Goal: Task Accomplishment & Management: Complete application form

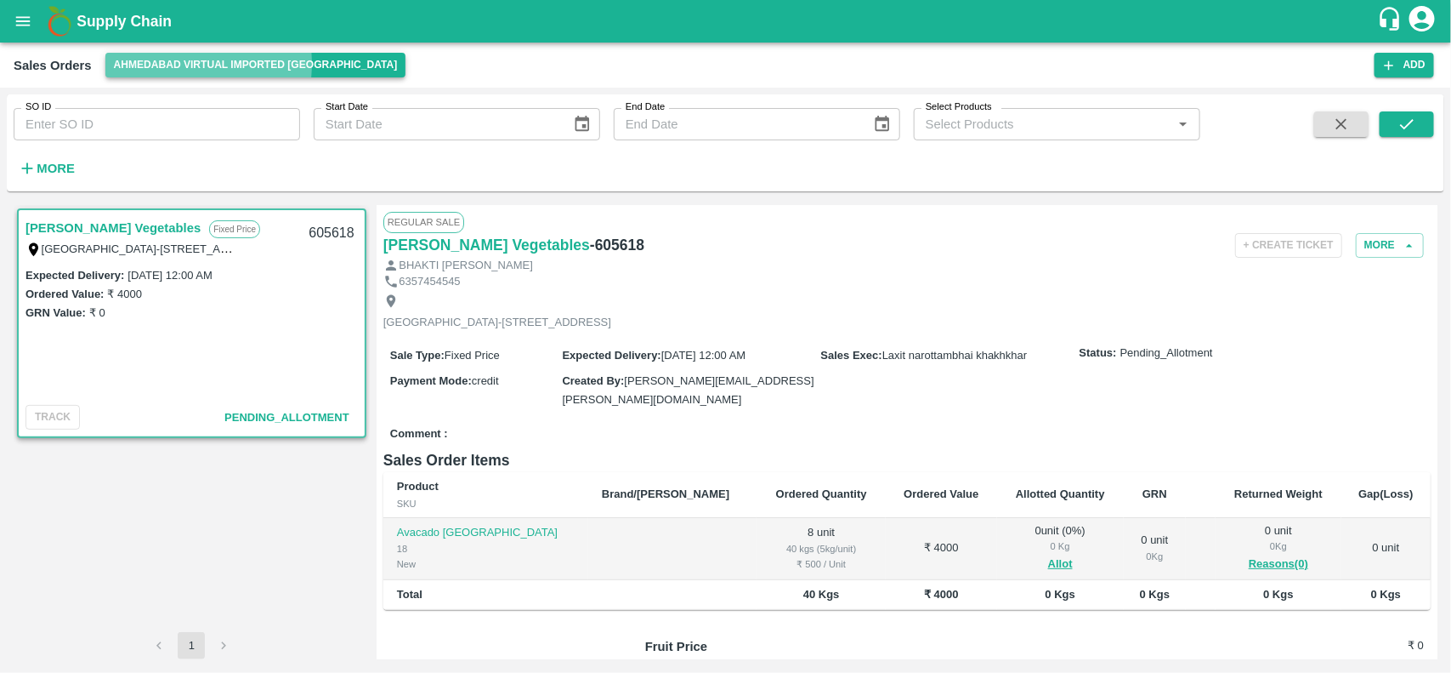
click at [173, 64] on button "Ahmedabad virtual imported [GEOGRAPHIC_DATA]" at bounding box center [255, 65] width 301 height 25
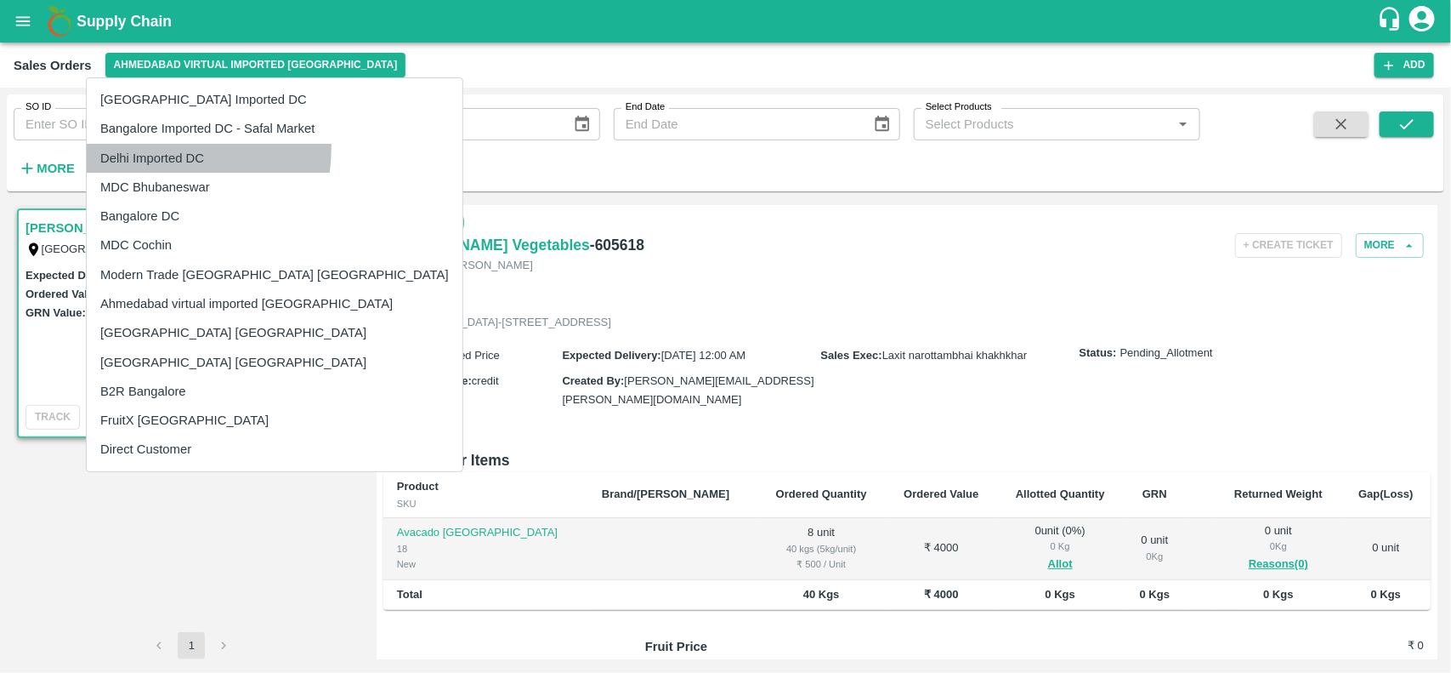
click at [112, 145] on li "Delhi Imported DC" at bounding box center [275, 158] width 376 height 29
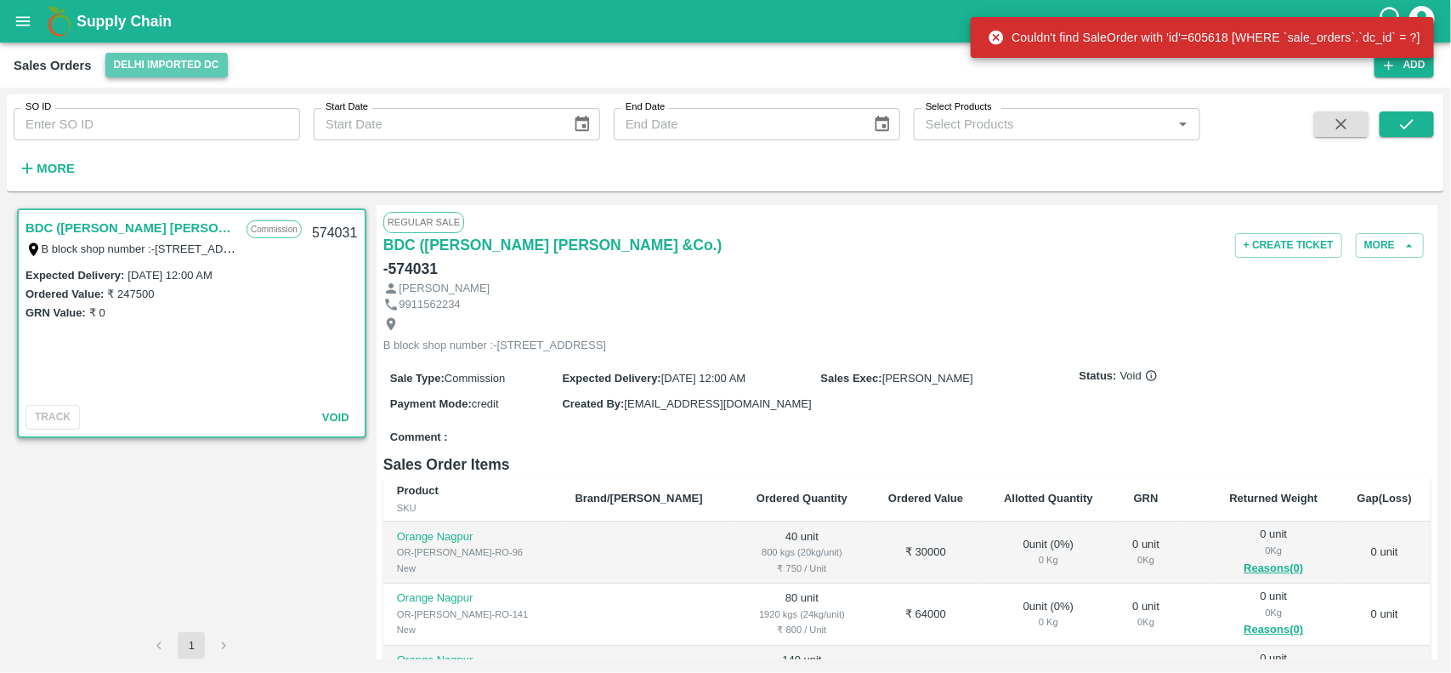
click at [167, 53] on button "Delhi Imported DC" at bounding box center [166, 65] width 122 height 25
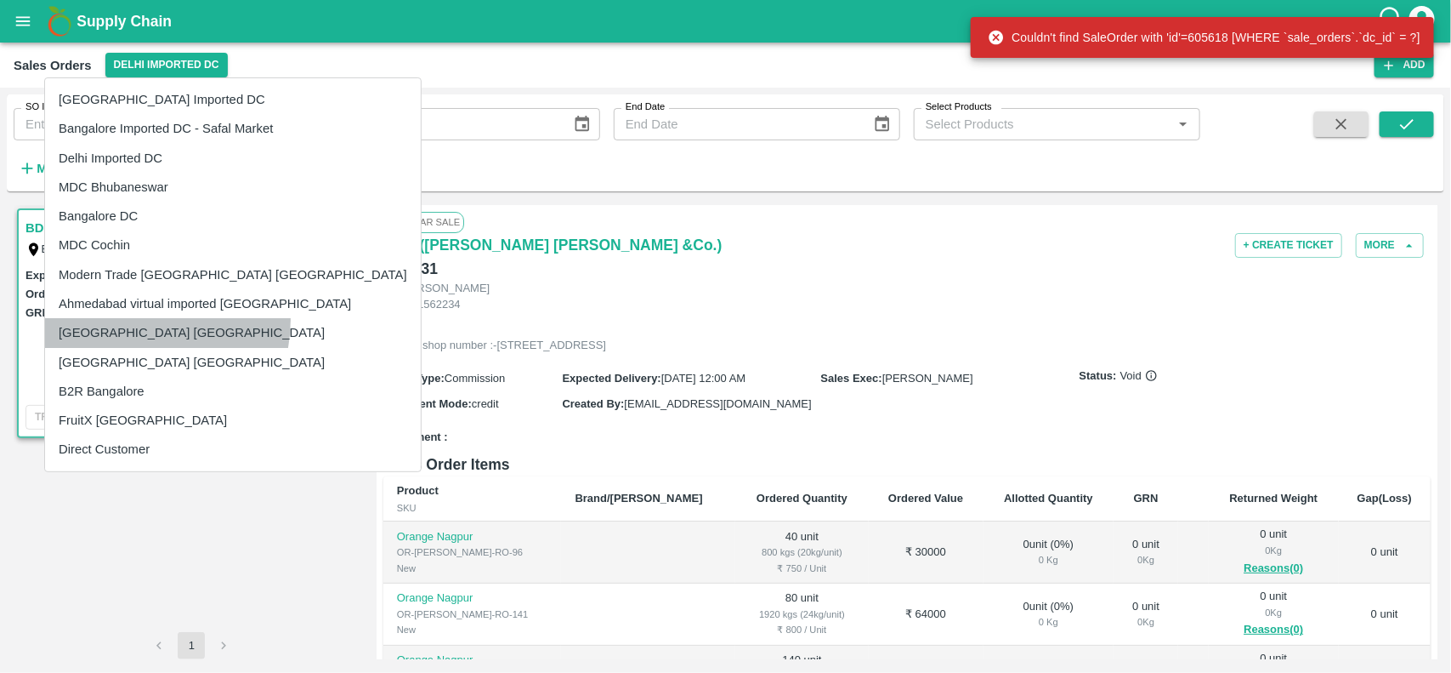
click at [132, 320] on li "[GEOGRAPHIC_DATA] [GEOGRAPHIC_DATA]" at bounding box center [233, 332] width 376 height 29
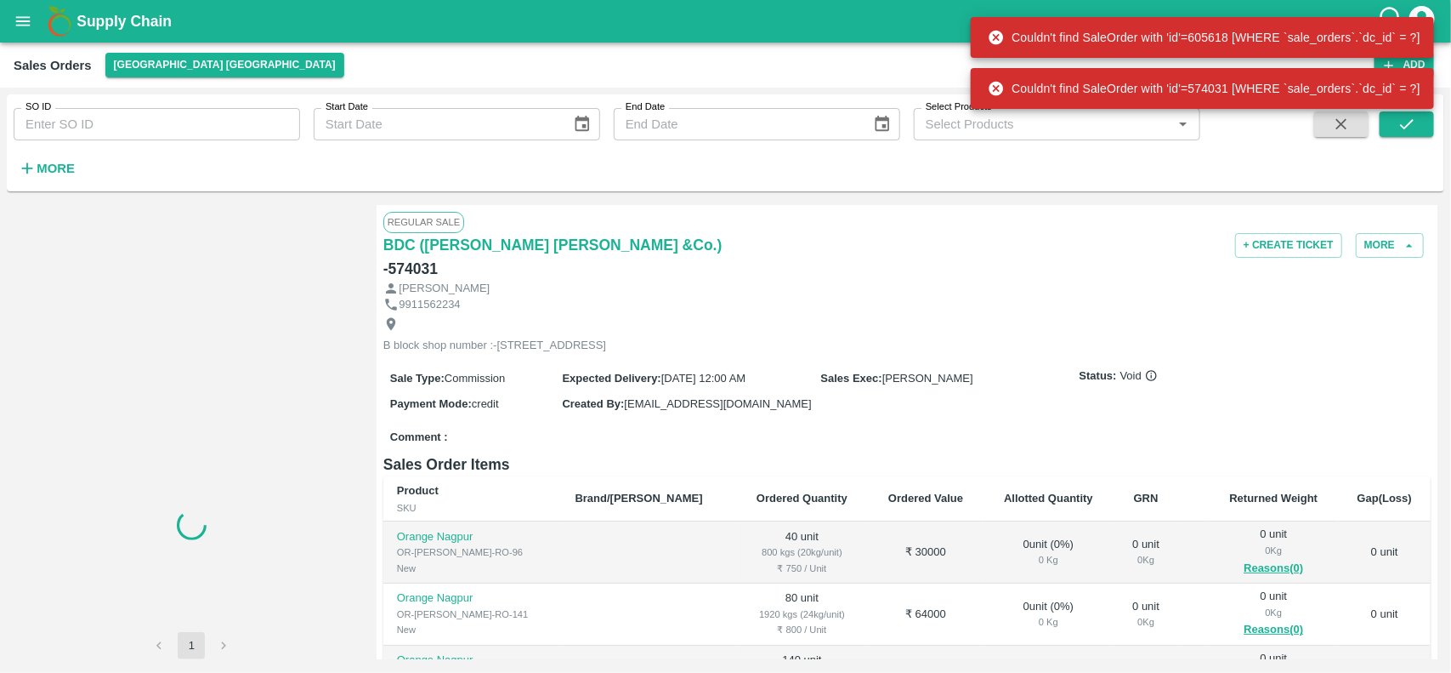
click at [1407, 60] on div "Couldn't find SaleOrder with 'id'=605618 [WHERE `sale_orders`.`dc_id` = ?]" at bounding box center [1202, 37] width 463 height 51
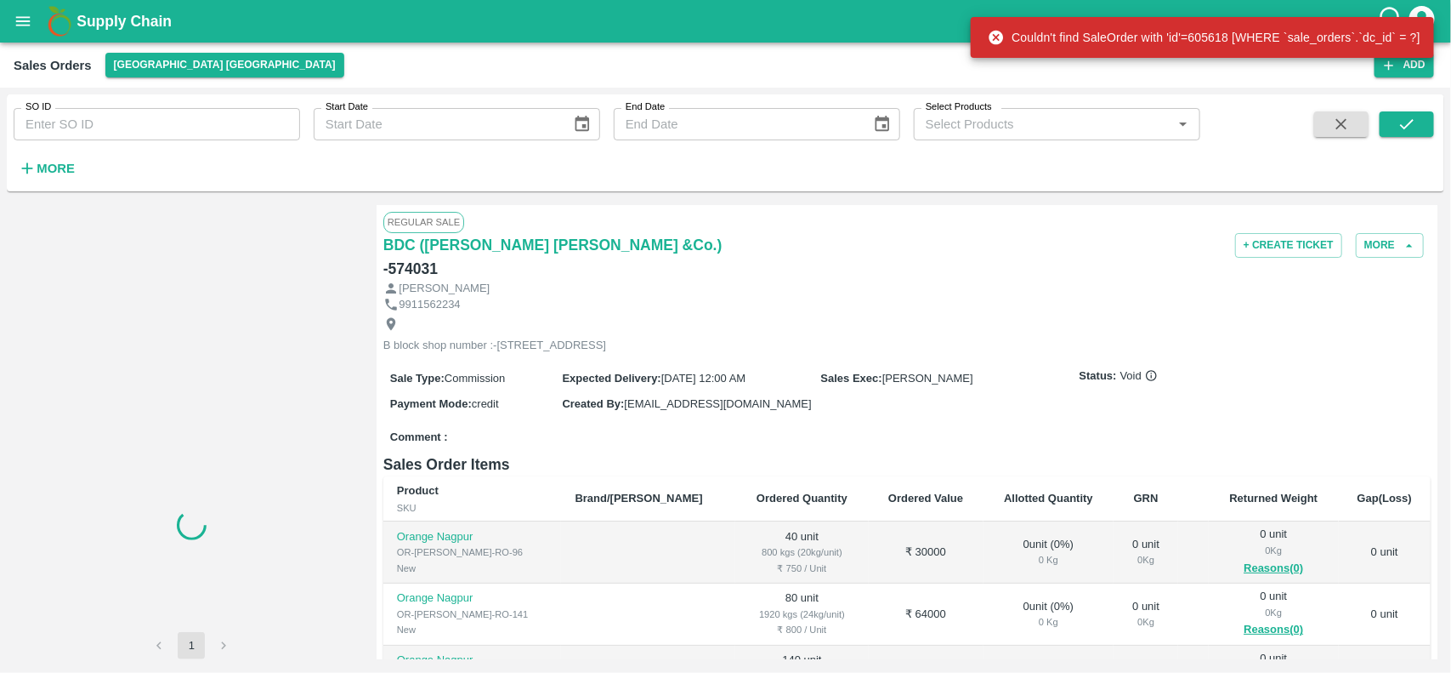
click at [1407, 60] on div "Couldn't find SaleOrder with 'id'=605618 [WHERE `sale_orders`.`dc_id` = ?]" at bounding box center [1202, 37] width 463 height 51
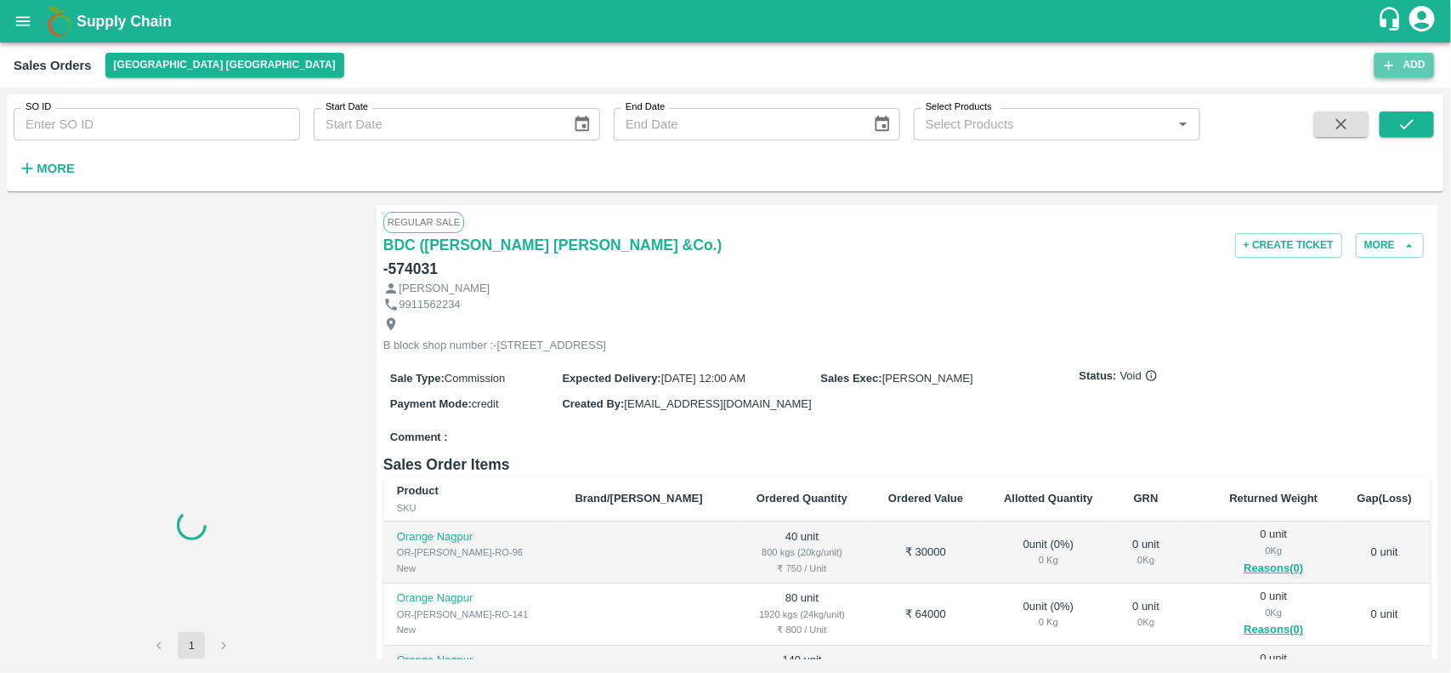
click at [1404, 66] on button "Add" at bounding box center [1405, 65] width 60 height 25
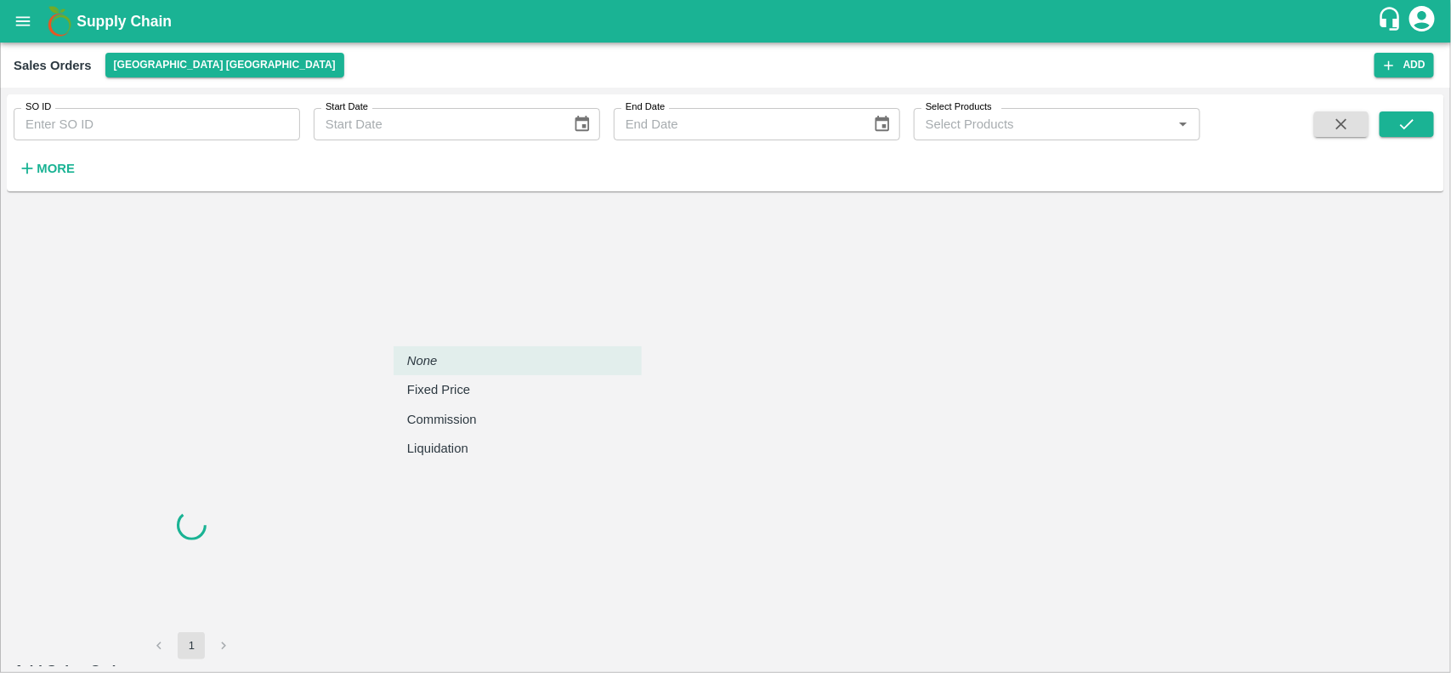
click at [521, 312] on body "Supply Chain Sales Orders Chennai DC Add SO ID SO ID Start Date Start Date End …" at bounding box center [725, 336] width 1451 height 673
type input "[PERSON_NAME]"
click at [425, 394] on p "Fixed Price" at bounding box center [438, 389] width 63 height 19
type input "1"
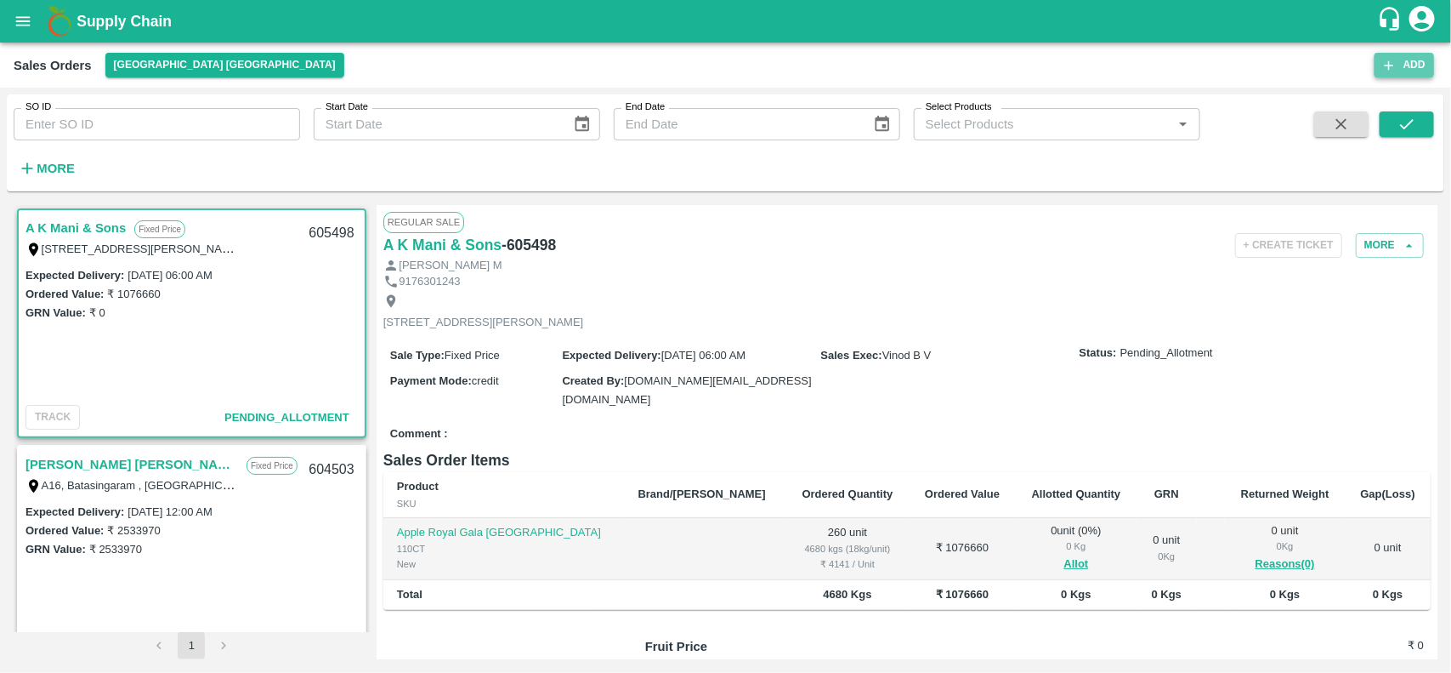
click at [1407, 65] on button "Add" at bounding box center [1405, 65] width 60 height 25
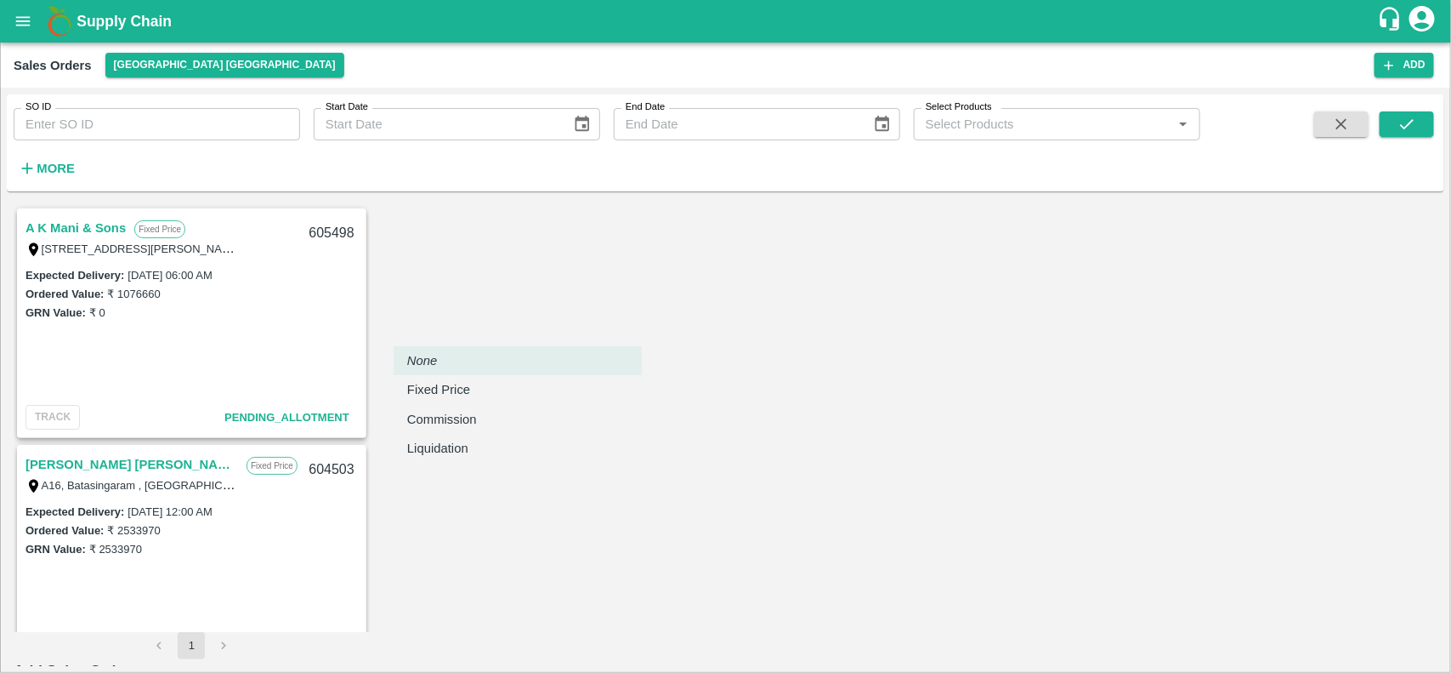
click at [476, 321] on body "Supply Chain Sales Orders Chennai DC Add SO ID SO ID Start Date Start Date End …" at bounding box center [725, 336] width 1451 height 673
click at [425, 392] on p "Fixed Price" at bounding box center [438, 389] width 63 height 19
type input "1"
type input "[PERSON_NAME]"
type input "DD/MM/YYYY hh:mm aa"
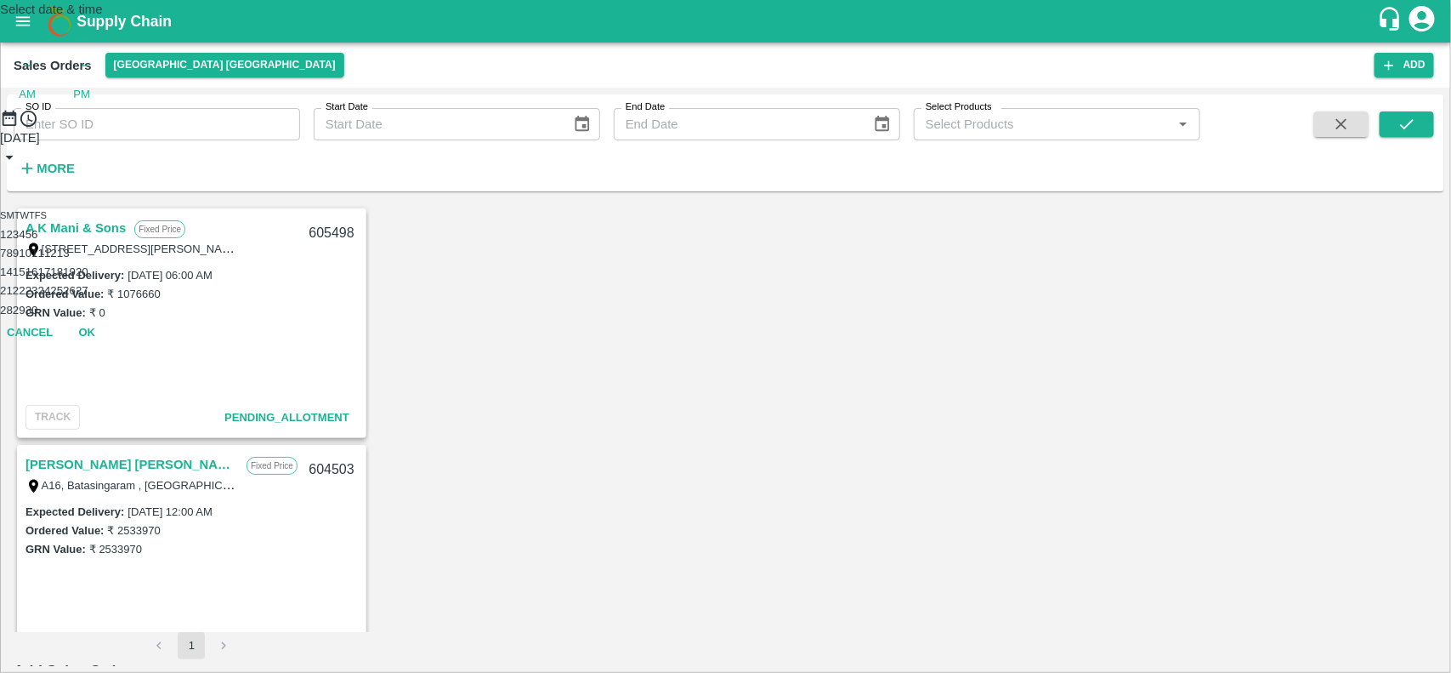
click at [491, 313] on div "Select date & time – –– -- : -- AM PM September 2025 S M T W T F S 1 2 3 4 5 6 …" at bounding box center [725, 174] width 1451 height 348
type input "DD/MM/YYYY hh:mm aa"
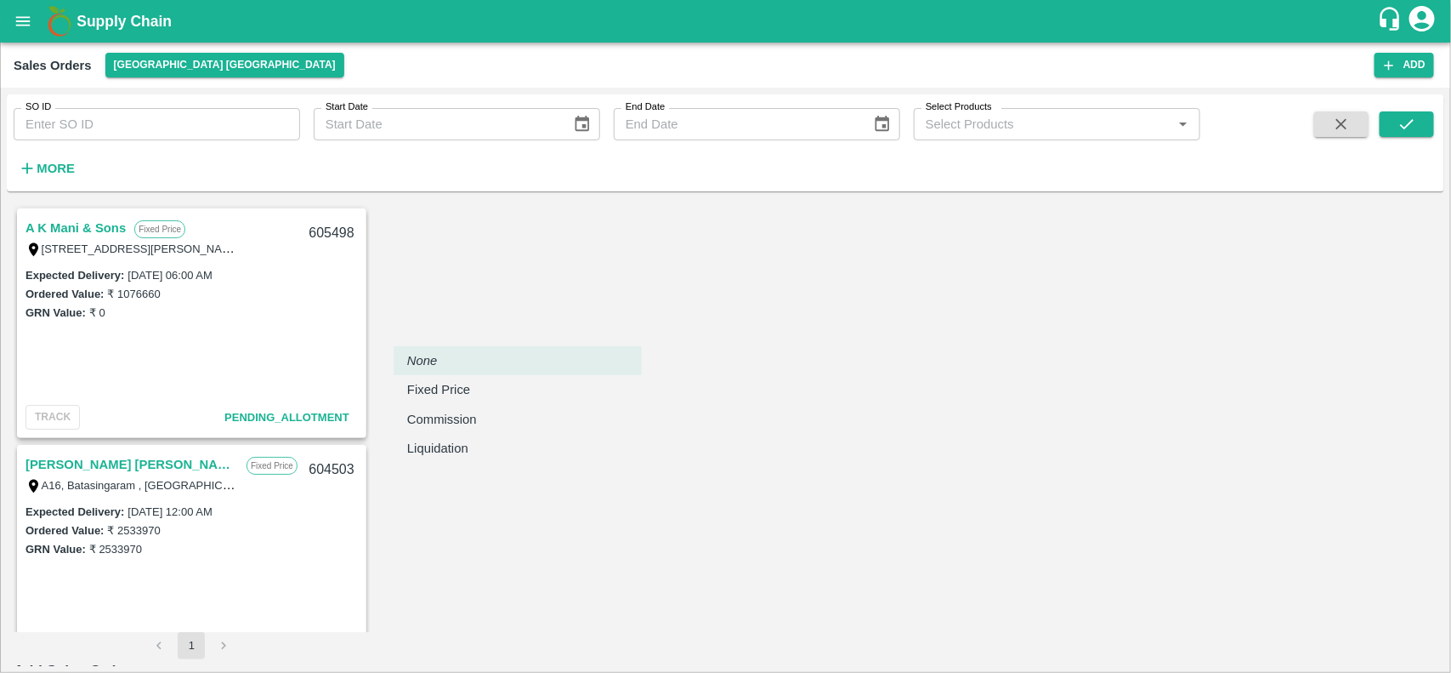
click at [491, 313] on body "Supply Chain Sales Orders Chennai DC Add SO ID SO ID Start Date Start Date End …" at bounding box center [725, 336] width 1451 height 673
click at [462, 383] on p "Fixed Price" at bounding box center [438, 389] width 63 height 19
type input "1"
type input "DD/MM/YYYY hh:mm aa"
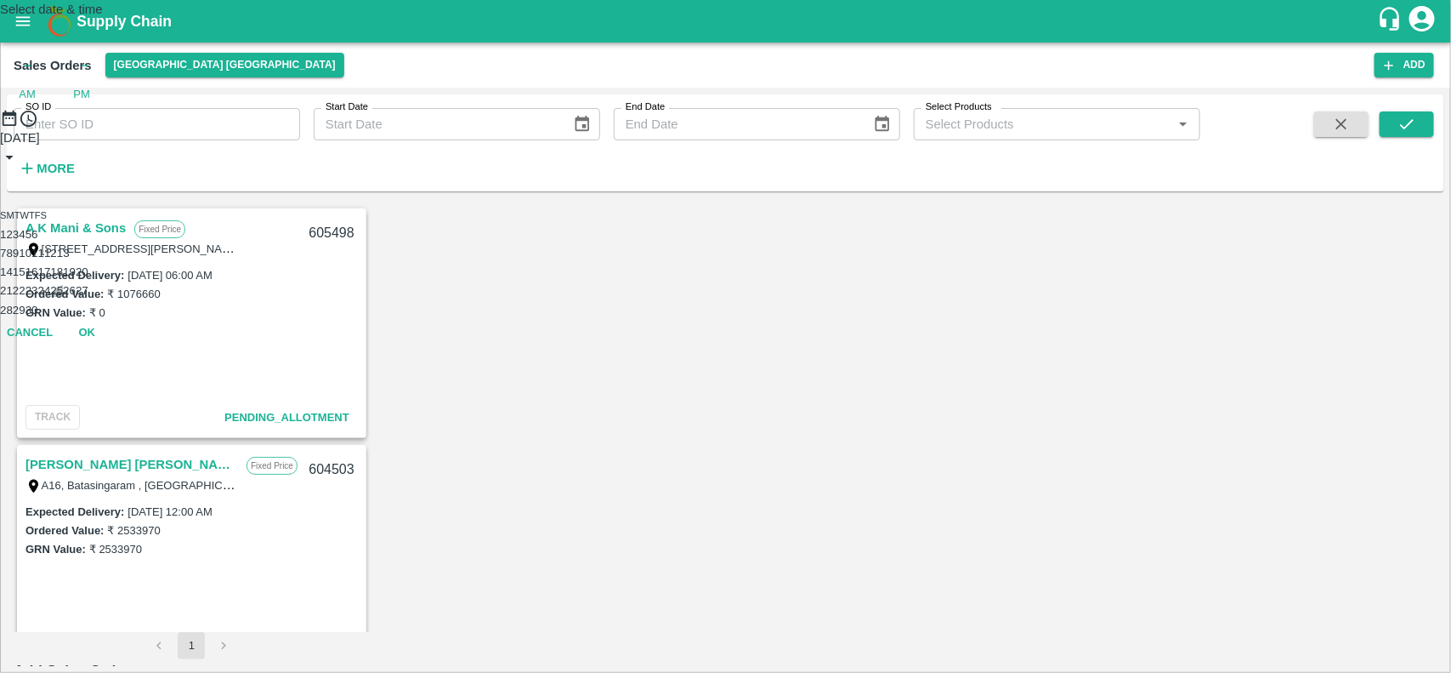
click at [63, 297] on button "25" at bounding box center [56, 290] width 13 height 13
type input "25/09/2025 12:00 AM"
click at [114, 290] on button "OK" at bounding box center [87, 275] width 54 height 30
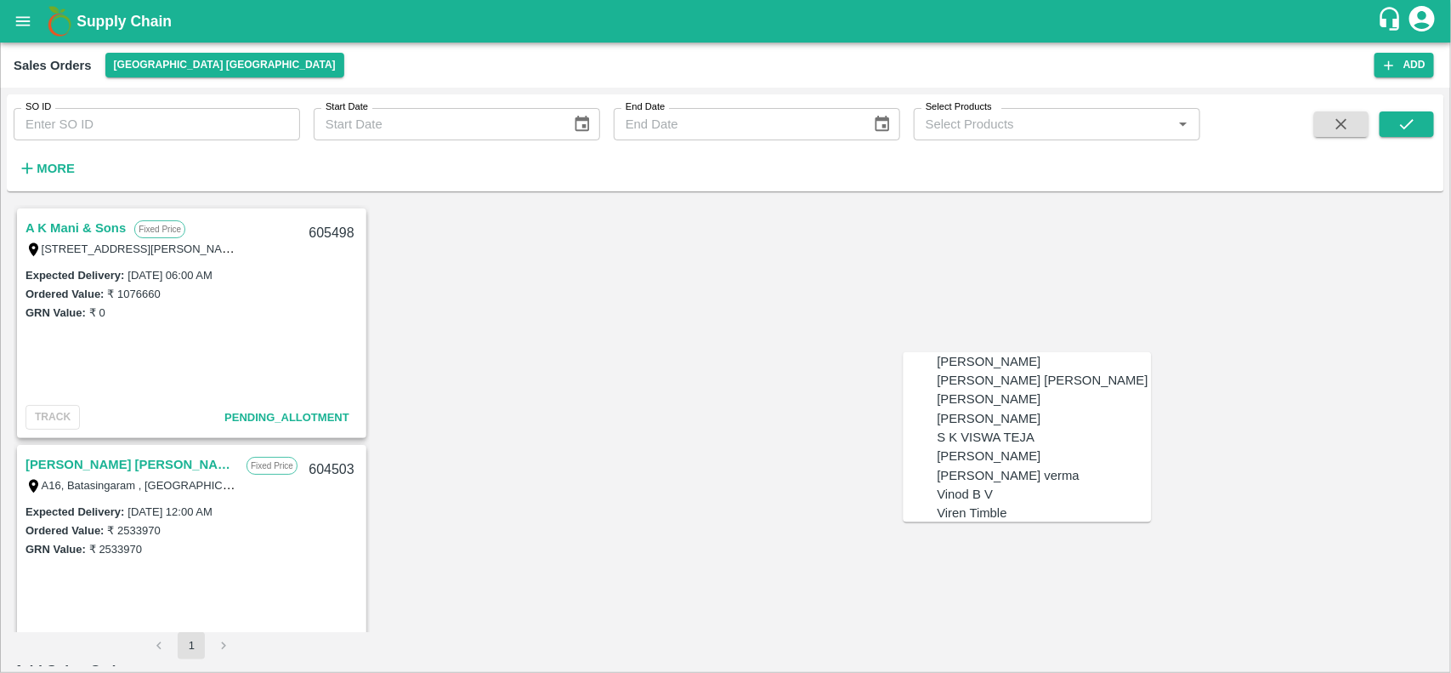
click at [963, 503] on div "Vinod B V" at bounding box center [966, 494] width 56 height 19
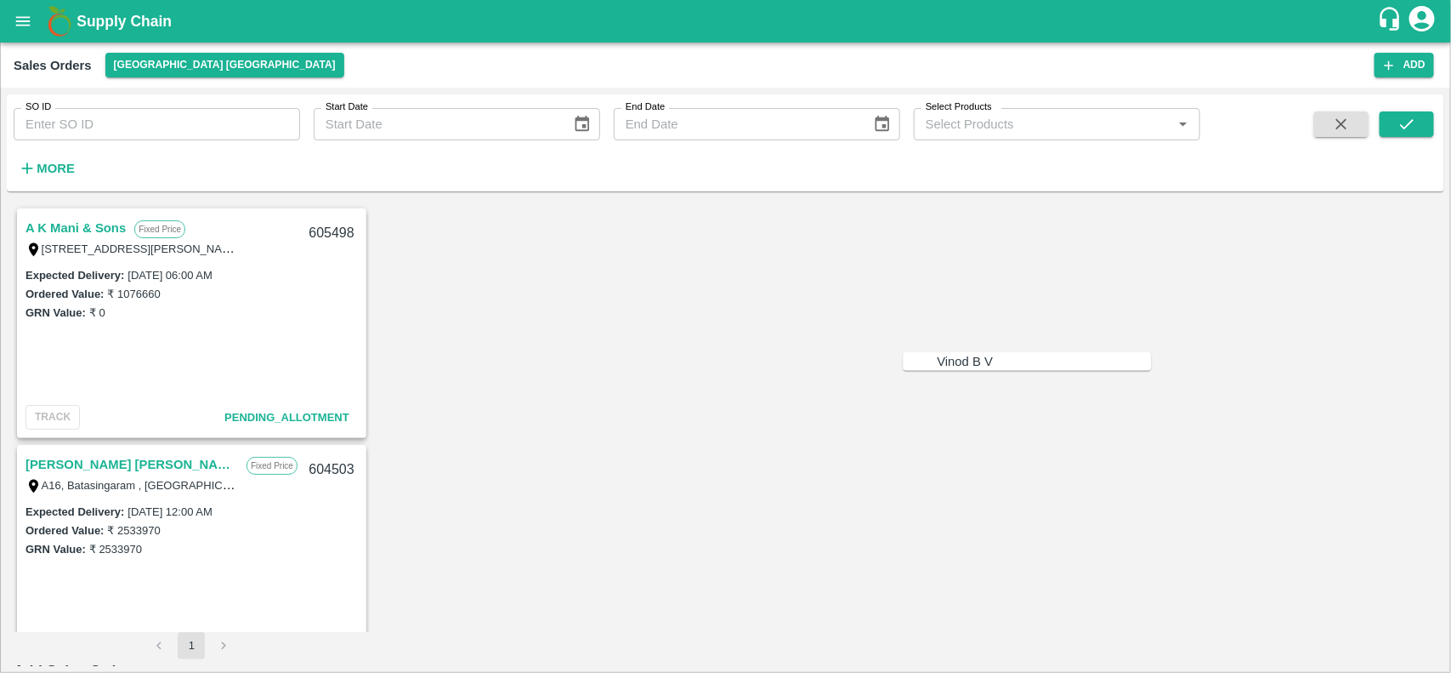
click at [1014, 371] on div "Vinod B V" at bounding box center [1045, 361] width 214 height 19
type input "Vinod B V"
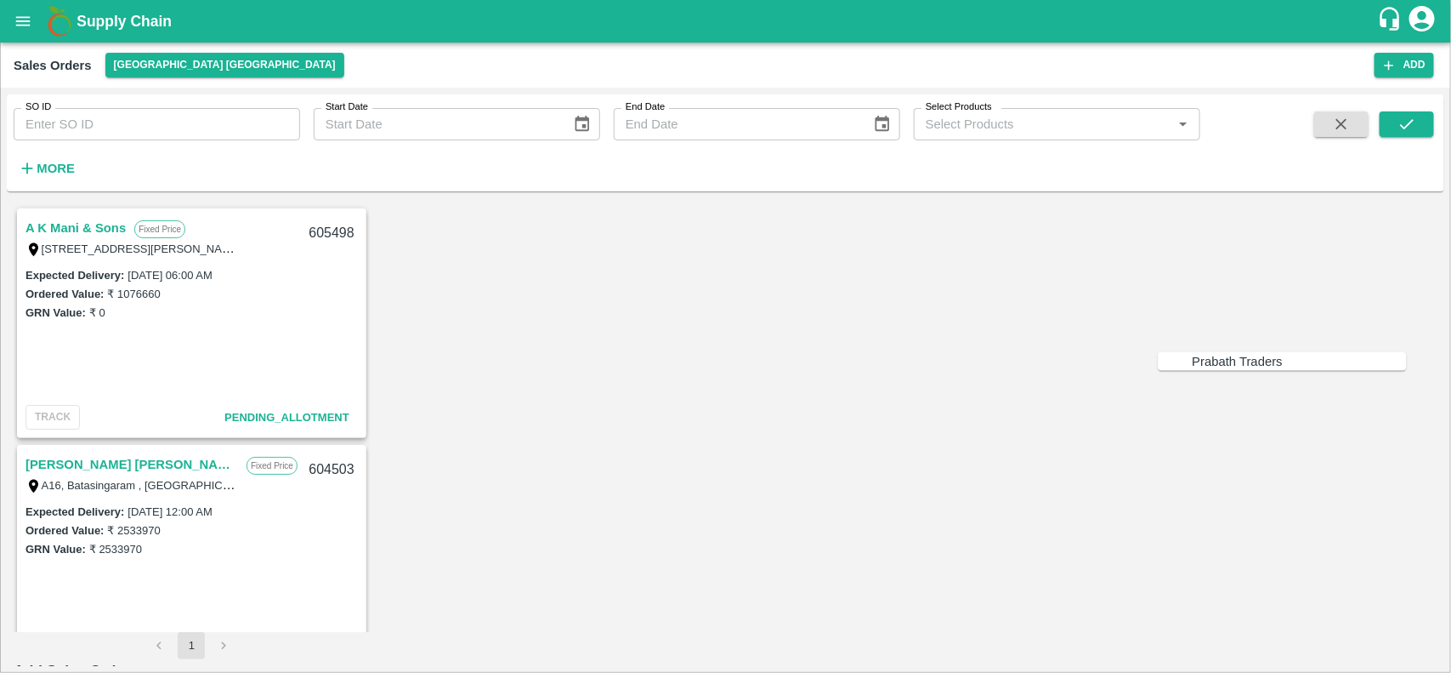
click at [1197, 352] on div "Prabath Traders" at bounding box center [1300, 361] width 214 height 19
type input "10769-Prabath Traders"
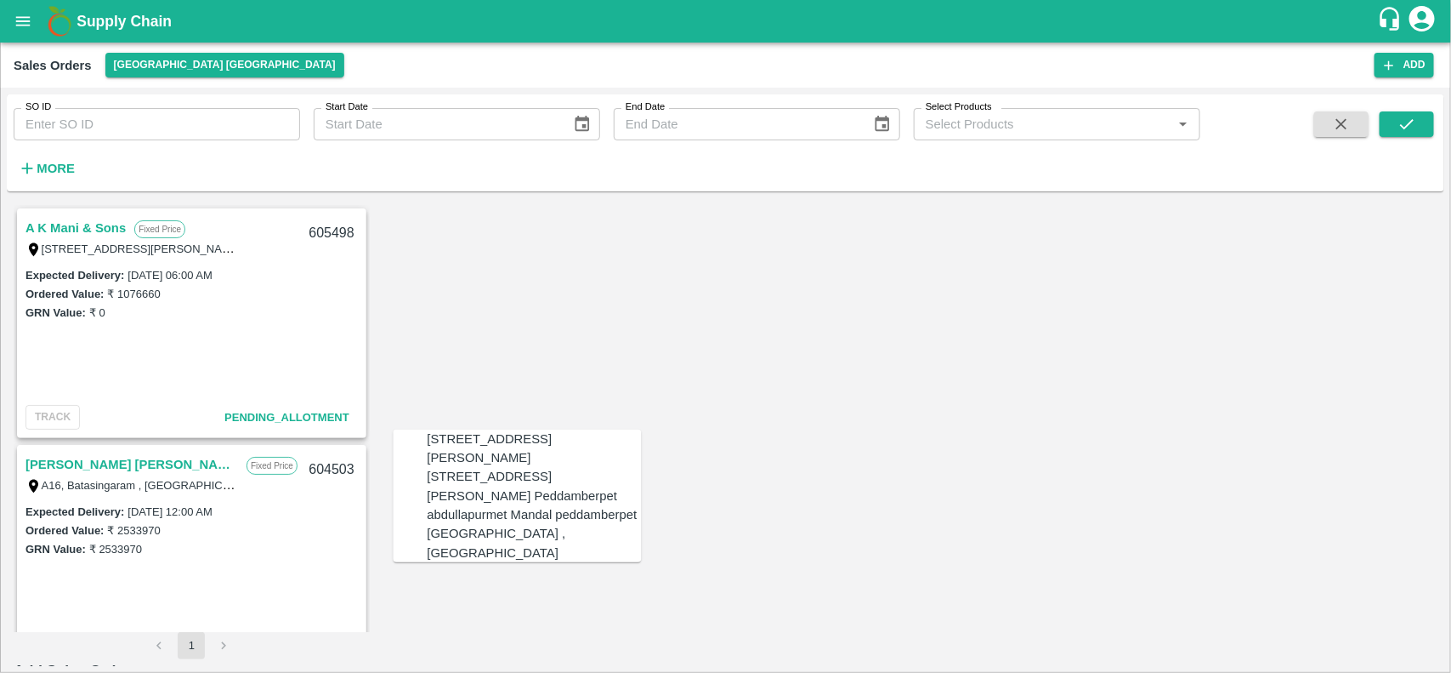
click at [480, 468] on div "Plot No: 131,, Sadasiva heavens, Peddamberpet, Abdullapurmet Mandal ,, Hyderaba…" at bounding box center [535, 448] width 214 height 38
type input "Plot No: 131,, Sadasiva heavens, Peddamberpet, Abdullapurmet Mandal ,, Hyderaba…"
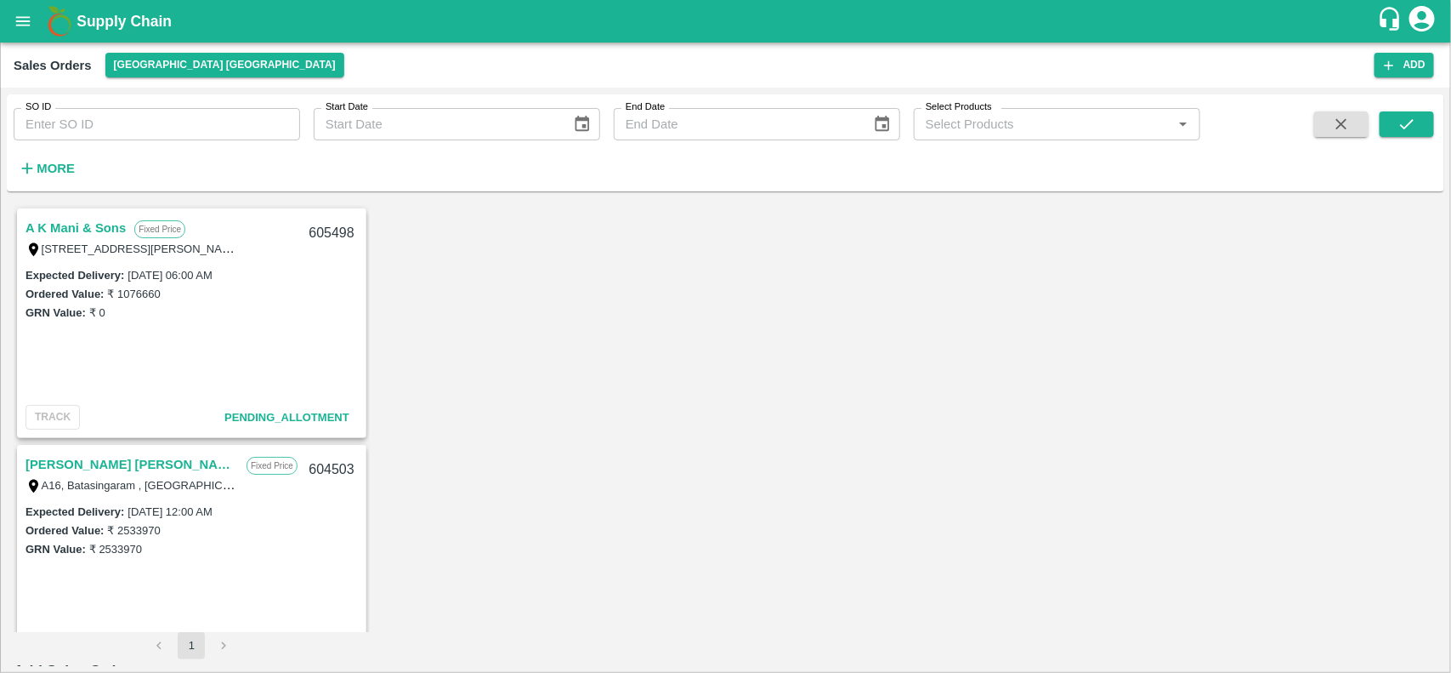
click at [735, 383] on body "Supply Chain Sales Orders Chennai DC Add SO ID SO ID Start Date Start Date End …" at bounding box center [725, 336] width 1451 height 673
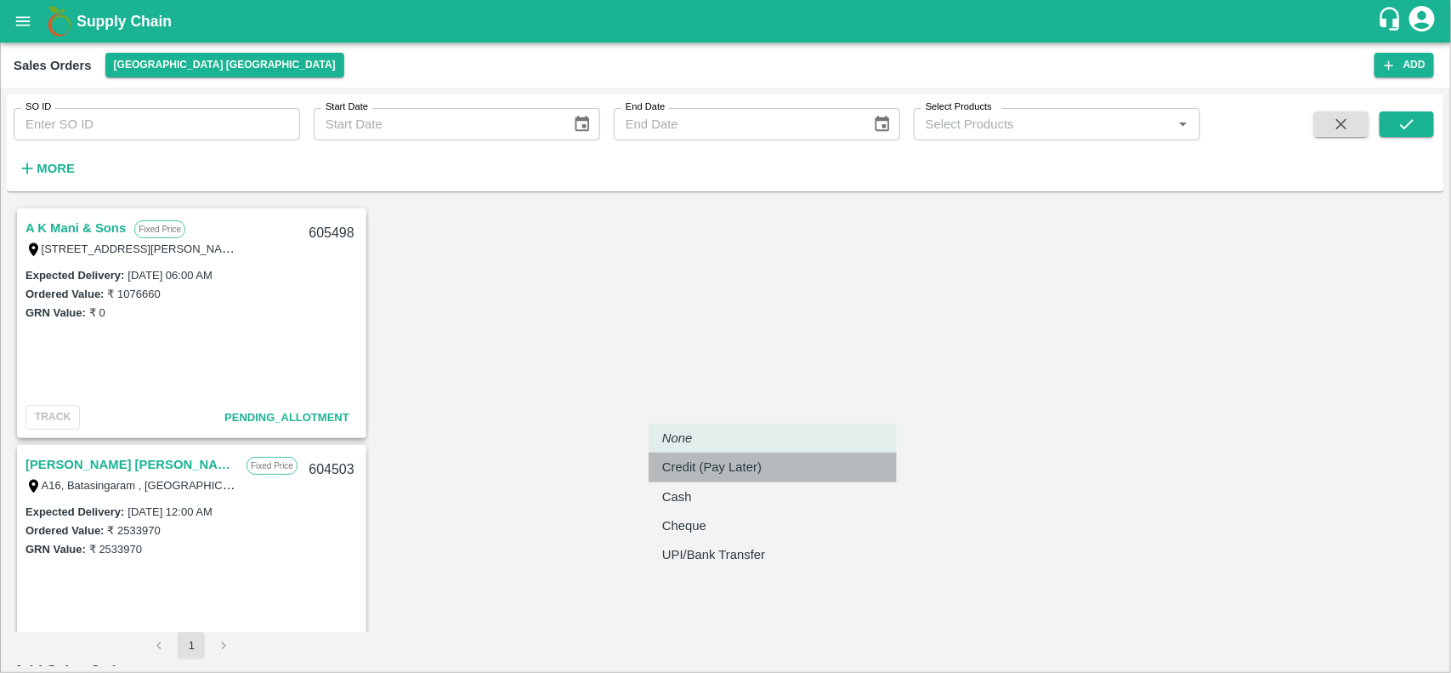
click at [686, 453] on li "Credit (Pay Later)" at bounding box center [773, 466] width 248 height 29
type input "credit"
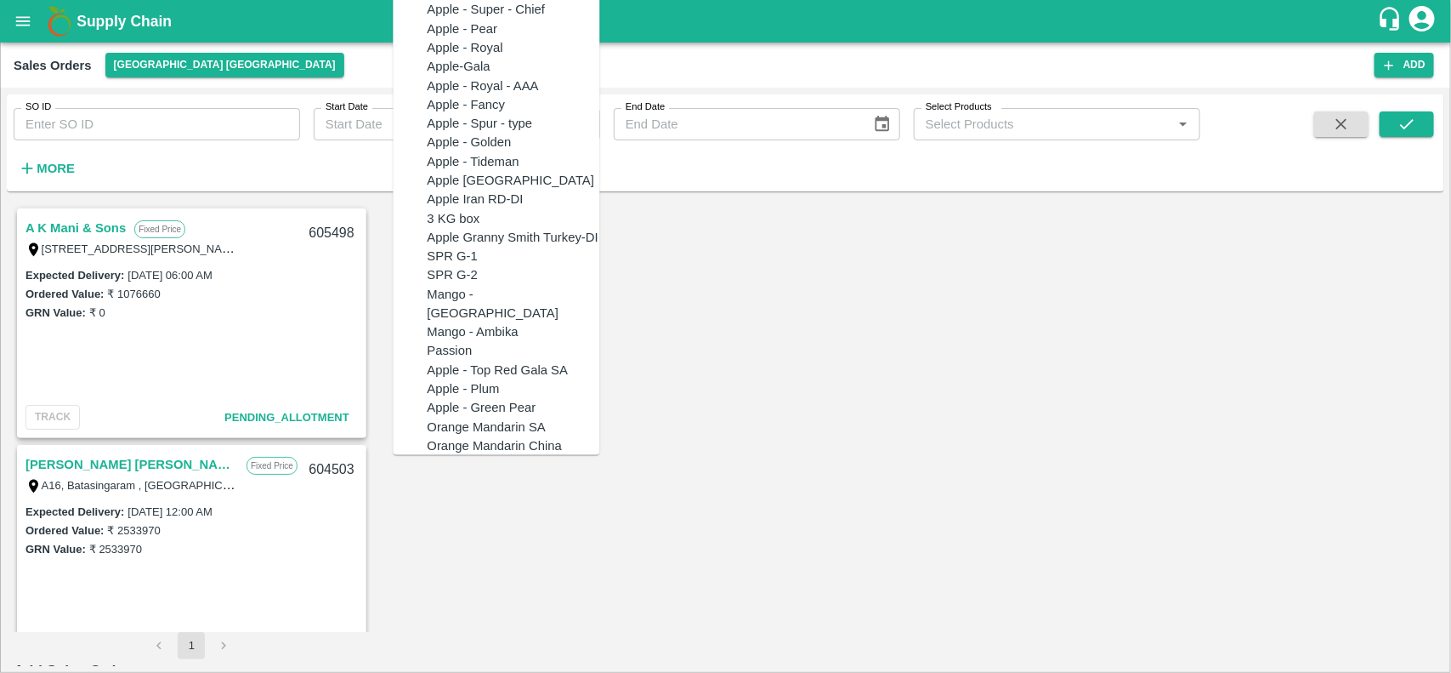
paste input "Apple Royal Gala [GEOGRAPHIC_DATA]"
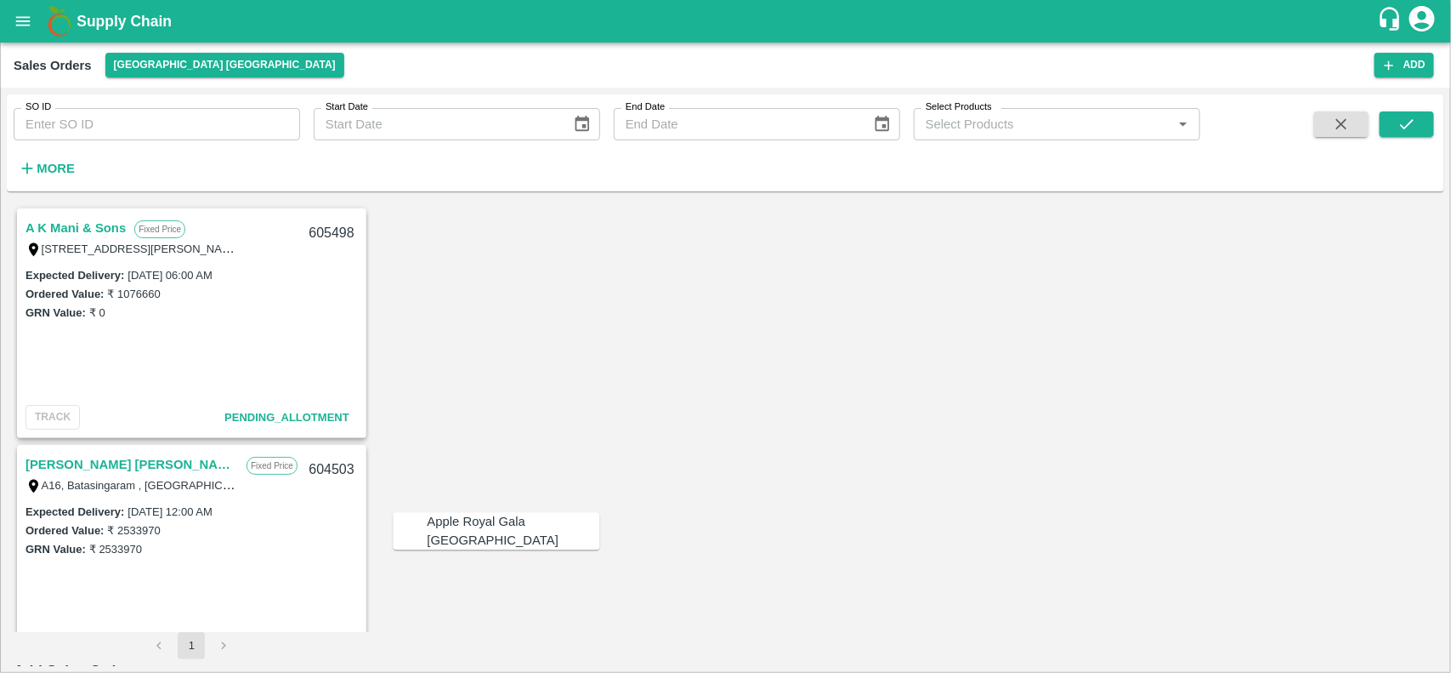
click at [472, 512] on div "Apple Royal Gala [GEOGRAPHIC_DATA]" at bounding box center [514, 531] width 173 height 38
type input "Apple Royal Gala [GEOGRAPHIC_DATA]"
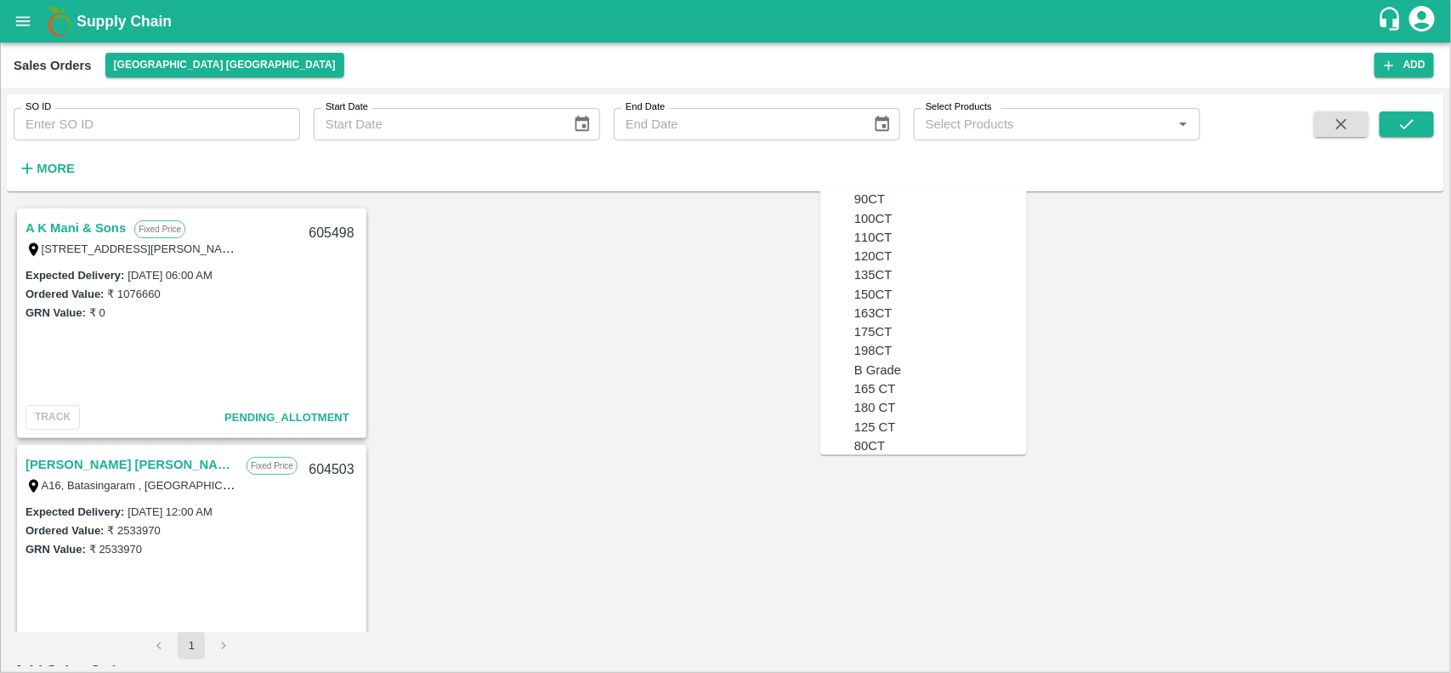
click at [854, 247] on div "110CT" at bounding box center [940, 237] width 173 height 19
type input "110CT"
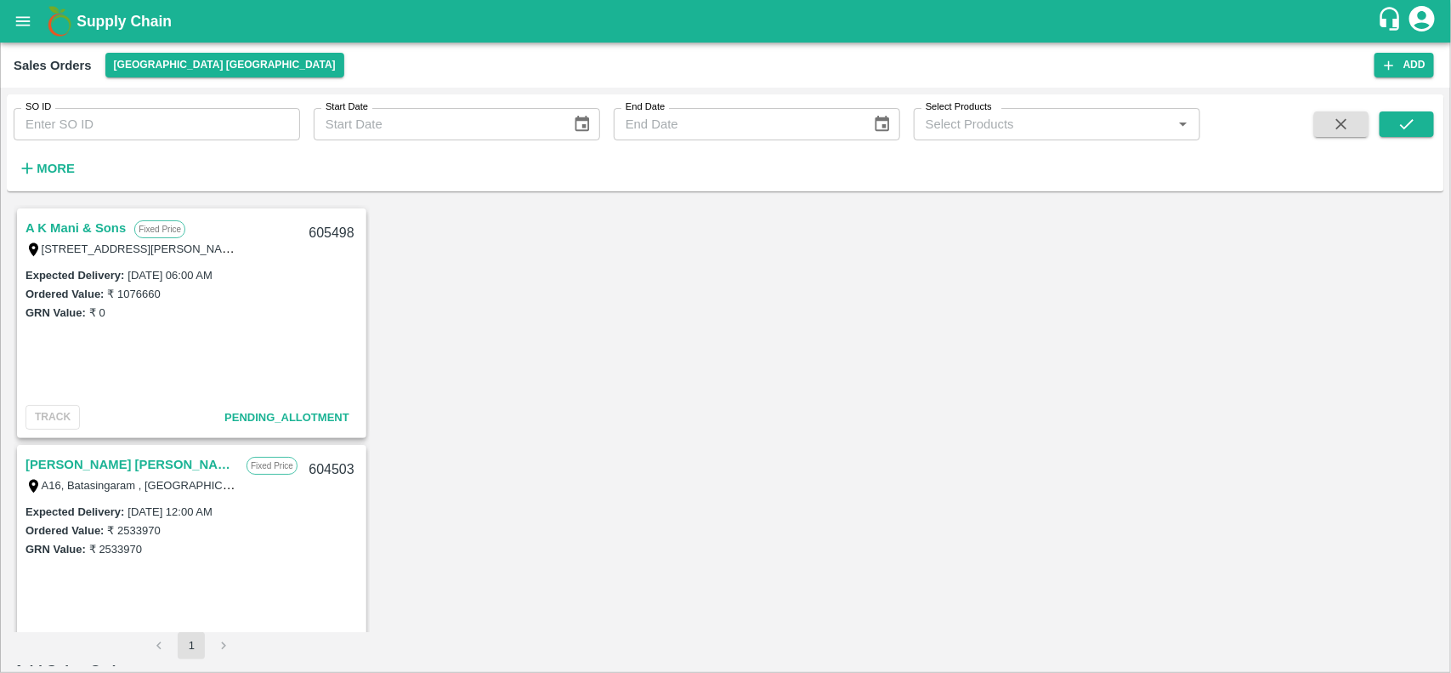
type input "NA"
click at [1047, 477] on body "Supply Chain Sales Orders Chennai DC Add SO ID SO ID Start Date Start Date End …" at bounding box center [725, 336] width 1451 height 673
click at [1064, 554] on p "Units" at bounding box center [1061, 550] width 29 height 19
type input "2"
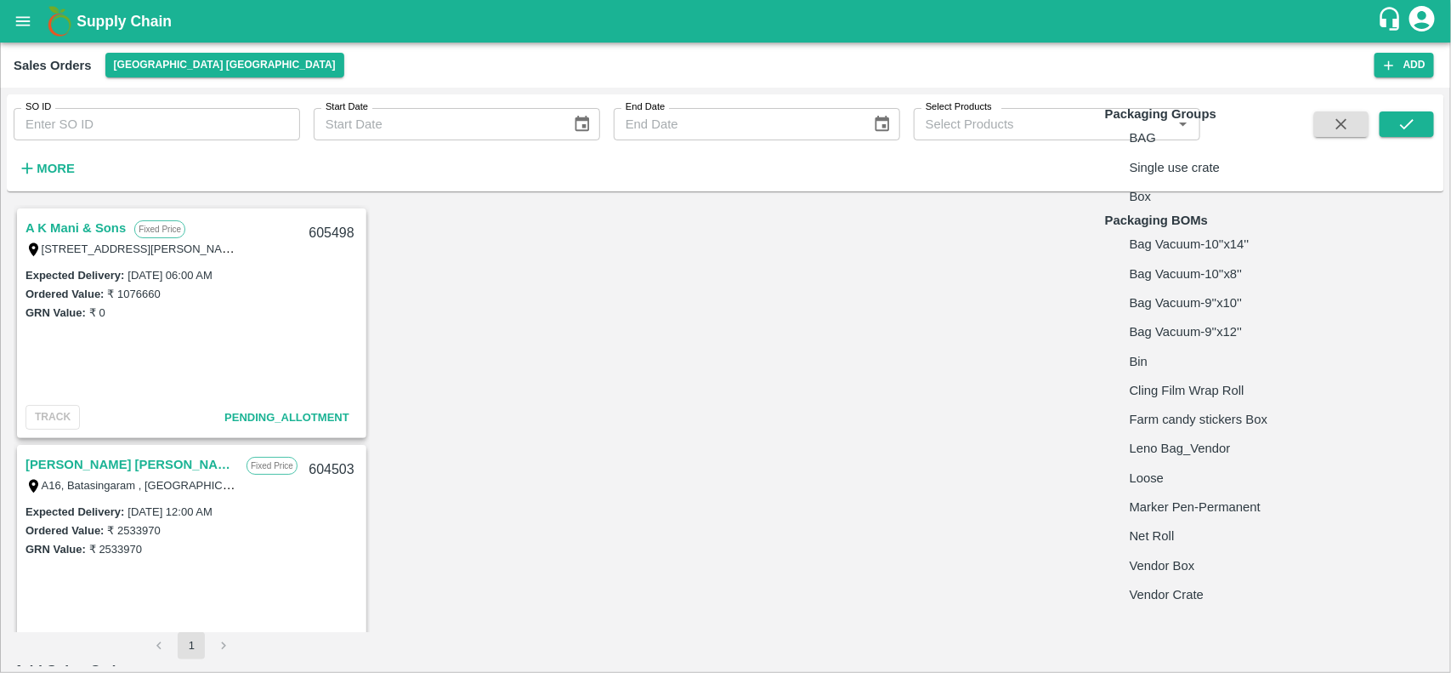
click at [1150, 496] on body "Supply Chain Sales Orders Chennai DC Add SO ID SO ID Start Date Start Date End …" at bounding box center [725, 336] width 1451 height 673
click at [1145, 575] on p "Vendor Box" at bounding box center [1162, 565] width 65 height 19
type input "BOM/276"
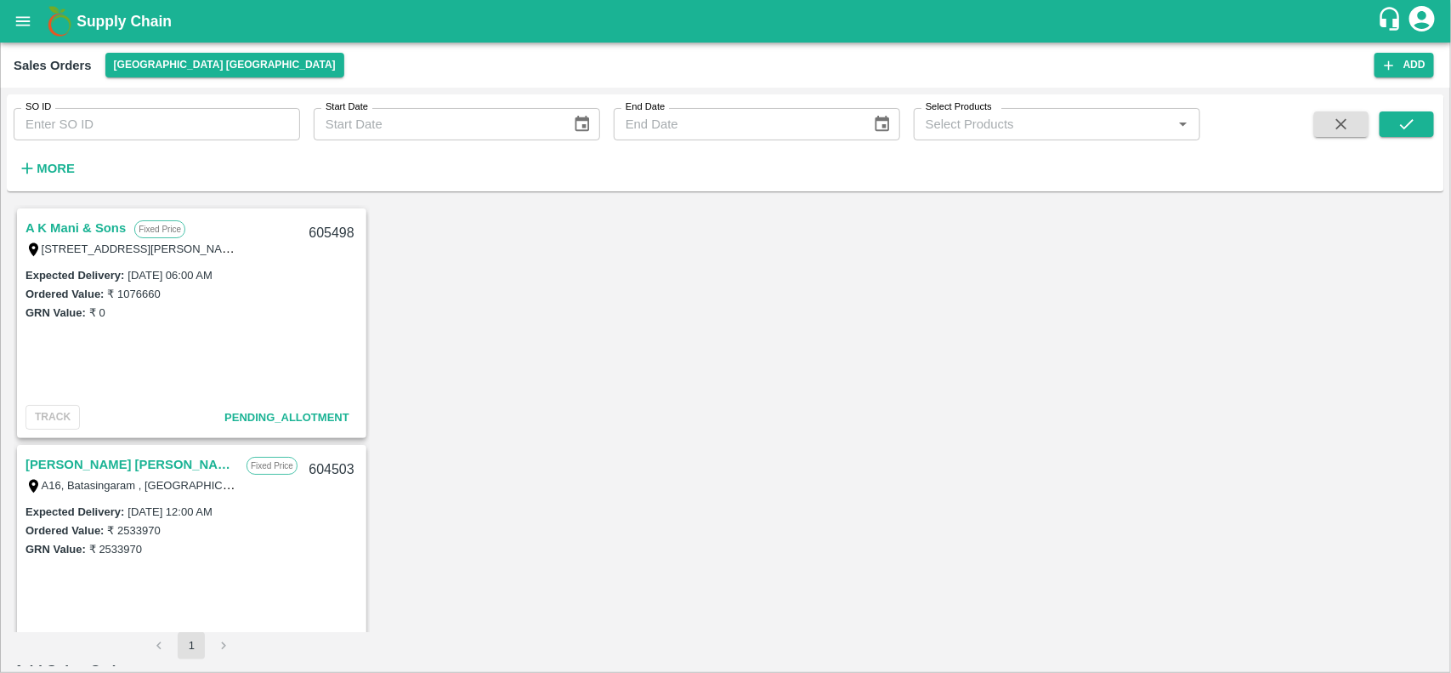
type input "18"
type input "505"
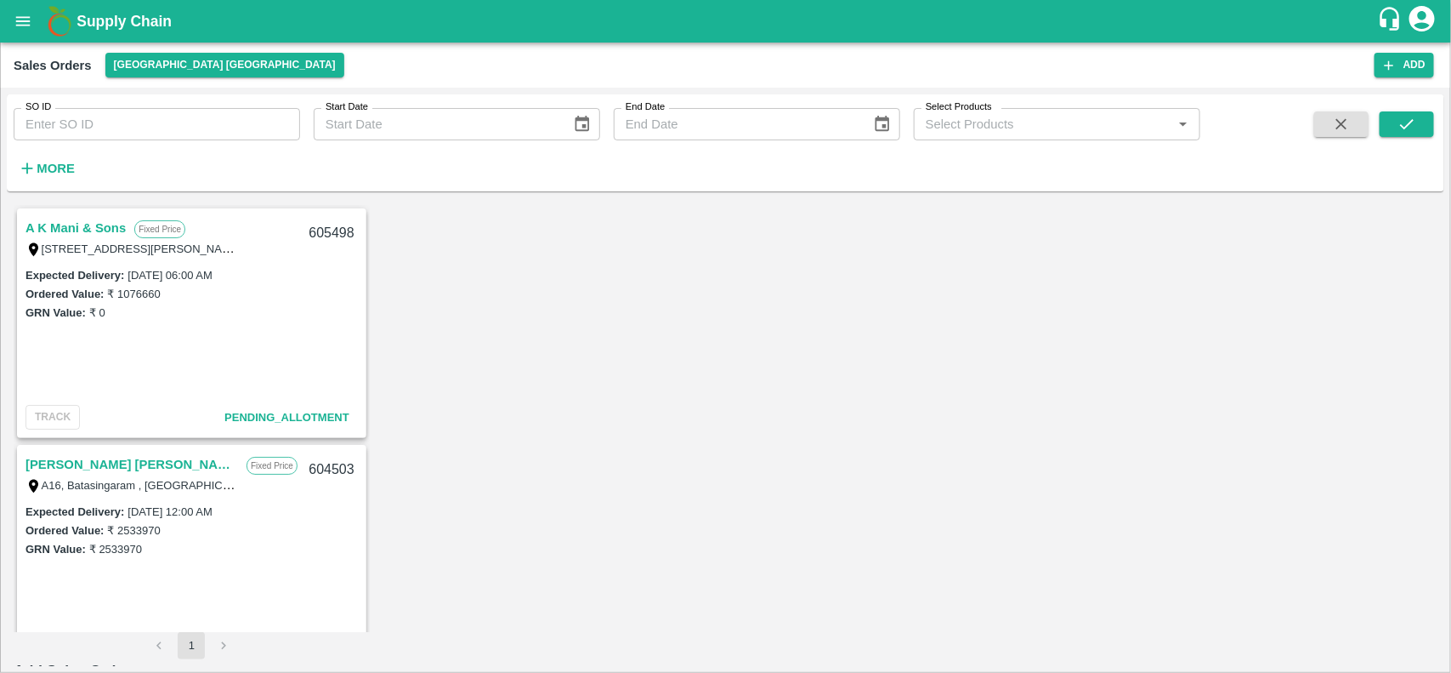
type input "4010"
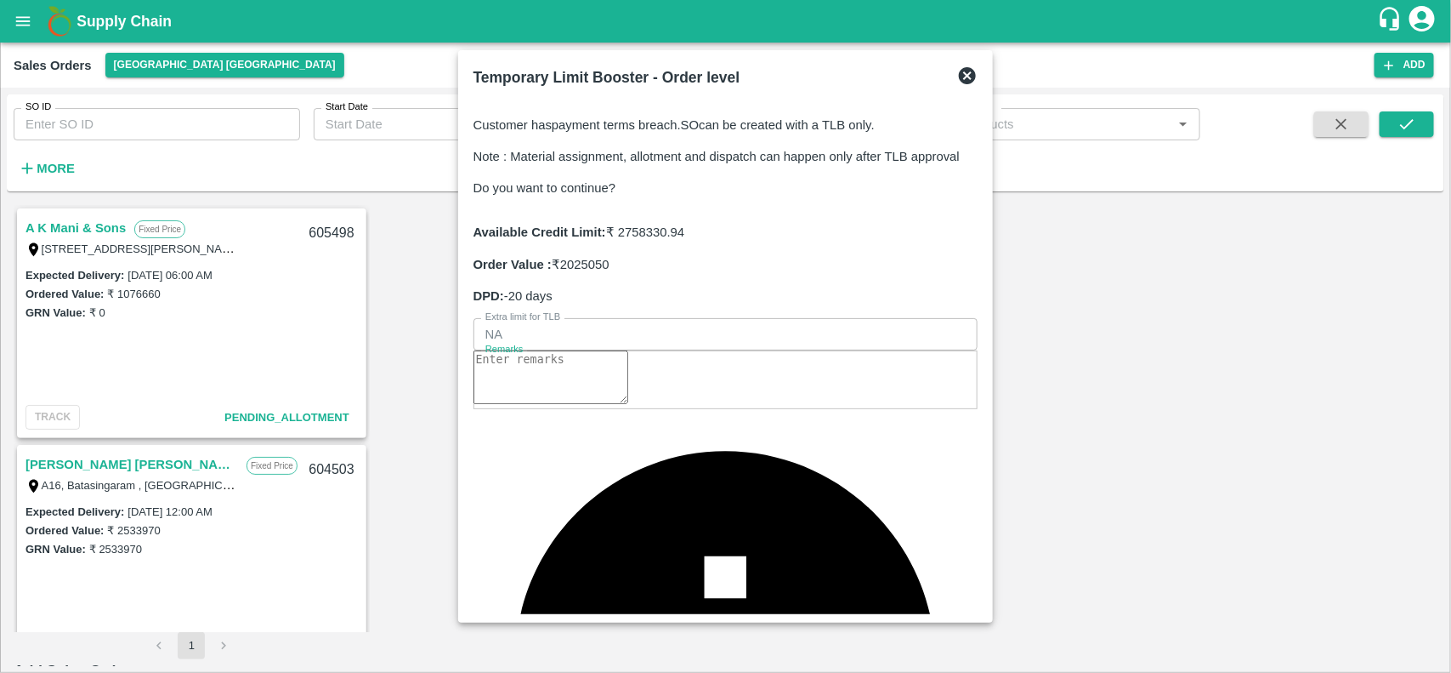
click at [519, 398] on textarea "Remarks" at bounding box center [551, 377] width 155 height 54
type textarea "M"
type textarea "a"
click at [628, 389] on textarea "Amount will be transferred by tom. Morniong" at bounding box center [551, 377] width 155 height 54
click at [628, 392] on textarea "Amount will be transferred by tom. Morniong" at bounding box center [551, 377] width 155 height 54
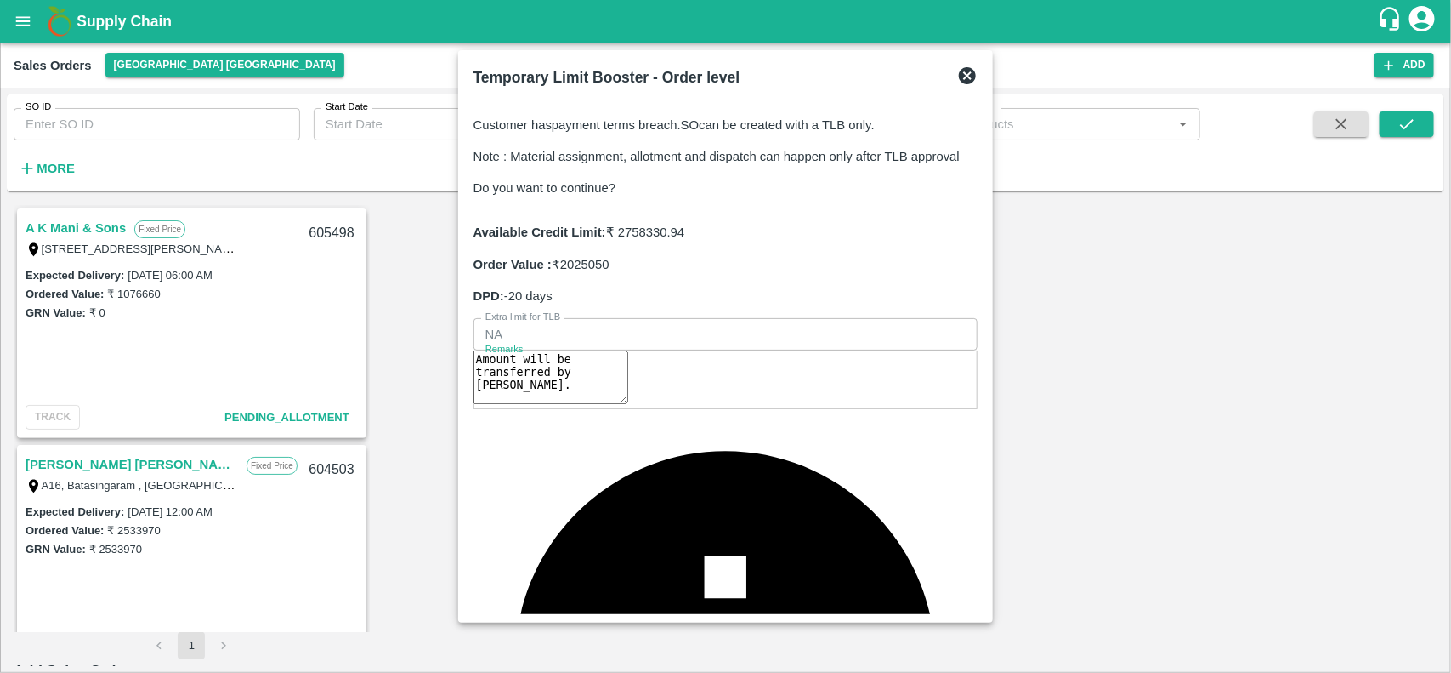
type textarea "Amount will be transferred by tom."
click at [932, 508] on div "Customer has payment terms breach . SO can be created with a TLB only. Note : M…" at bounding box center [726, 354] width 519 height 517
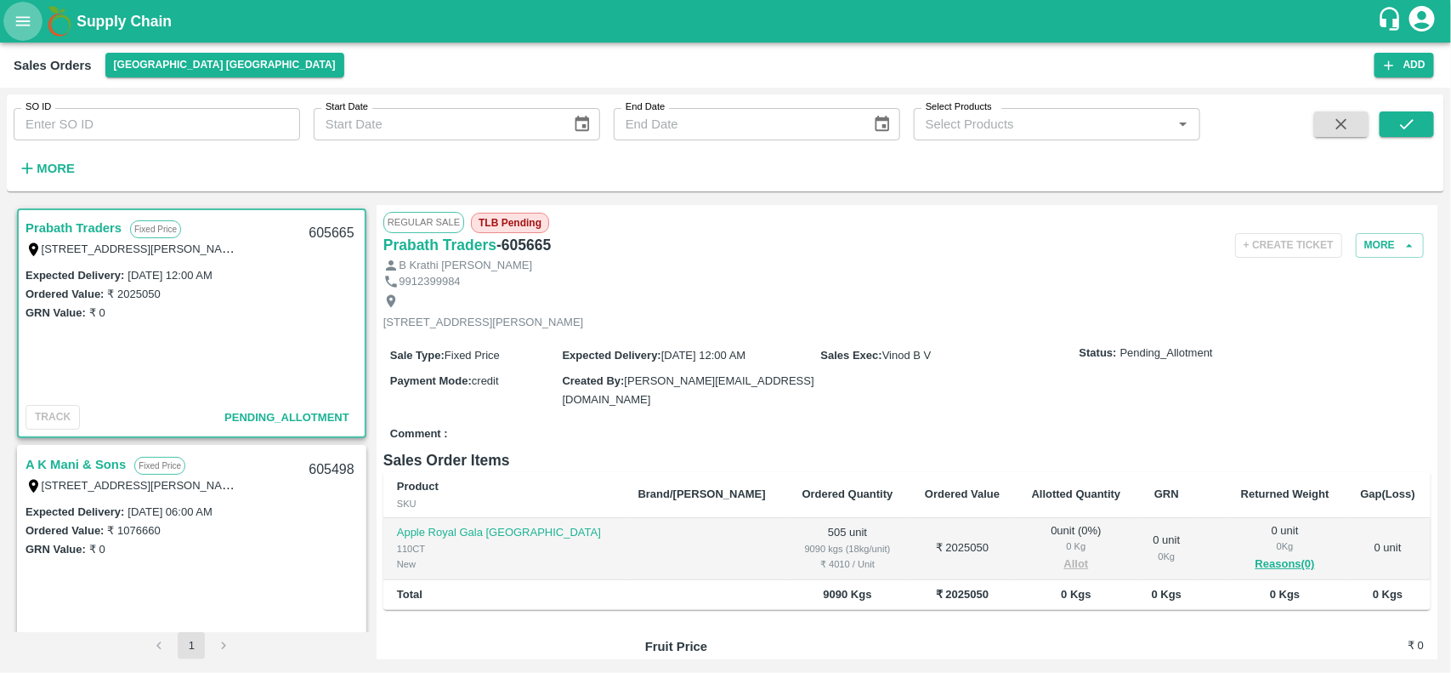
click at [14, 24] on icon "open drawer" at bounding box center [23, 21] width 19 height 19
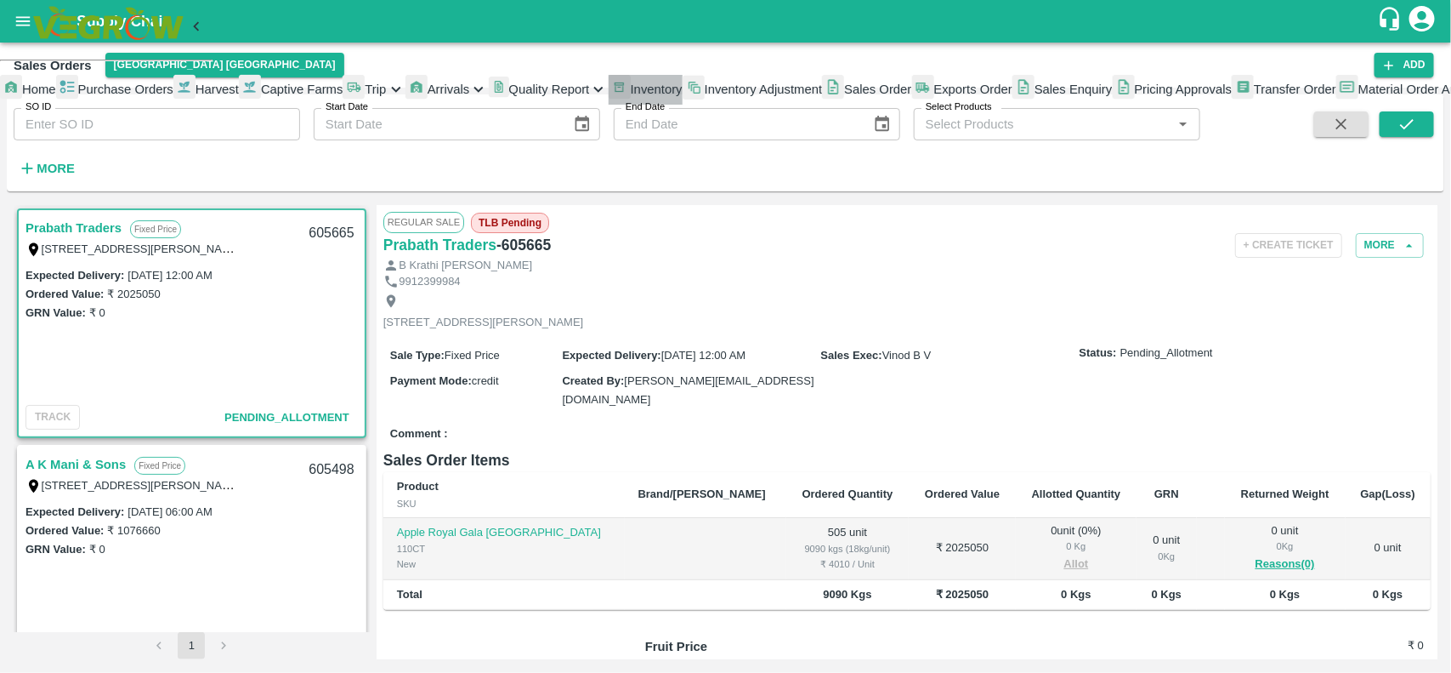
click at [631, 96] on span "Inventory" at bounding box center [657, 89] width 52 height 14
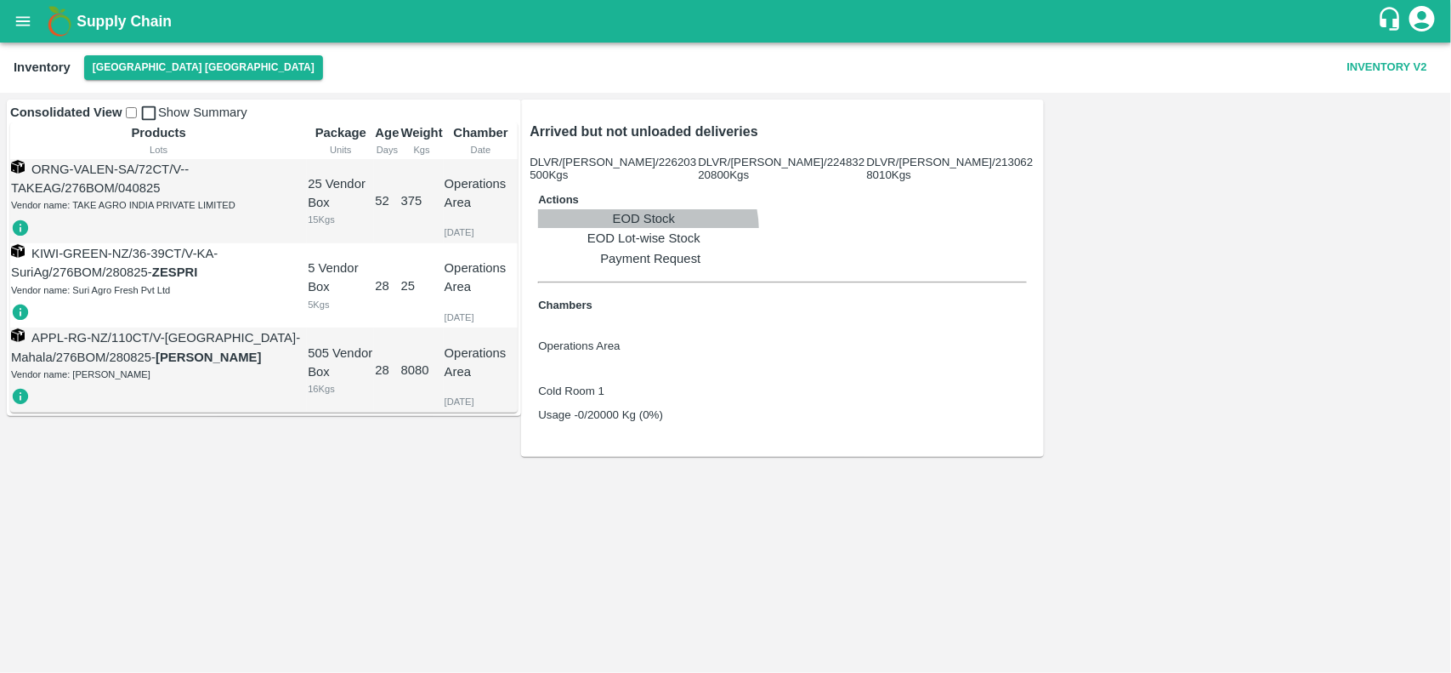
click at [546, 226] on link "EOD Stock" at bounding box center [650, 218] width 224 height 19
click at [538, 214] on link "EOD Stock" at bounding box center [650, 218] width 224 height 19
click at [122, 52] on div "Inventory Chennai DC Inventory V2" at bounding box center [725, 68] width 1451 height 50
click at [122, 58] on button "[GEOGRAPHIC_DATA] [GEOGRAPHIC_DATA]" at bounding box center [203, 67] width 239 height 25
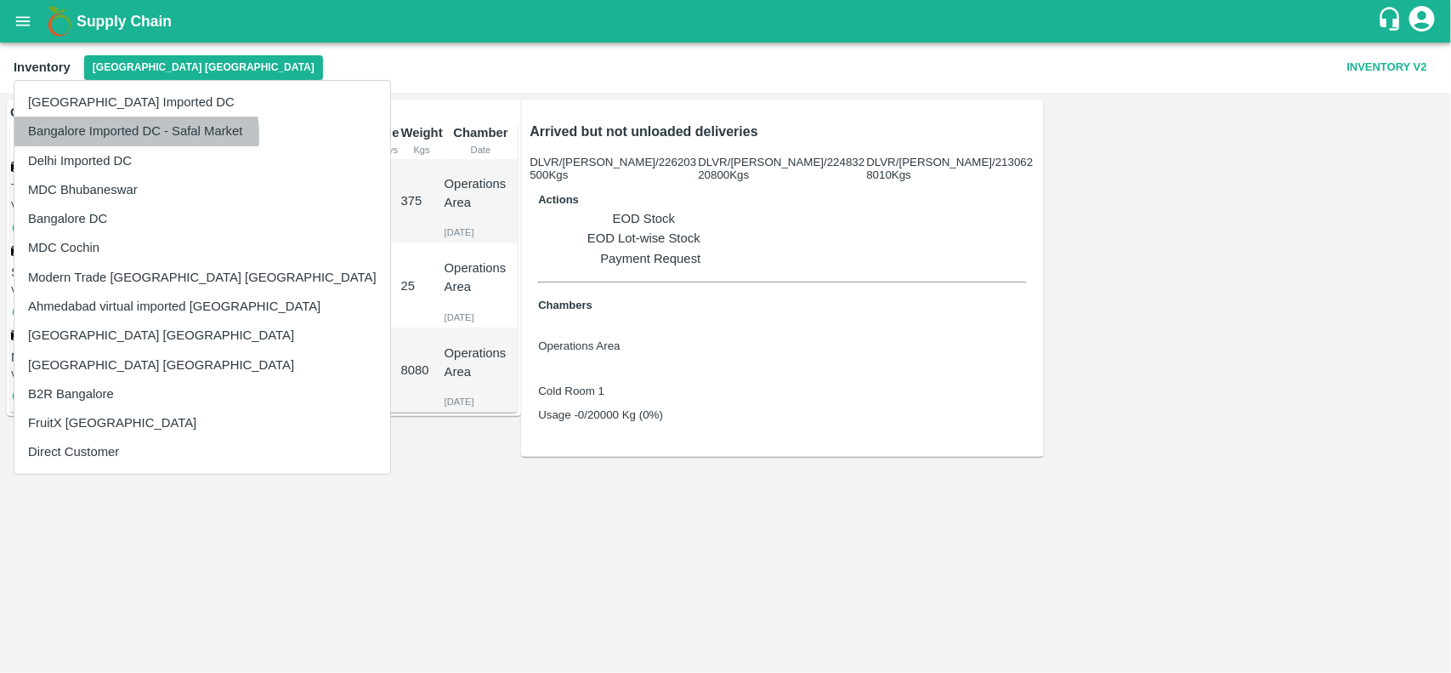
click at [99, 136] on li "Bangalore Imported DC - Safal Market" at bounding box center [202, 130] width 376 height 29
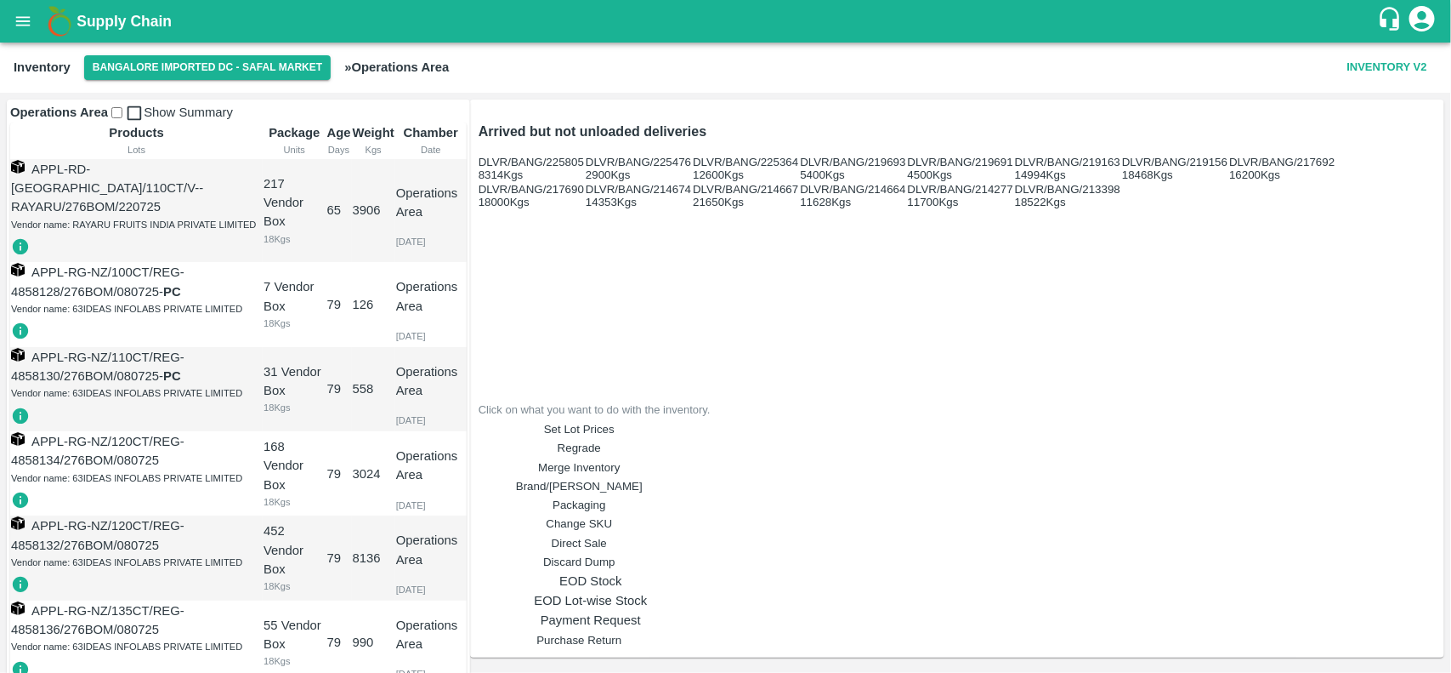
scroll to position [292, 0]
click at [703, 571] on link "EOD Stock" at bounding box center [591, 580] width 224 height 19
click at [22, 26] on icon "open drawer" at bounding box center [23, 20] width 14 height 9
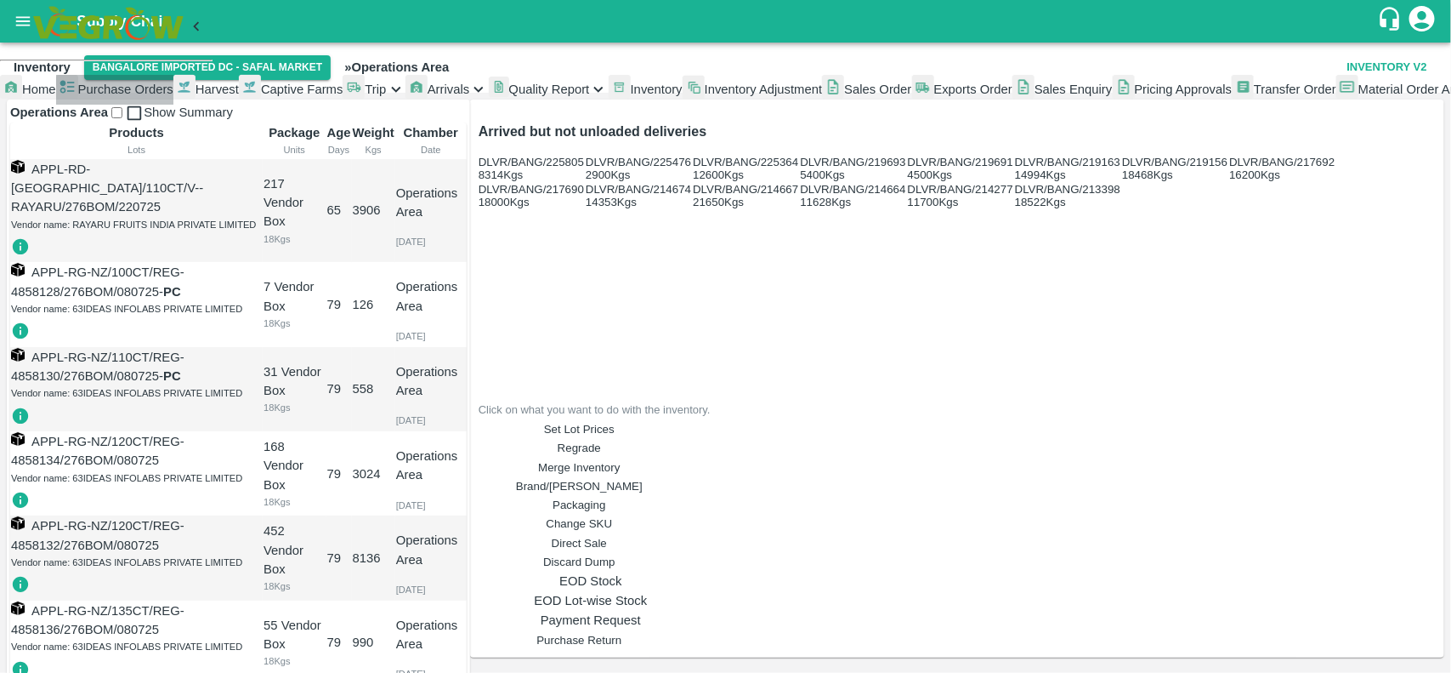
click at [78, 96] on span "Purchase Orders" at bounding box center [125, 89] width 95 height 14
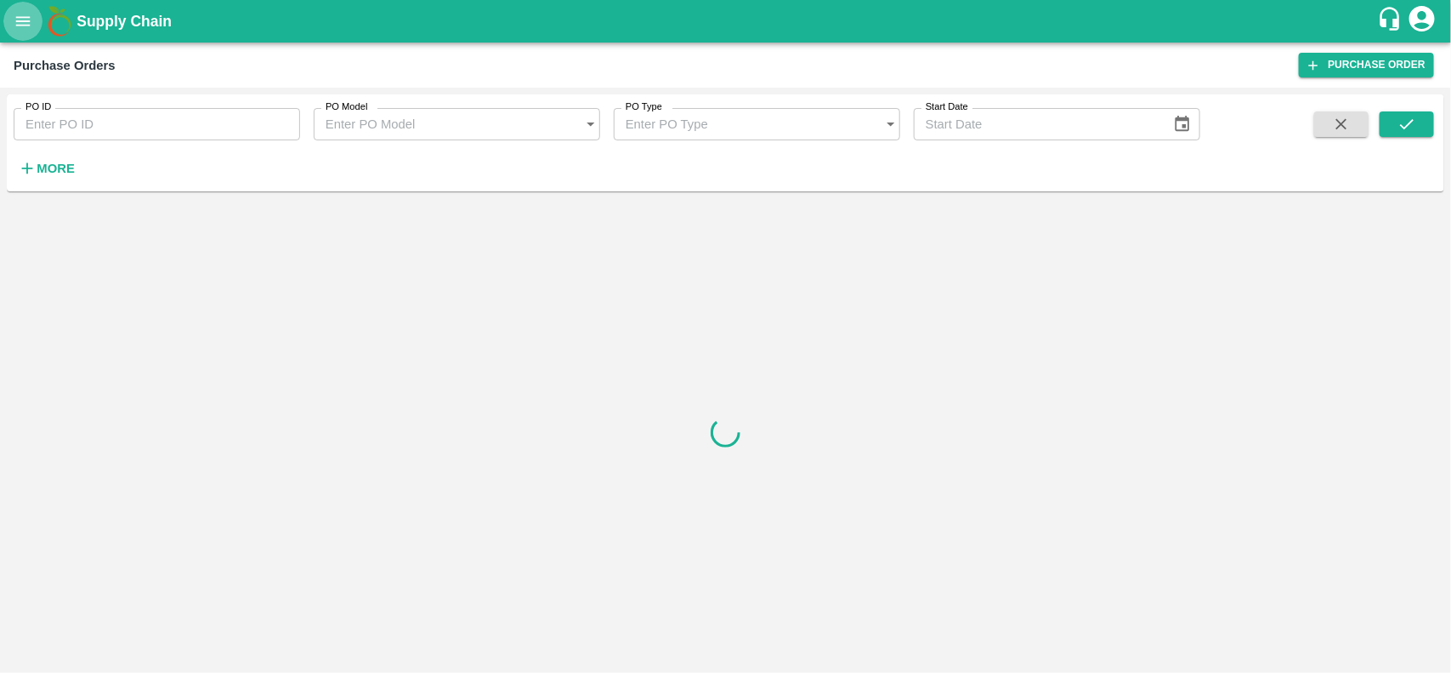
click at [22, 34] on button "open drawer" at bounding box center [22, 21] width 39 height 39
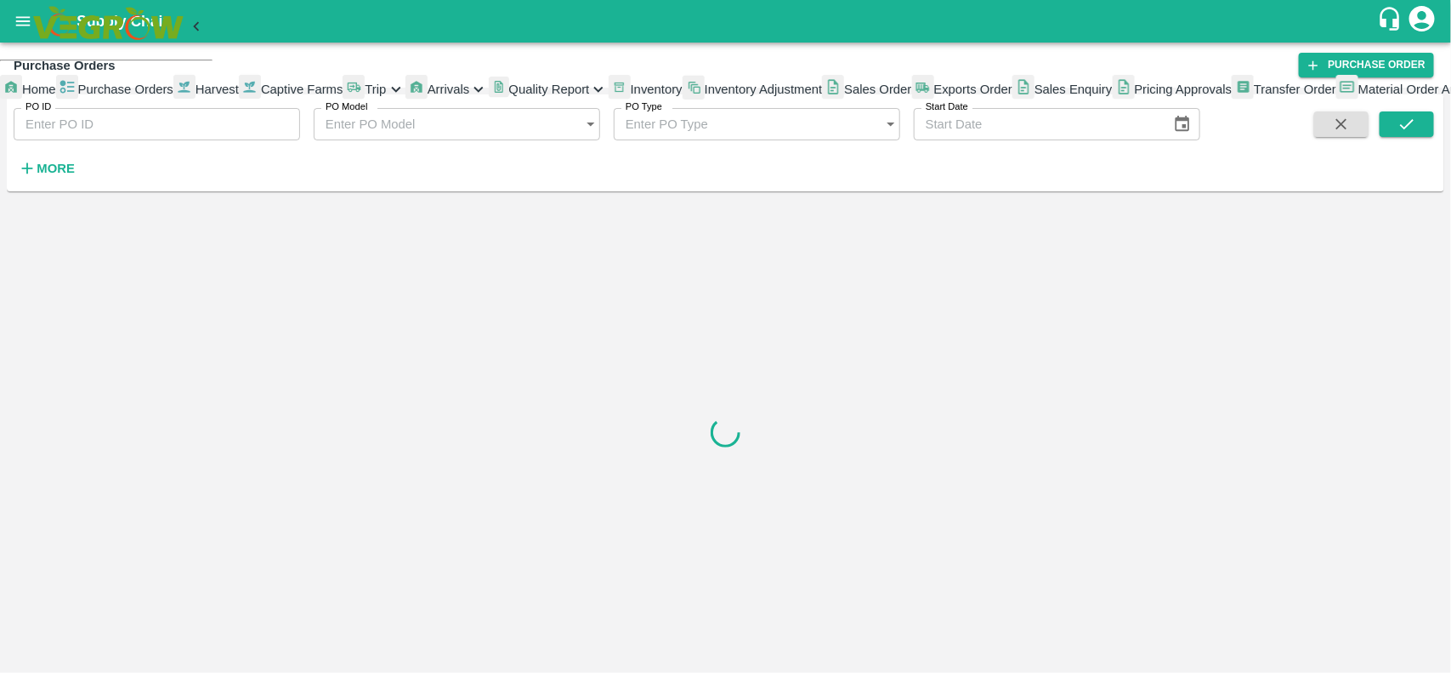
click at [844, 96] on span "Sales Order" at bounding box center [877, 89] width 67 height 14
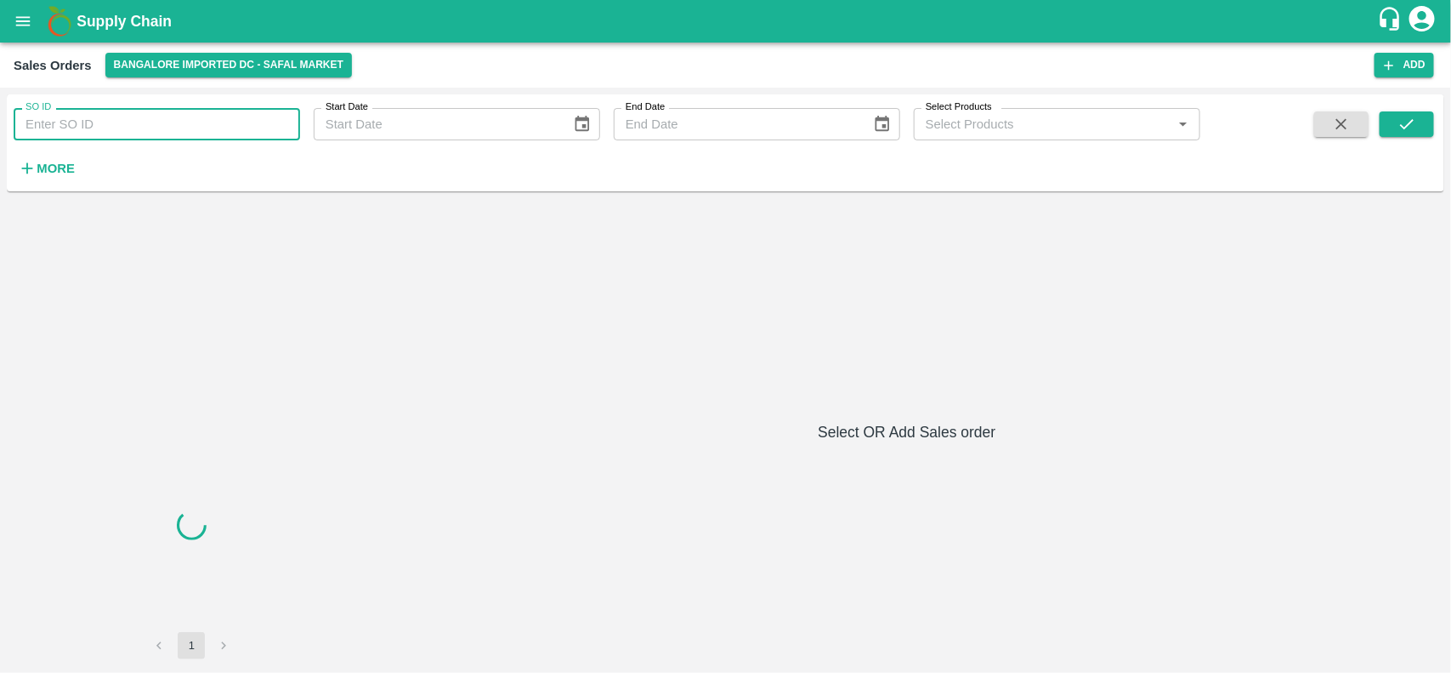
click at [196, 124] on input "SO ID" at bounding box center [157, 124] width 287 height 32
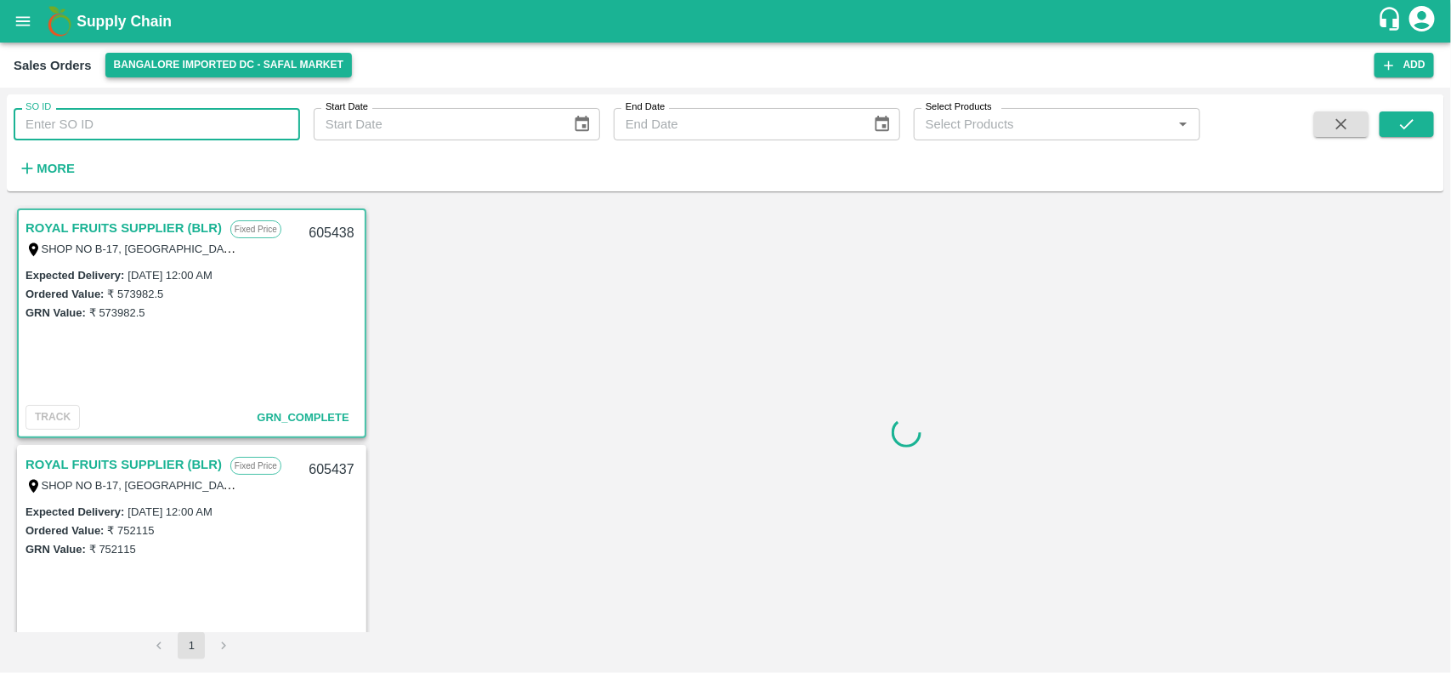
click at [202, 72] on button "Bangalore Imported DC - Safal Market" at bounding box center [228, 65] width 247 height 25
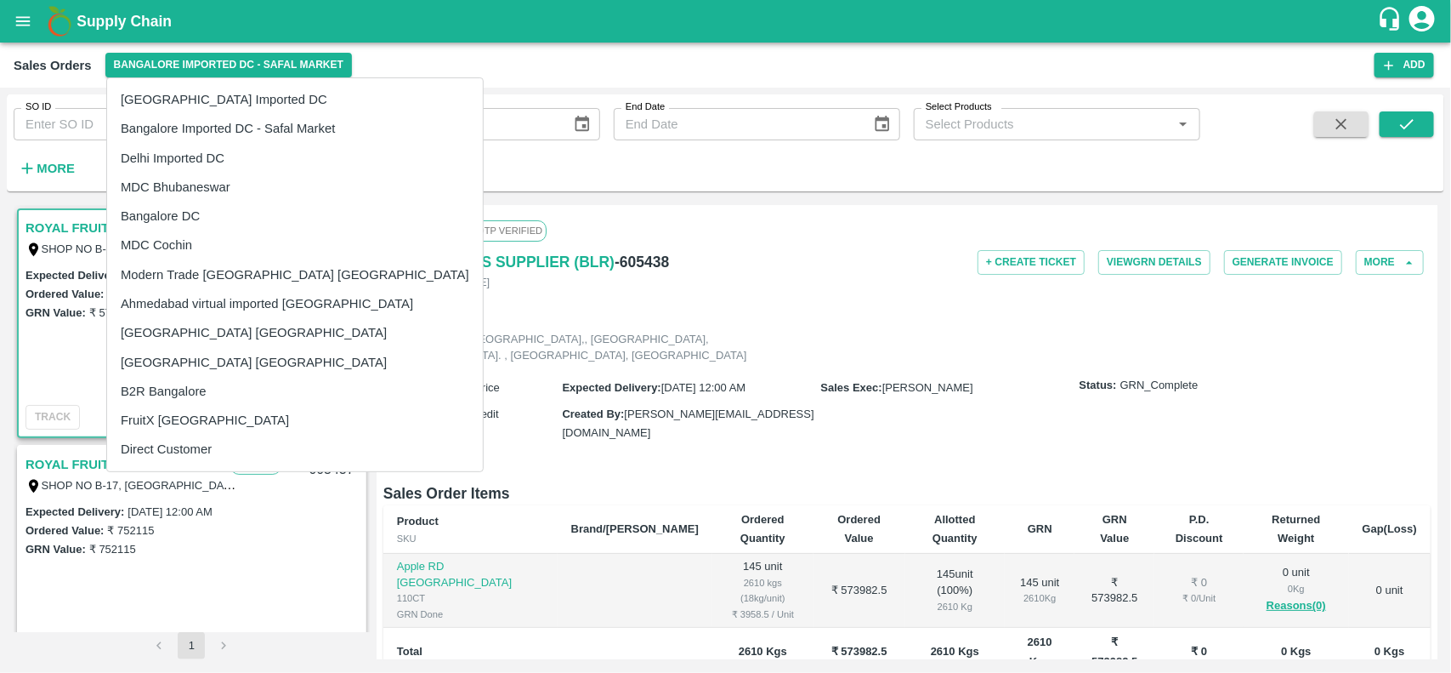
click at [171, 103] on li "[GEOGRAPHIC_DATA] Imported DC" at bounding box center [295, 99] width 376 height 29
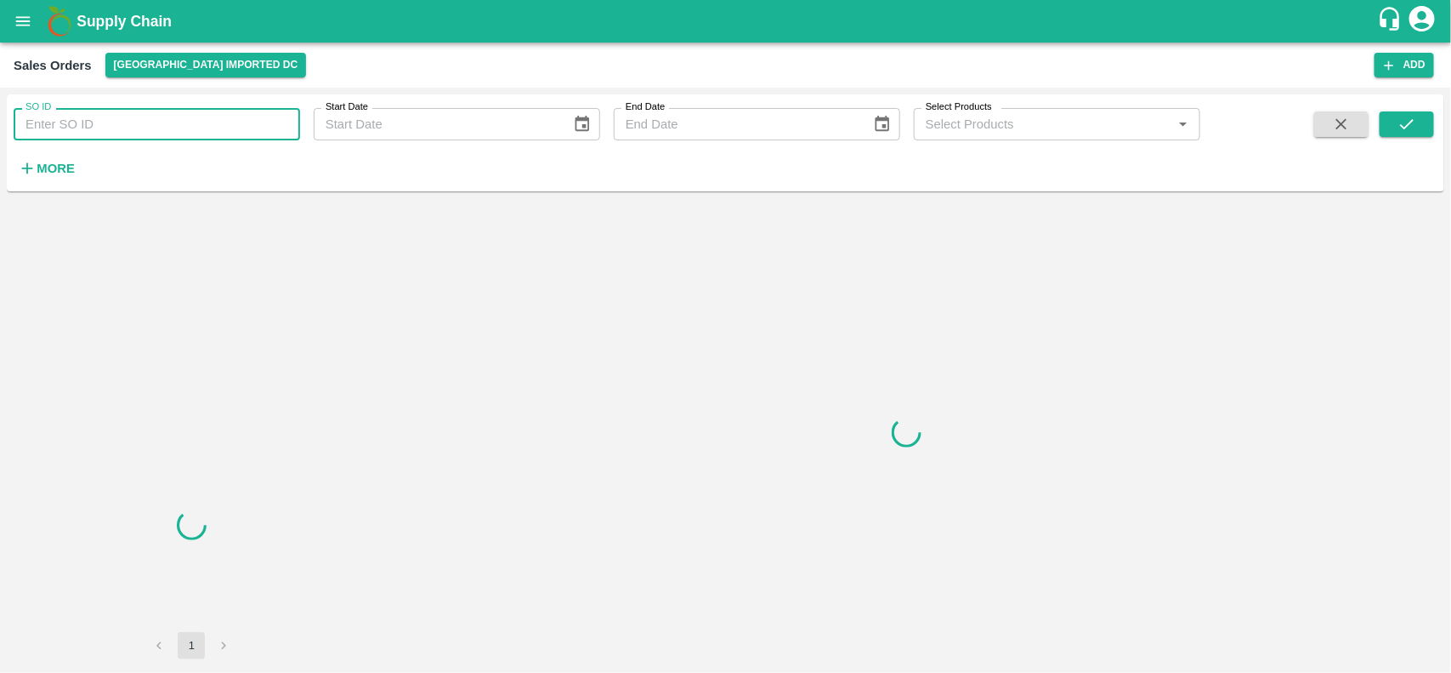
click at [94, 128] on input "SO ID" at bounding box center [157, 124] width 287 height 32
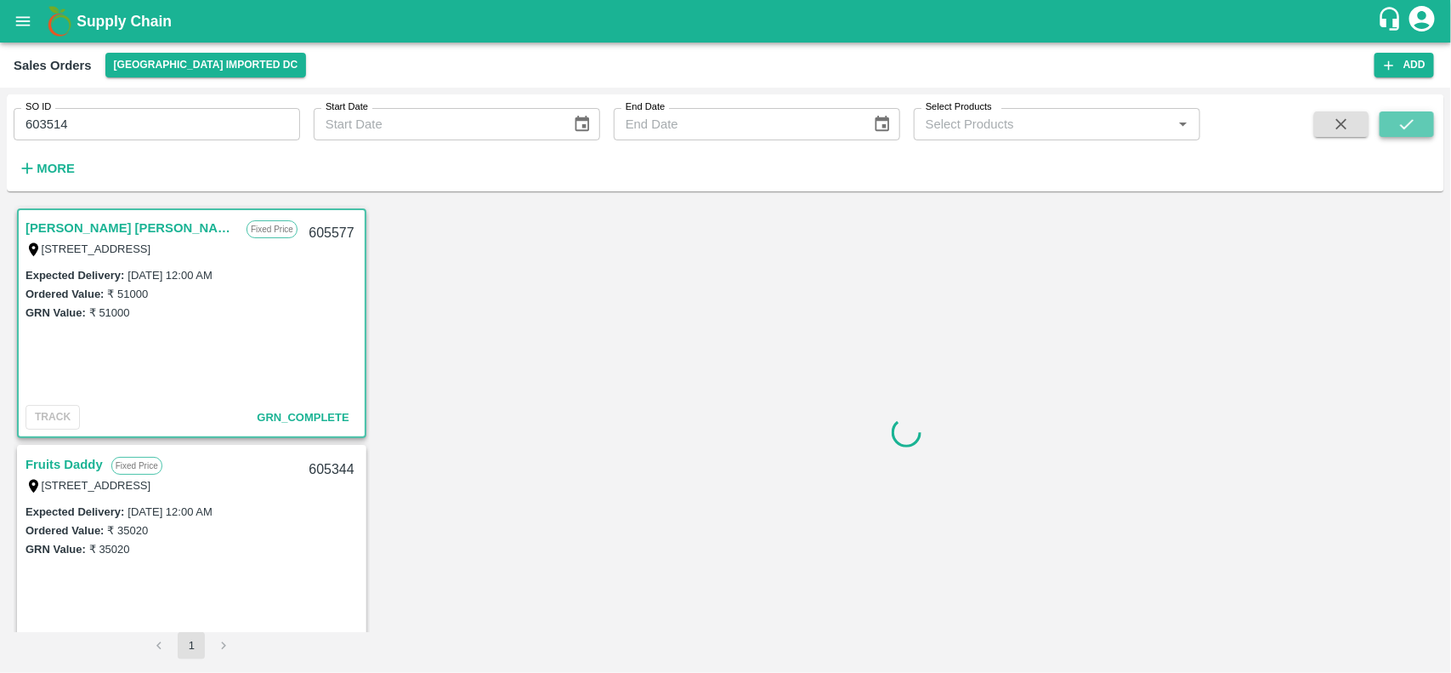
click at [1425, 119] on button "submit" at bounding box center [1407, 124] width 54 height 26
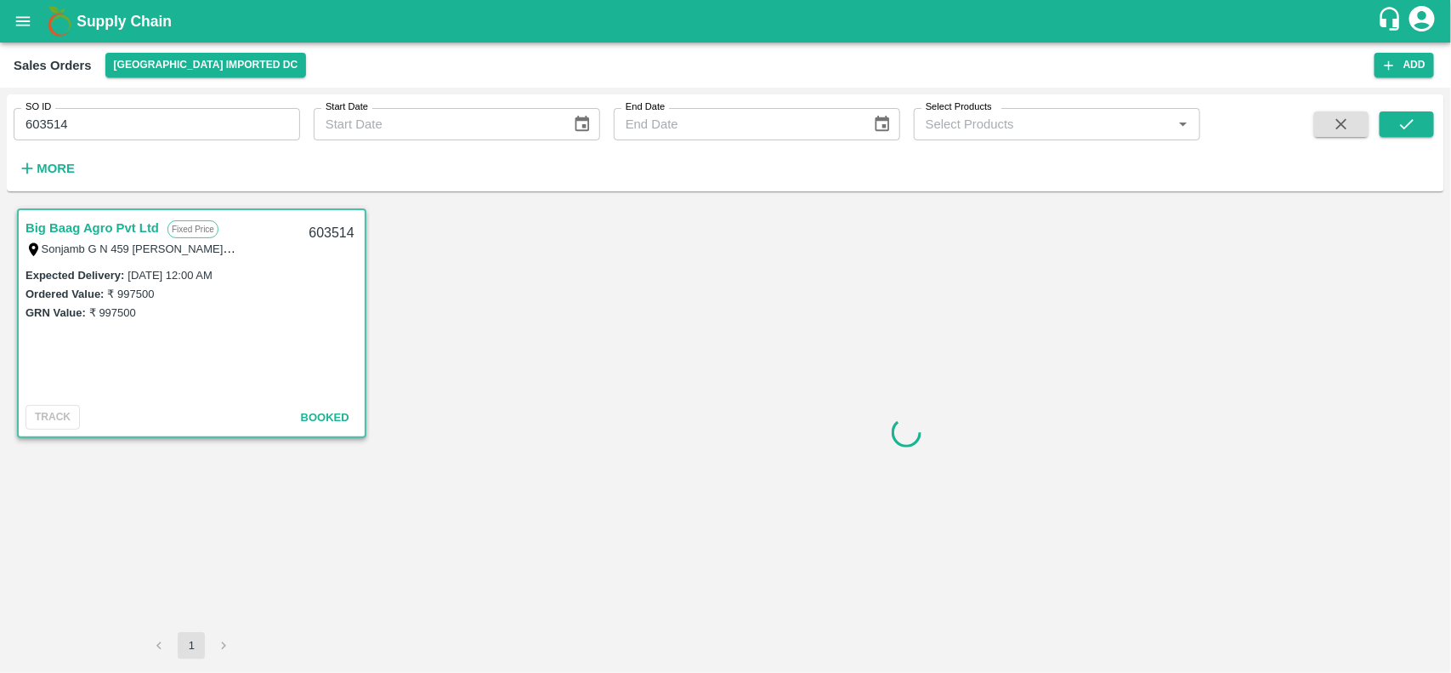
click at [119, 224] on link "Big Baag Agro Pvt Ltd" at bounding box center [92, 228] width 133 height 22
click at [48, 126] on input "603514" at bounding box center [157, 124] width 287 height 32
click at [90, 123] on input "605141" at bounding box center [157, 124] width 287 height 32
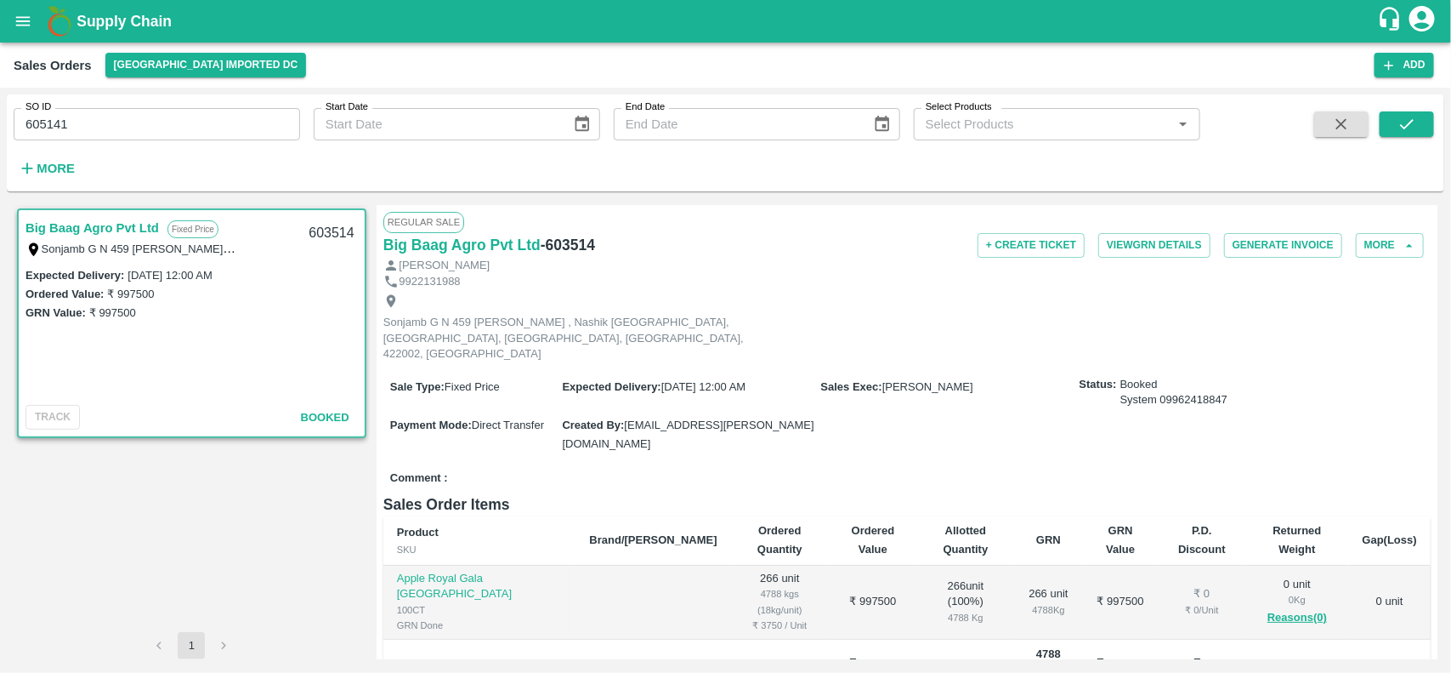
click at [88, 232] on link "Big Baag Agro Pvt Ltd" at bounding box center [92, 228] width 133 height 22
click at [162, 128] on input "605141" at bounding box center [157, 124] width 287 height 32
type input "604402"
click at [1393, 125] on button "submit" at bounding box center [1407, 124] width 54 height 26
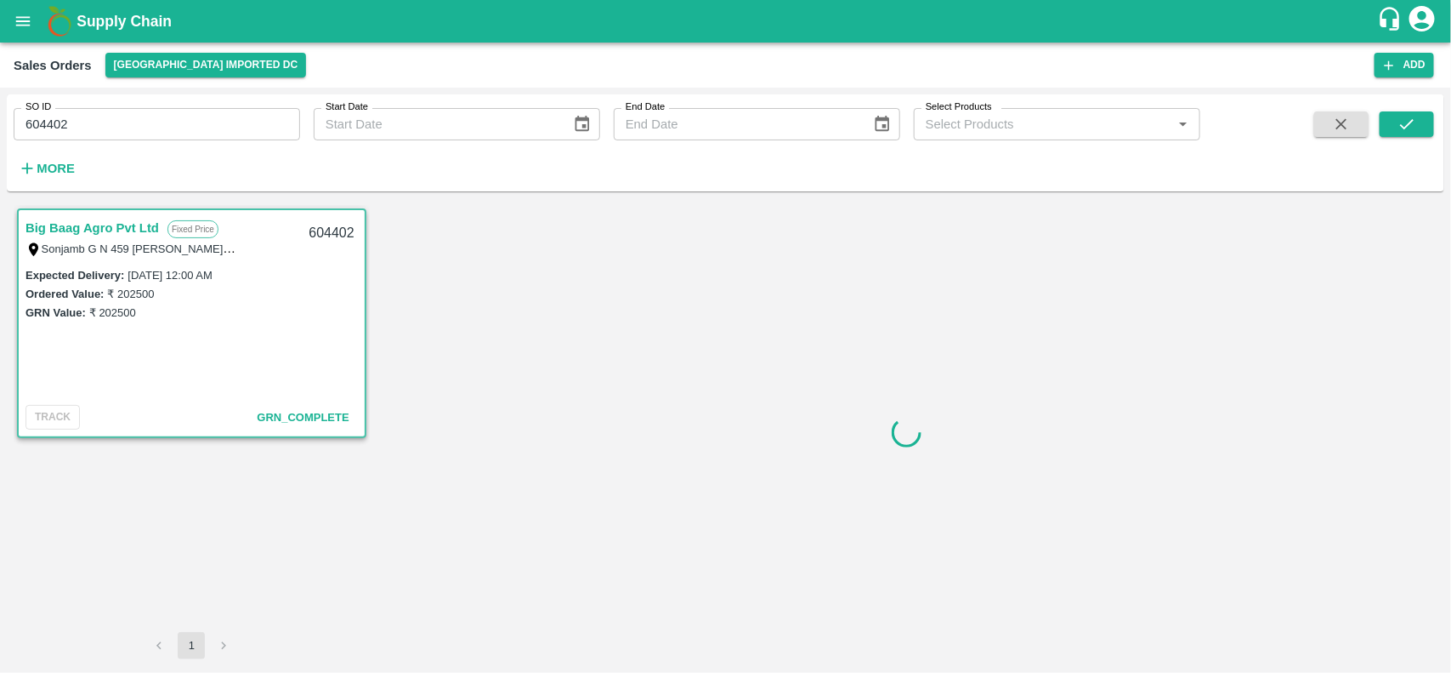
click at [92, 219] on link "Big Baag Agro Pvt Ltd" at bounding box center [92, 228] width 133 height 22
click at [91, 224] on link "Big Baag Agro Pvt Ltd" at bounding box center [92, 228] width 133 height 22
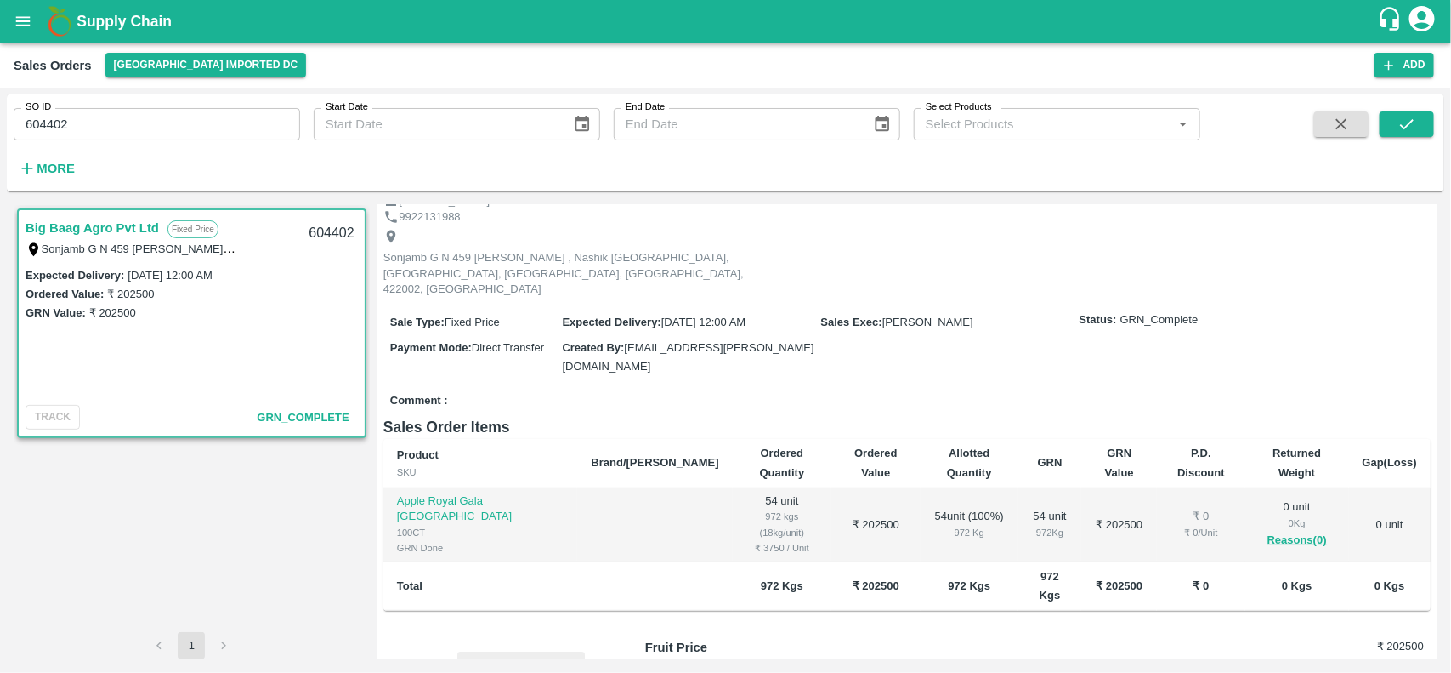
scroll to position [85, 0]
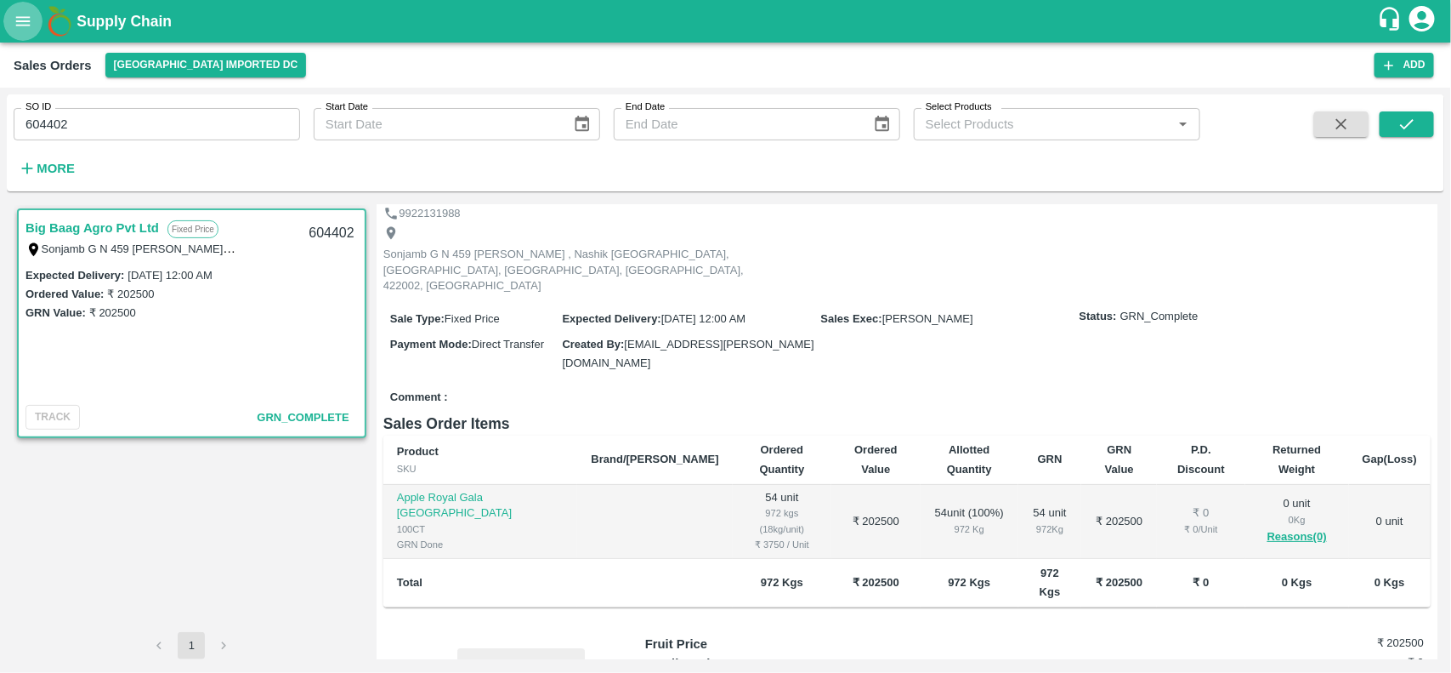
click at [15, 19] on icon "open drawer" at bounding box center [23, 21] width 19 height 19
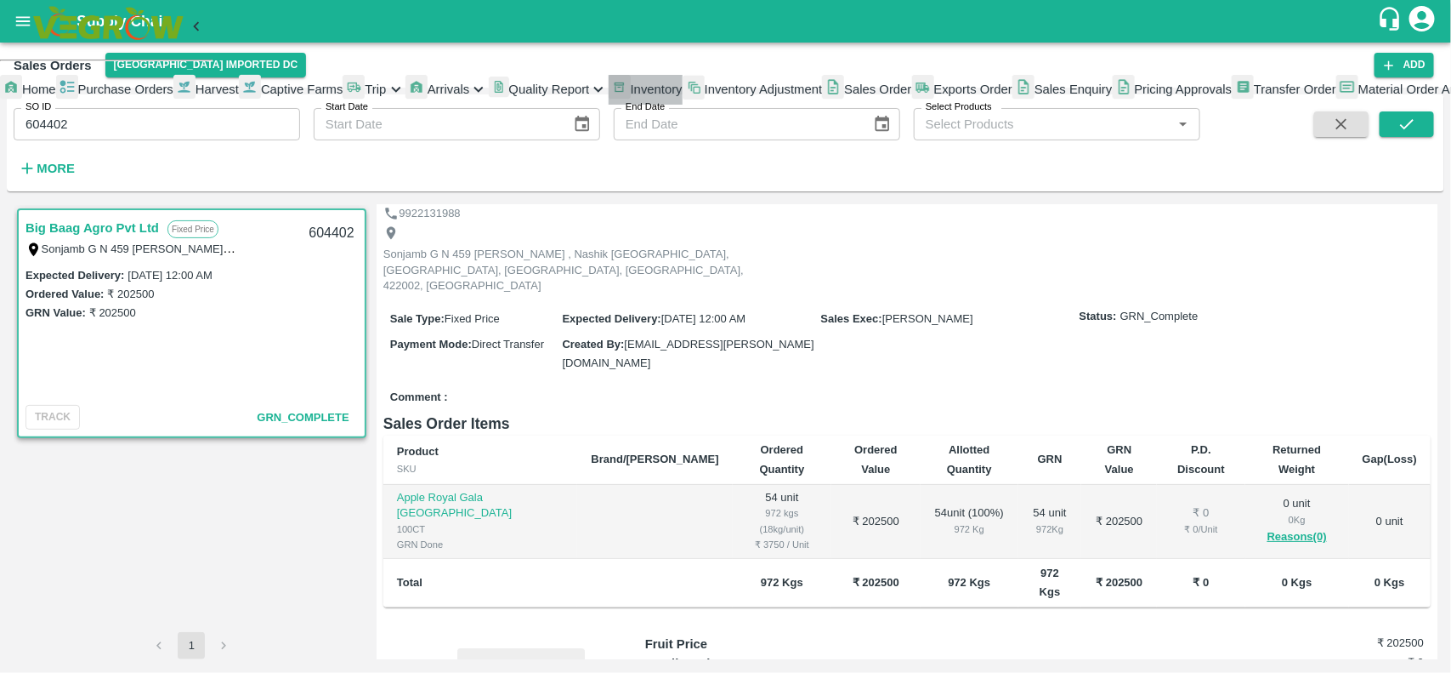
click at [631, 96] on span "Inventory" at bounding box center [657, 89] width 52 height 14
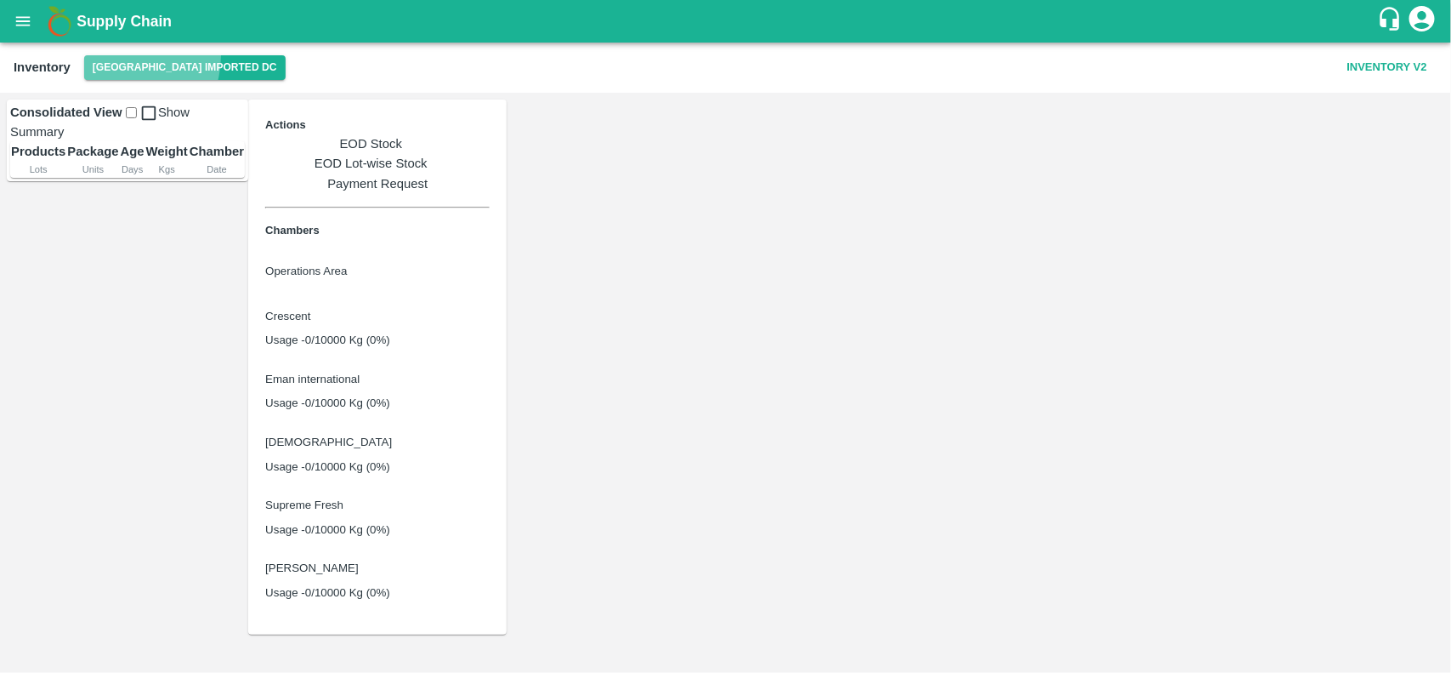
click at [119, 56] on button "[GEOGRAPHIC_DATA] Imported DC" at bounding box center [185, 67] width 202 height 25
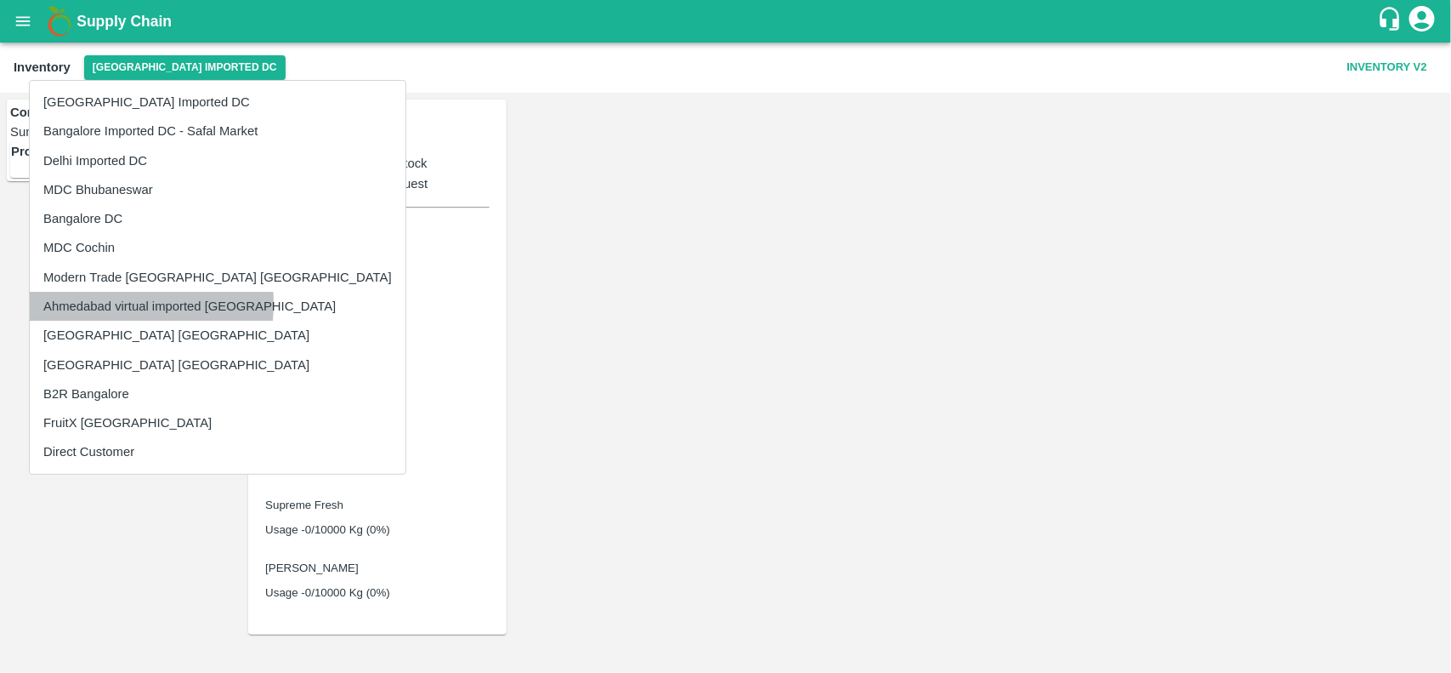
click at [82, 303] on li "Ahmedabad virtual imported [GEOGRAPHIC_DATA]" at bounding box center [218, 306] width 376 height 29
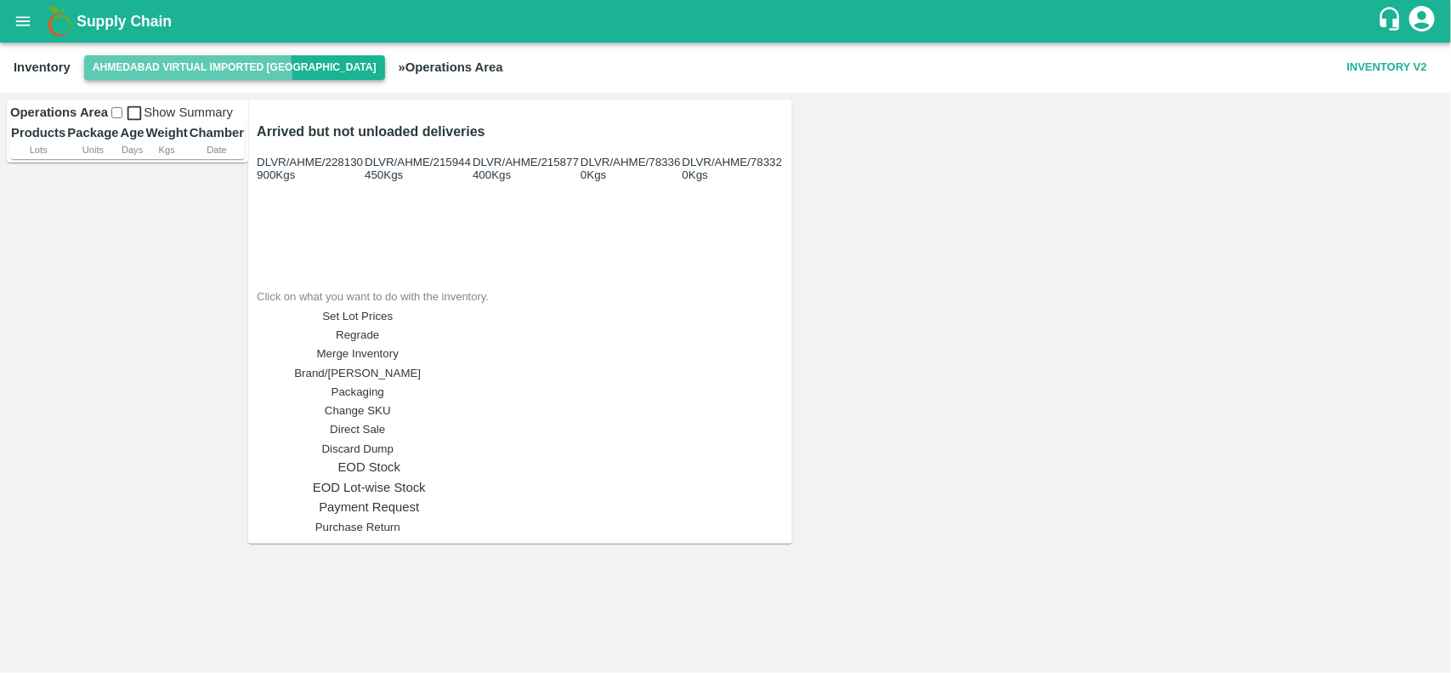
click at [130, 77] on button "Ahmedabad virtual imported [GEOGRAPHIC_DATA]" at bounding box center [234, 67] width 301 height 25
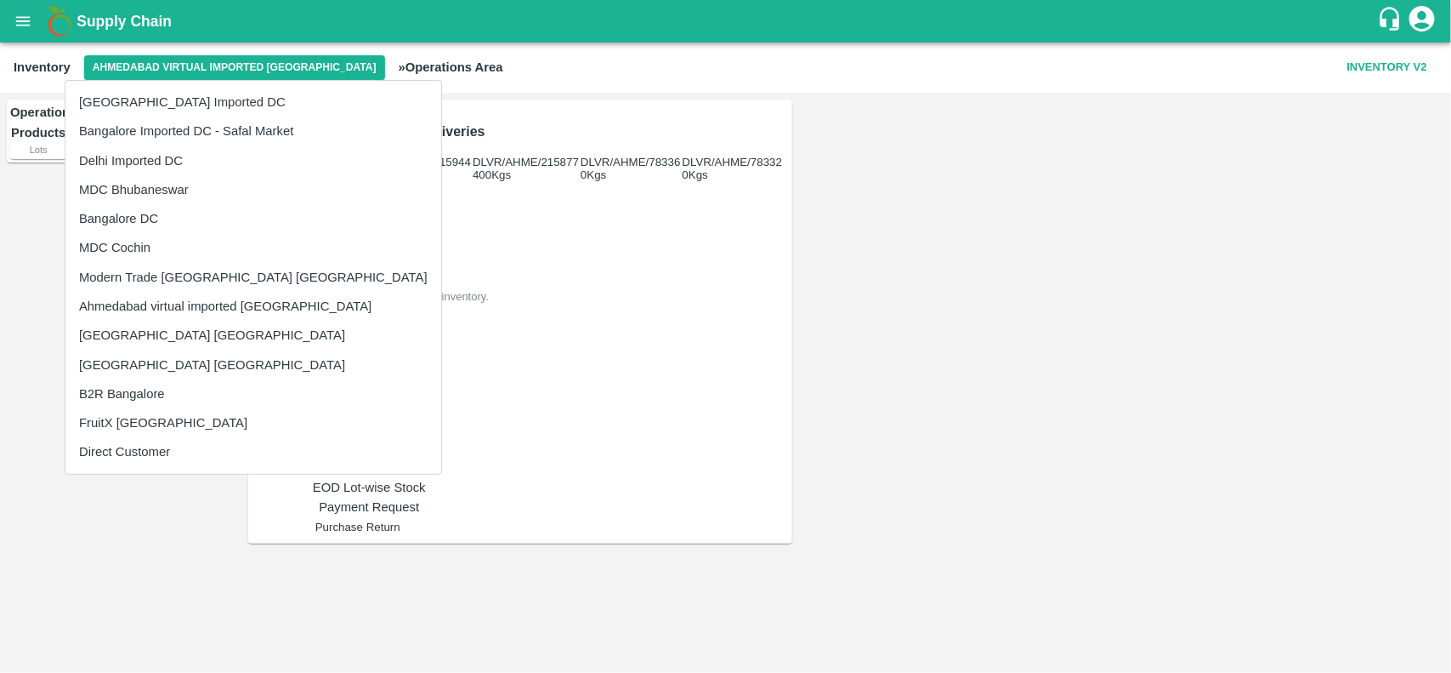
click at [11, 338] on div at bounding box center [725, 336] width 1451 height 673
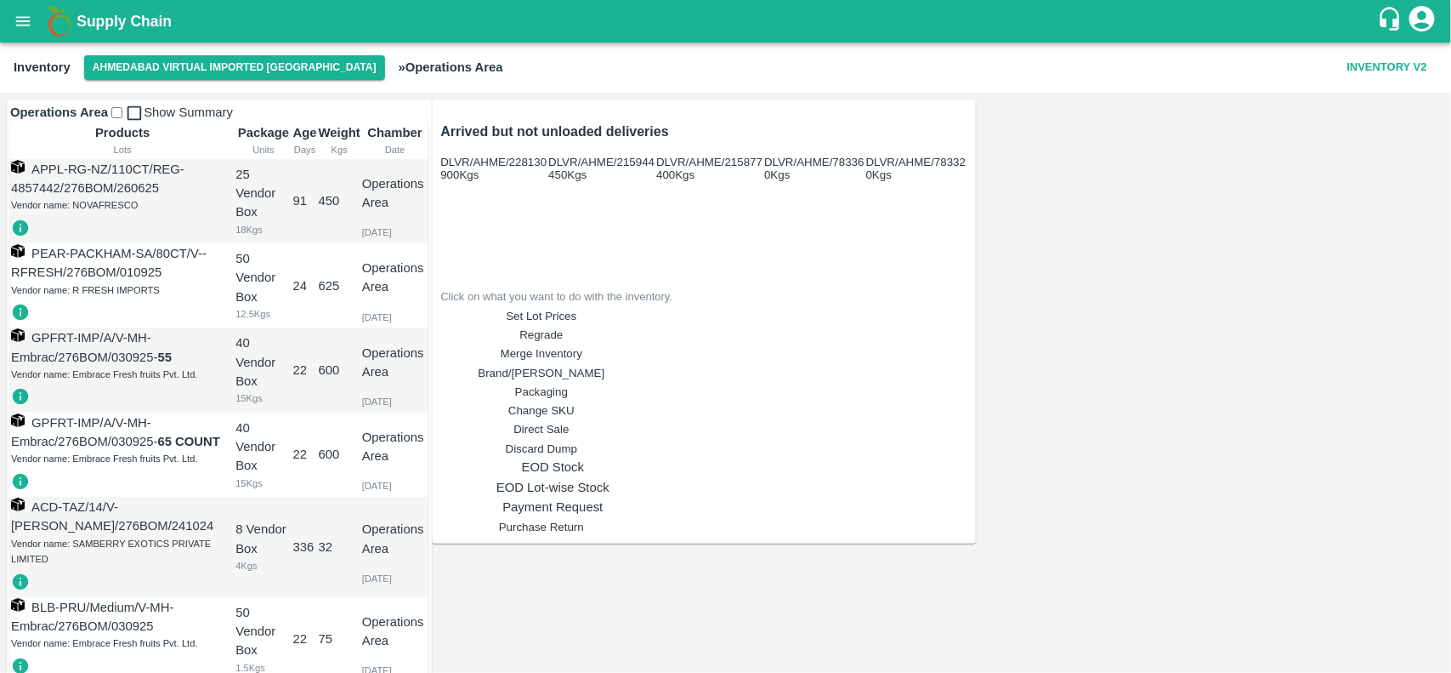
scroll to position [258, 0]
click at [665, 476] on link "EOD Stock" at bounding box center [552, 466] width 224 height 19
click at [141, 64] on button "Ahmedabad virtual imported [GEOGRAPHIC_DATA]" at bounding box center [234, 67] width 301 height 25
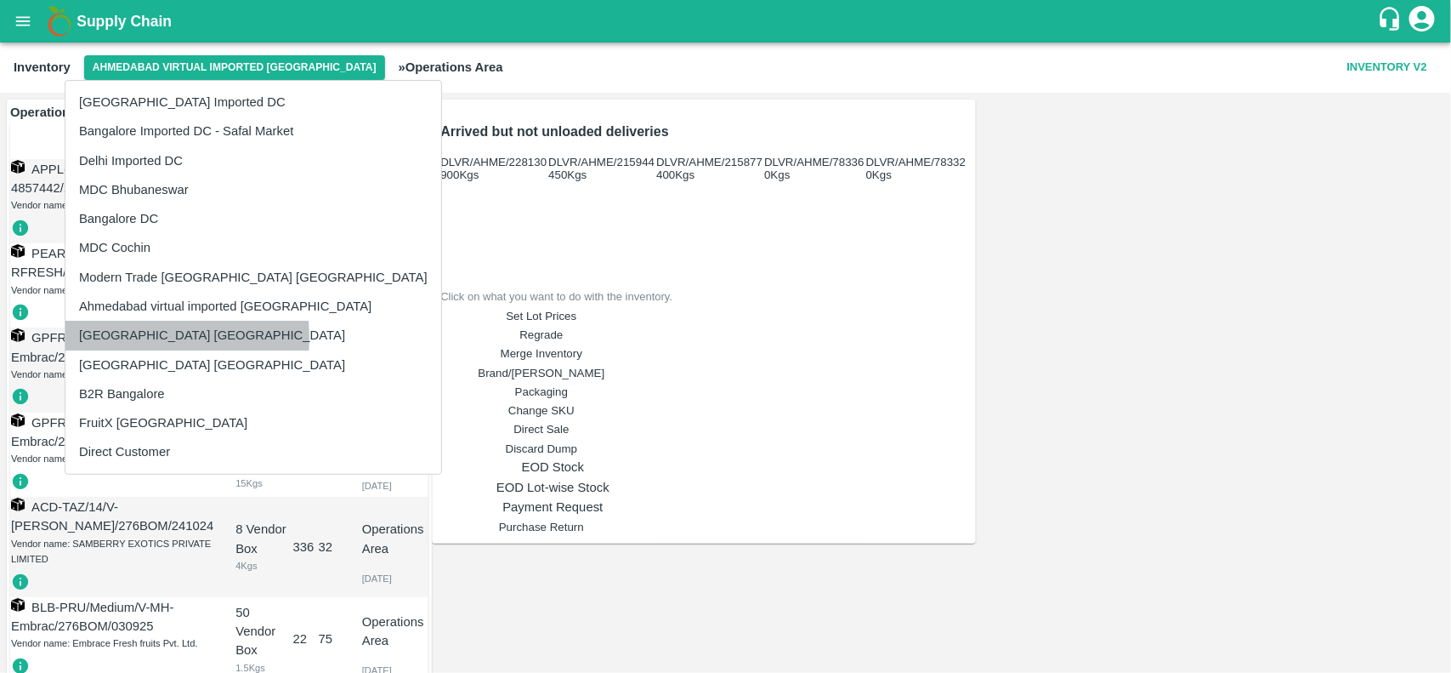
click at [122, 338] on li "[GEOGRAPHIC_DATA] [GEOGRAPHIC_DATA]" at bounding box center [253, 335] width 376 height 29
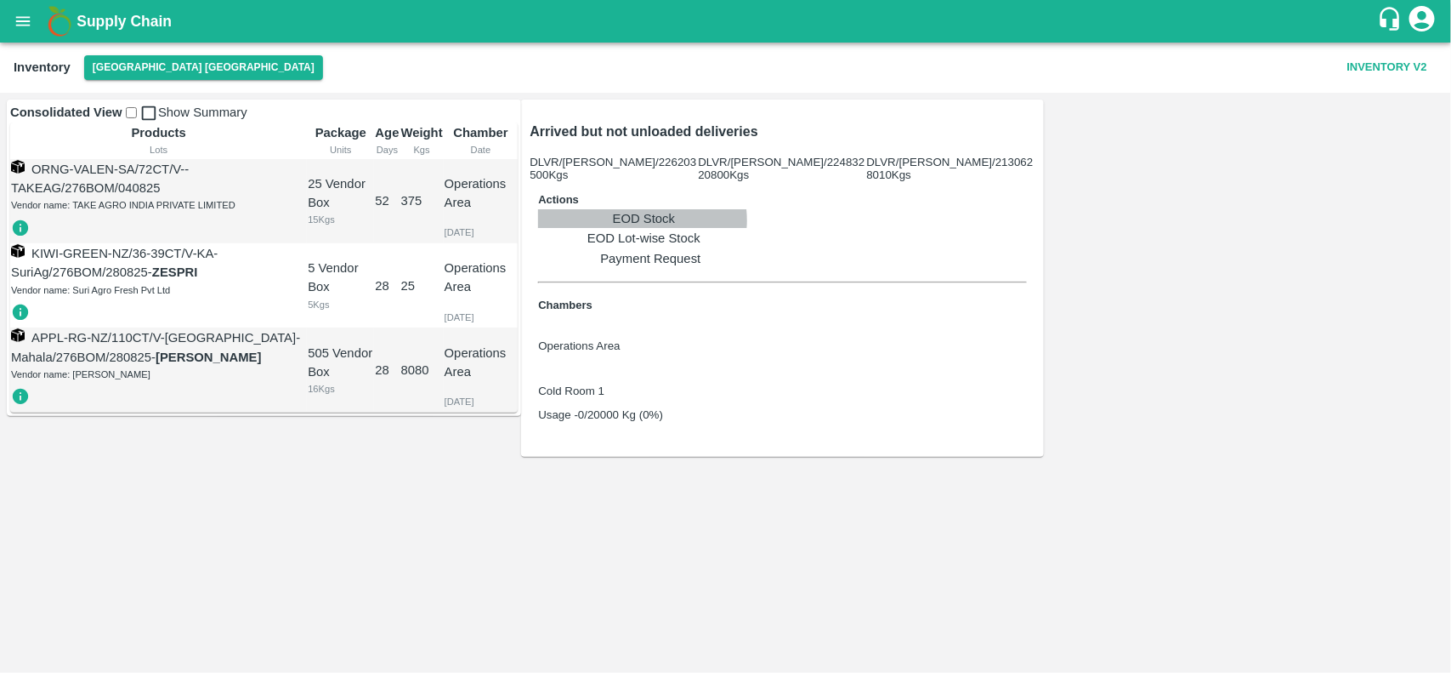
click at [540, 217] on link "EOD Stock" at bounding box center [650, 218] width 224 height 19
click at [119, 61] on button "[GEOGRAPHIC_DATA] [GEOGRAPHIC_DATA]" at bounding box center [203, 67] width 239 height 25
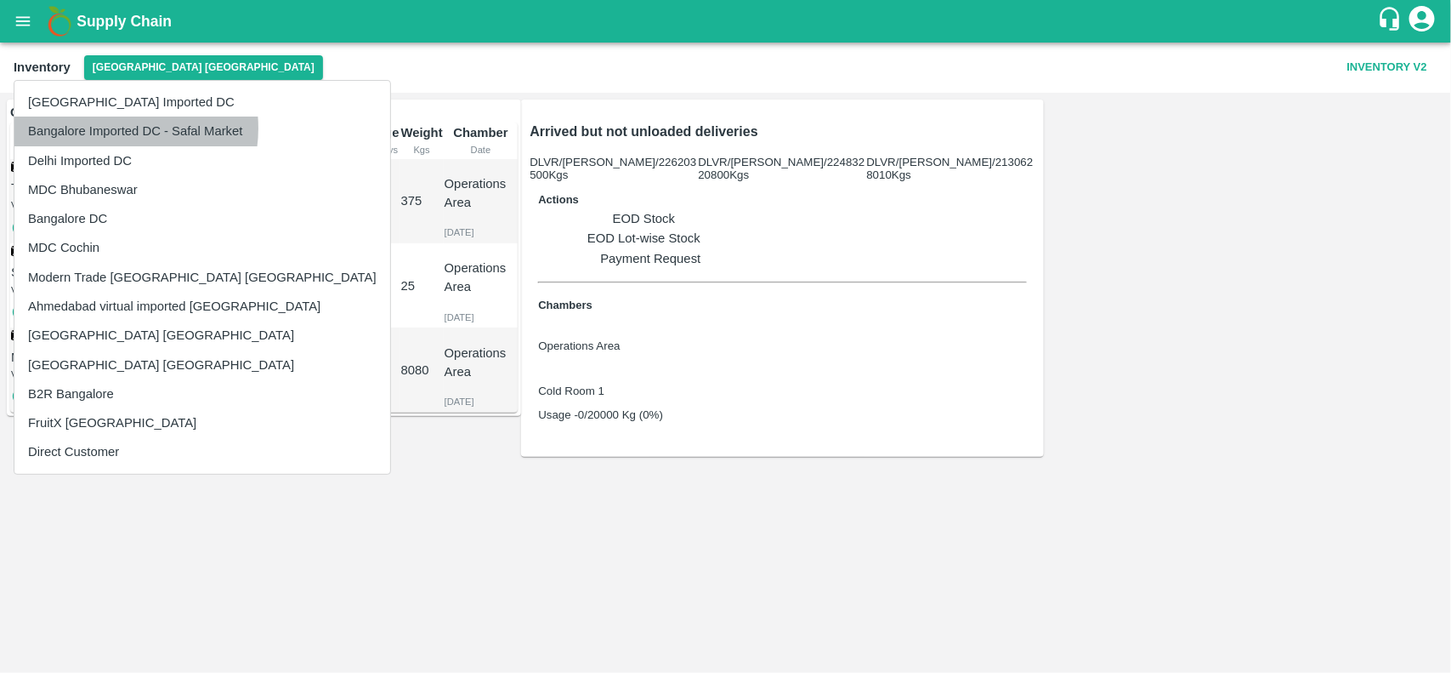
click at [117, 128] on li "Bangalore Imported DC - Safal Market" at bounding box center [202, 130] width 376 height 29
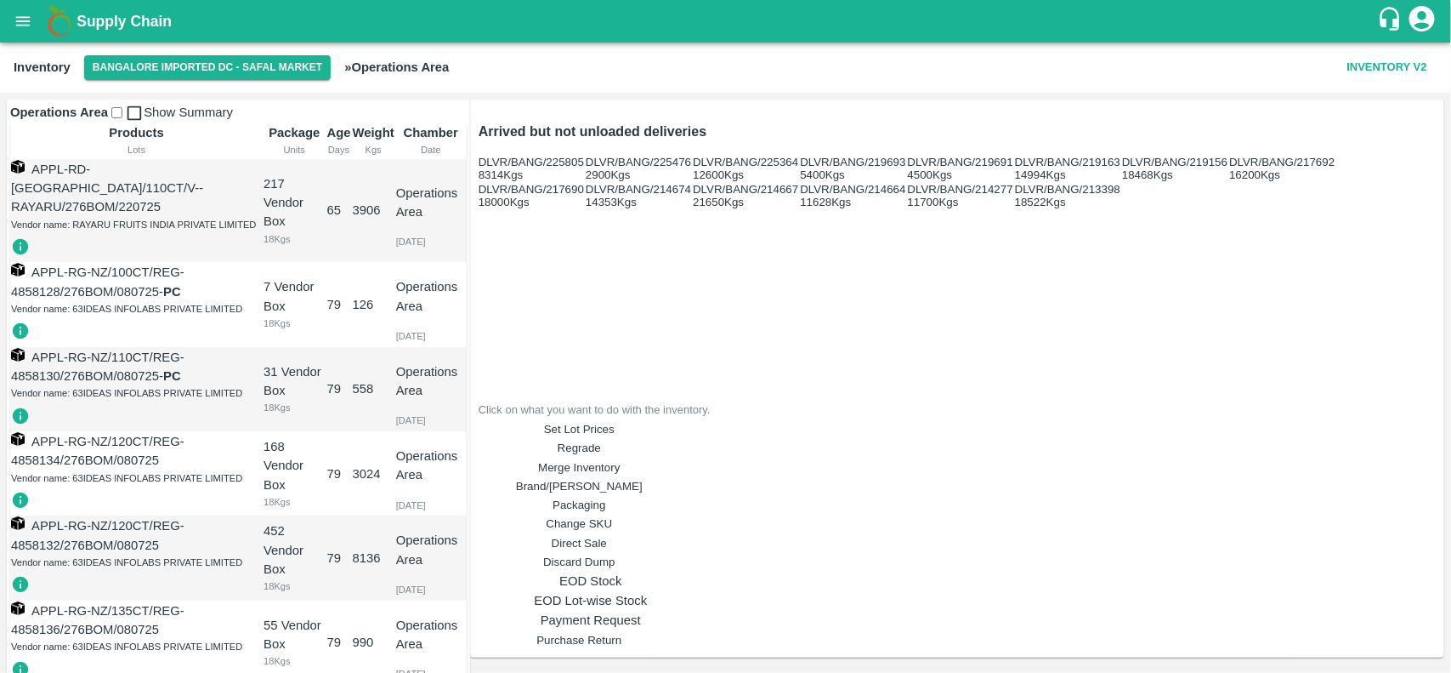
scroll to position [308, 0]
click at [703, 571] on link "EOD Stock" at bounding box center [591, 580] width 224 height 19
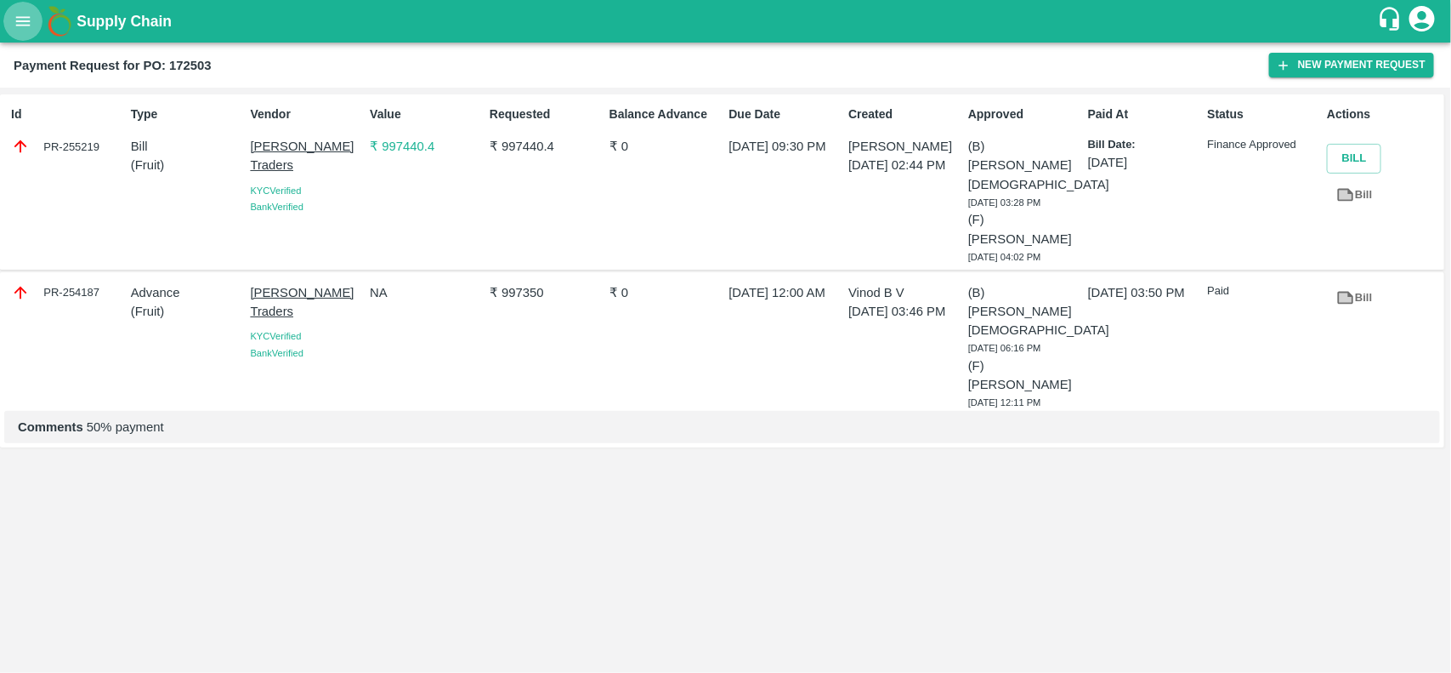
click at [15, 14] on icon "open drawer" at bounding box center [23, 21] width 19 height 19
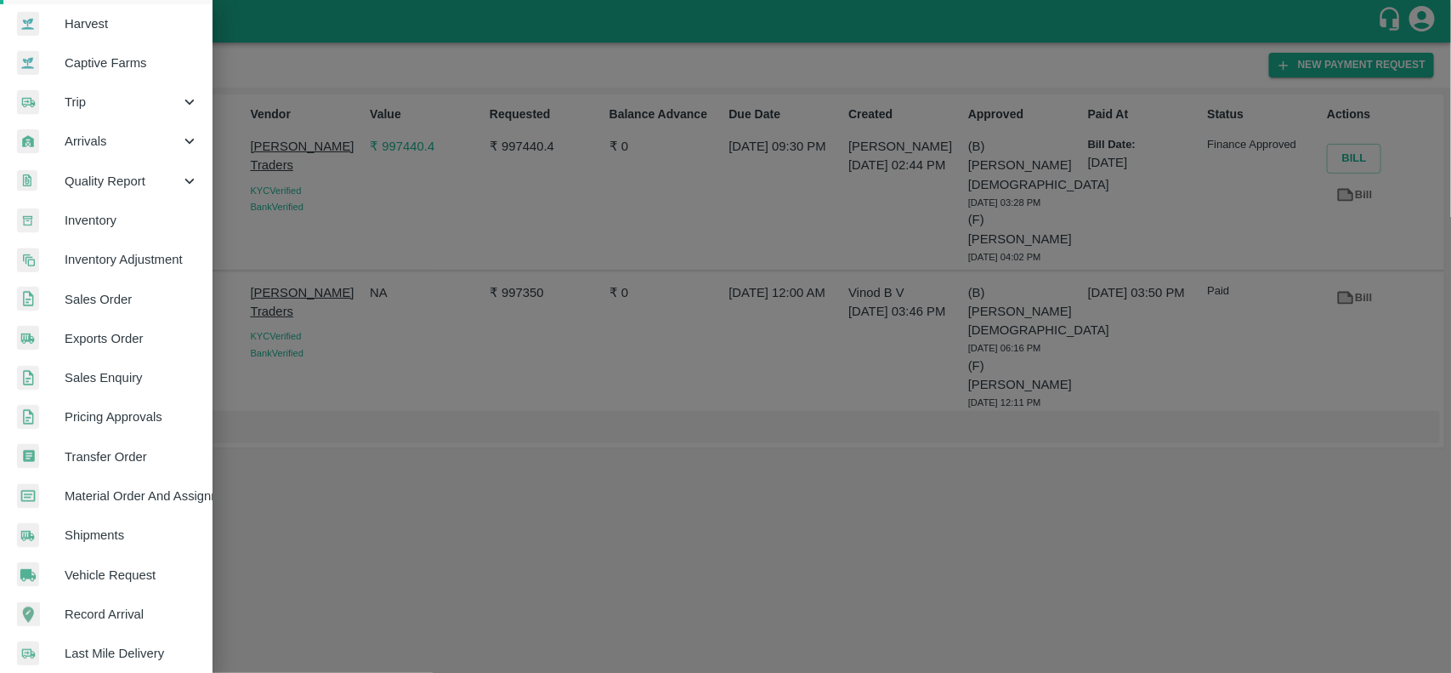
scroll to position [119, 0]
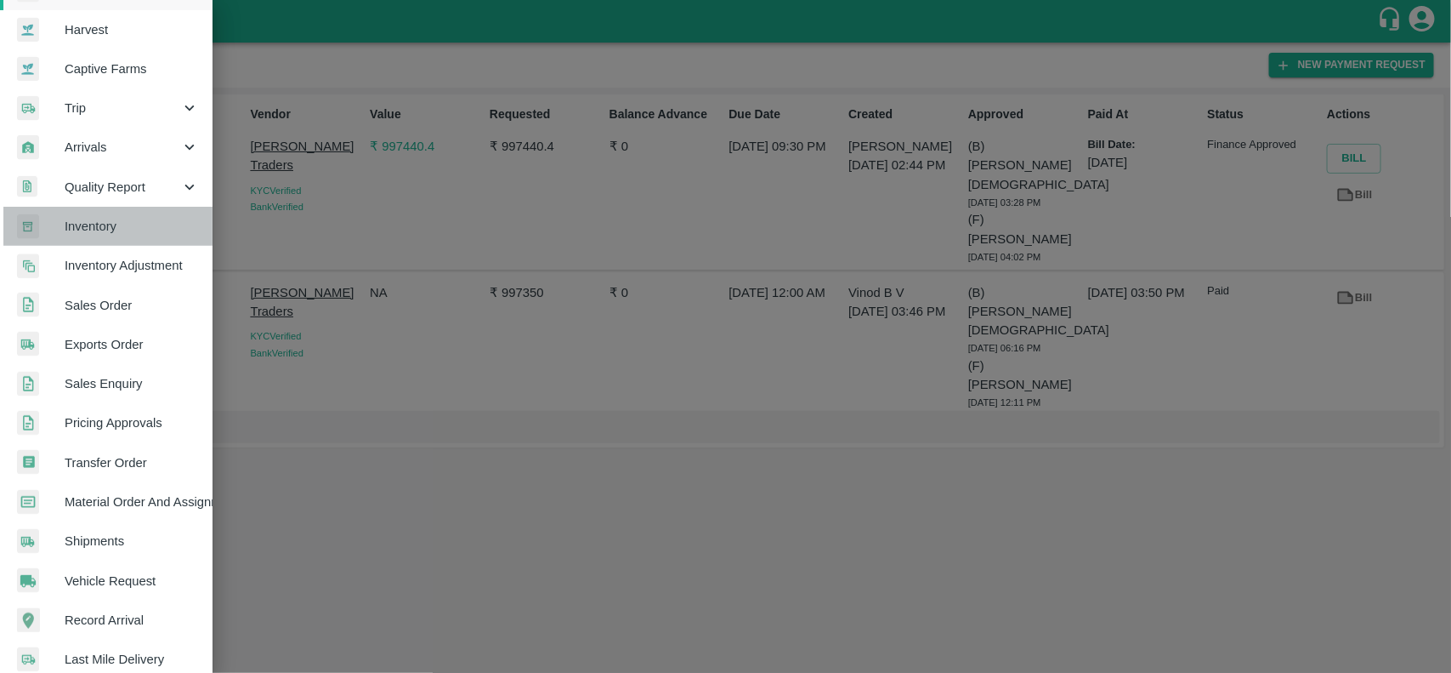
click at [111, 236] on link "Inventory" at bounding box center [106, 226] width 213 height 39
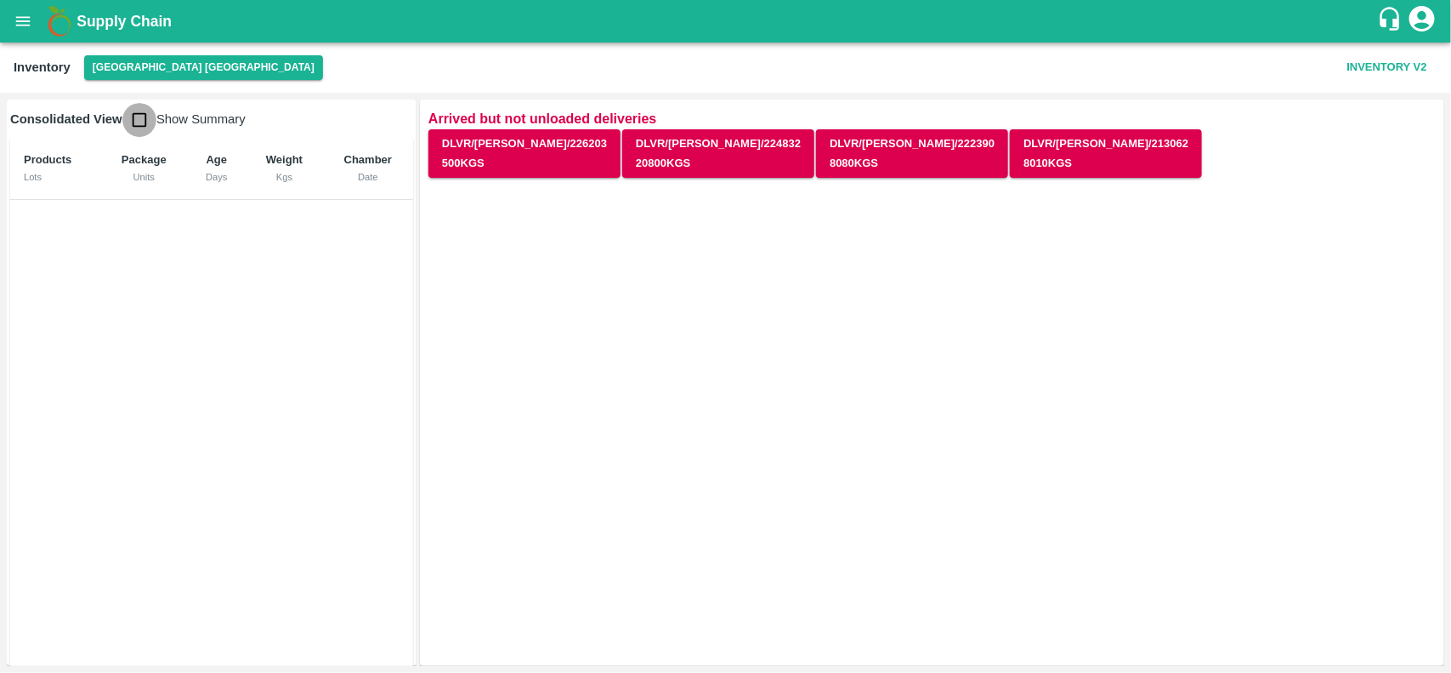
click at [140, 120] on input "checkbox" at bounding box center [139, 120] width 34 height 34
checkbox input "true"
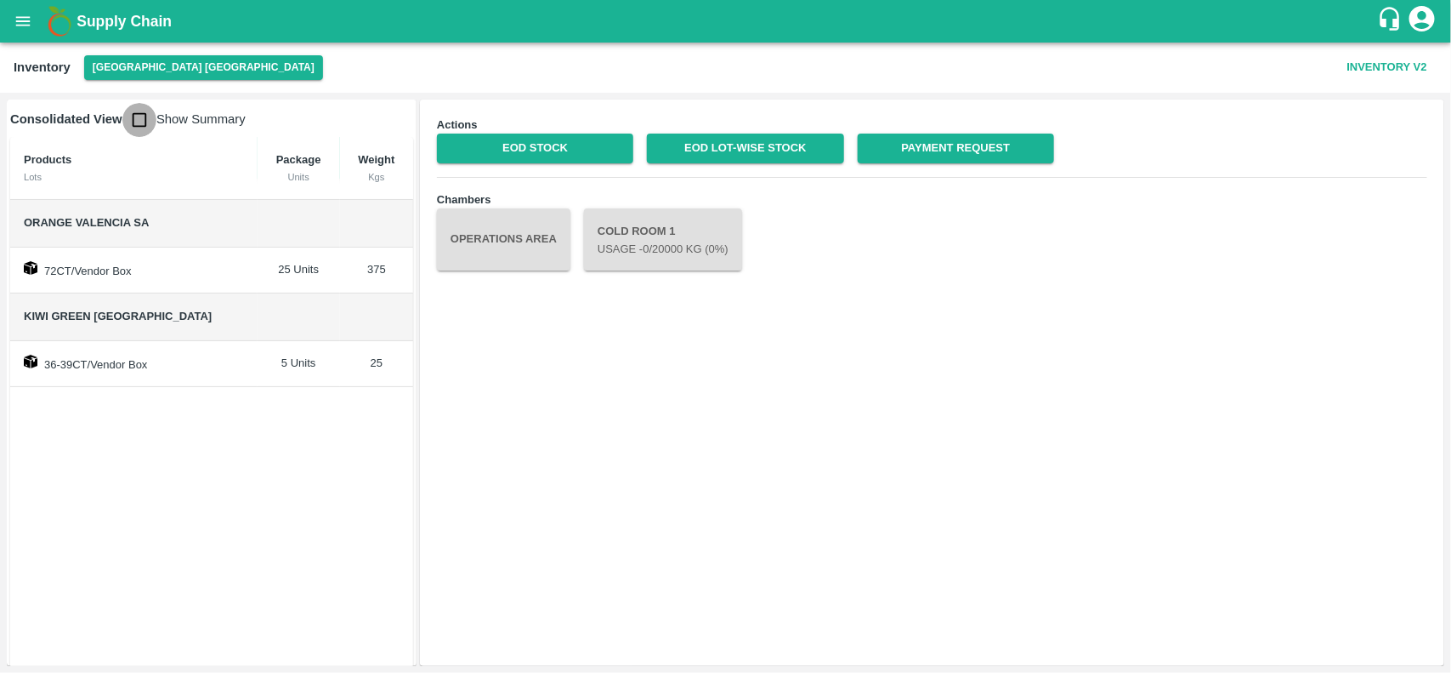
click at [140, 120] on input "checkbox" at bounding box center [139, 120] width 34 height 34
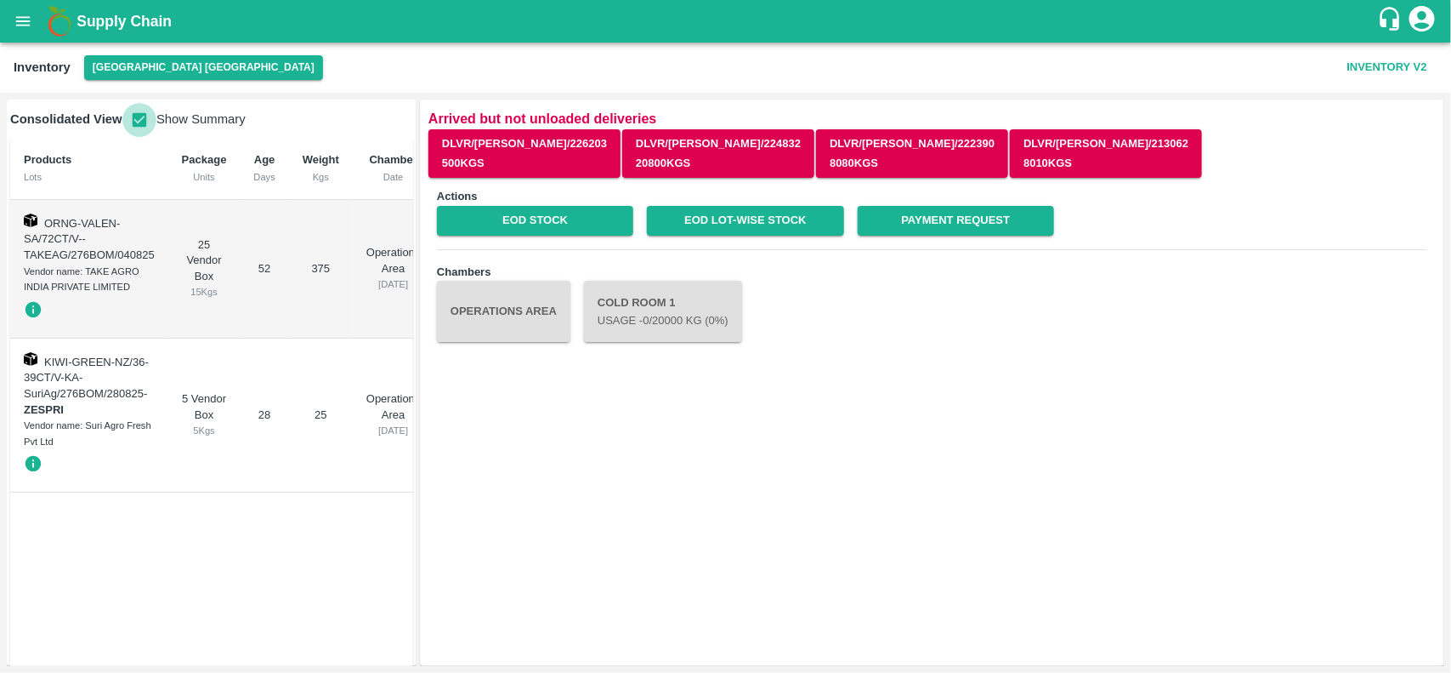
click at [138, 119] on input "checkbox" at bounding box center [139, 120] width 34 height 34
checkbox input "false"
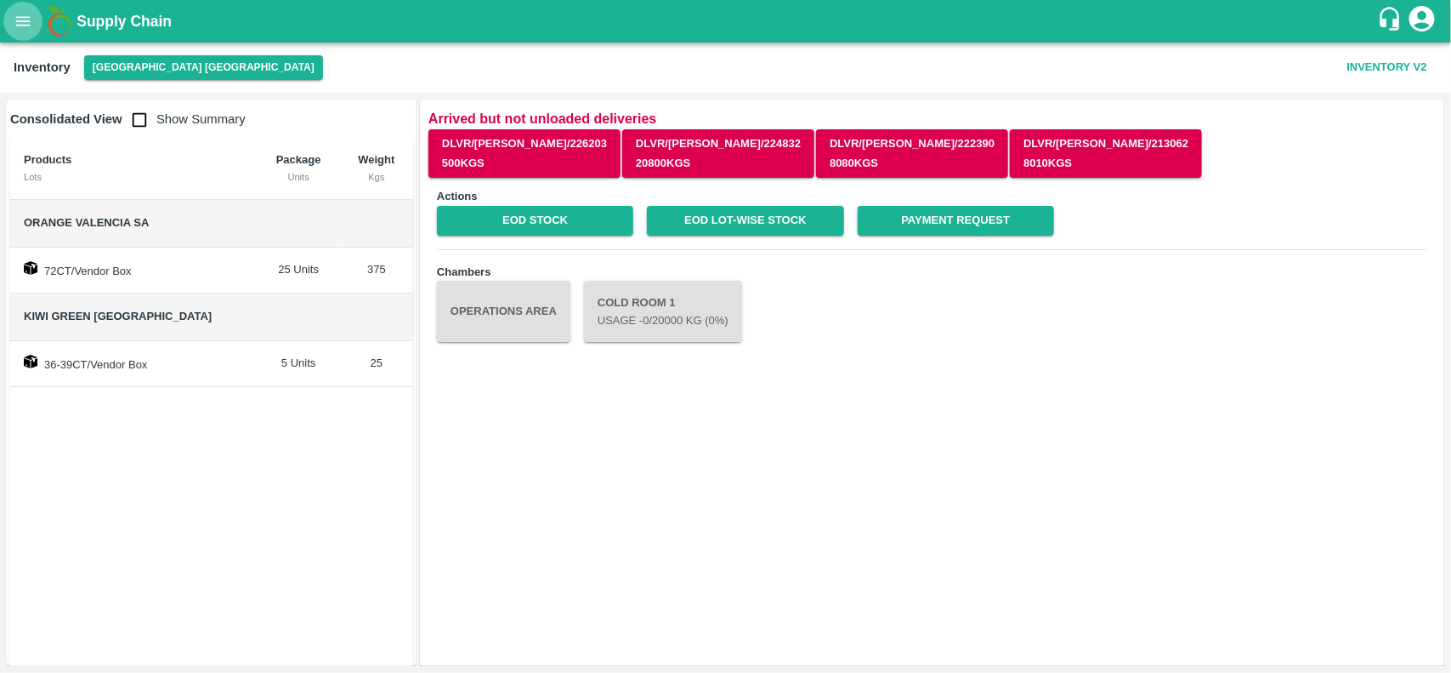
click at [19, 31] on button "open drawer" at bounding box center [22, 21] width 39 height 39
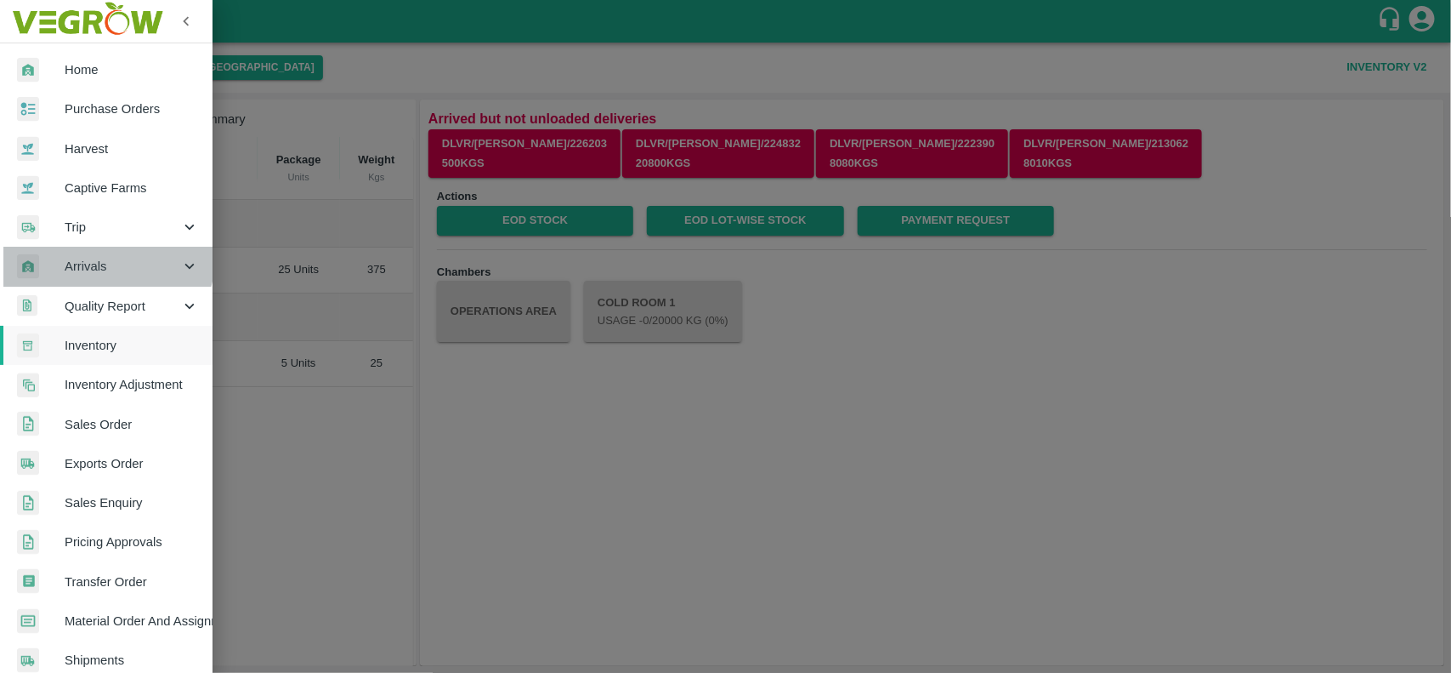
click at [99, 257] on span "Arrivals" at bounding box center [123, 266] width 116 height 19
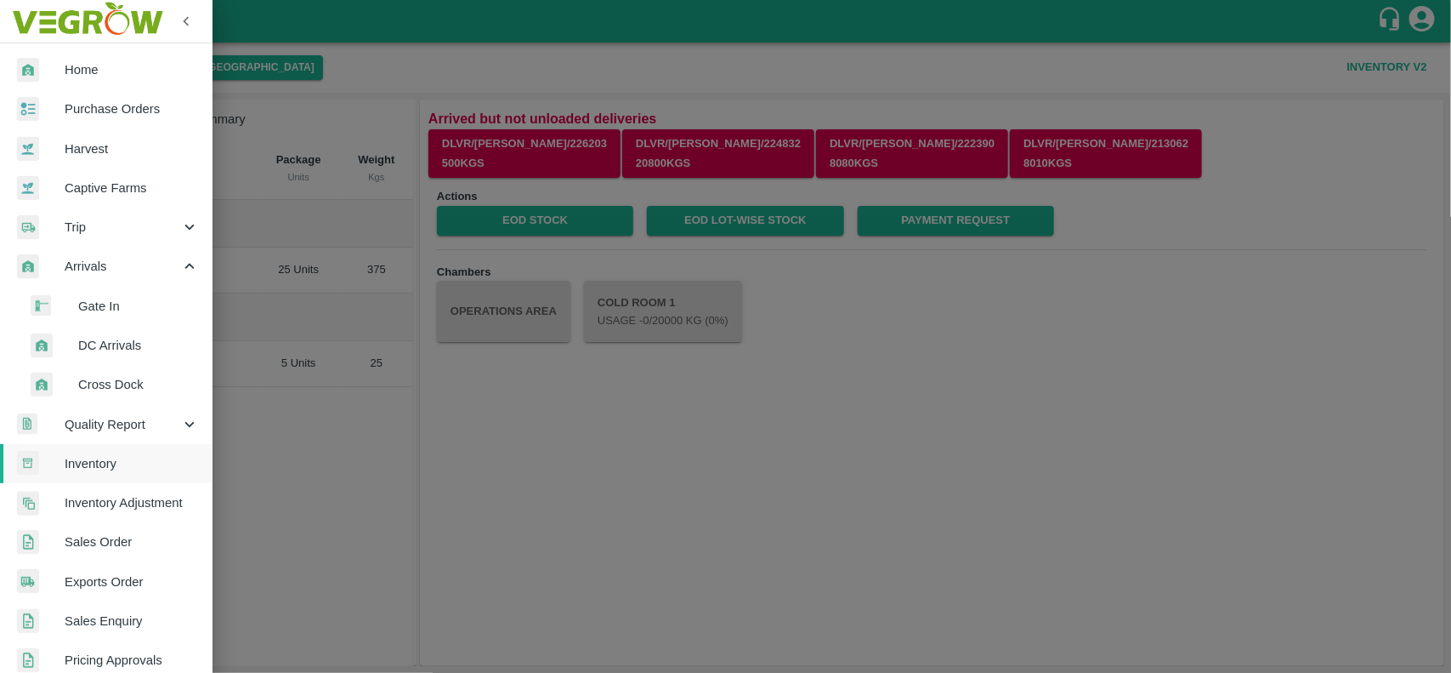
click at [116, 343] on span "DC Arrivals" at bounding box center [138, 345] width 121 height 19
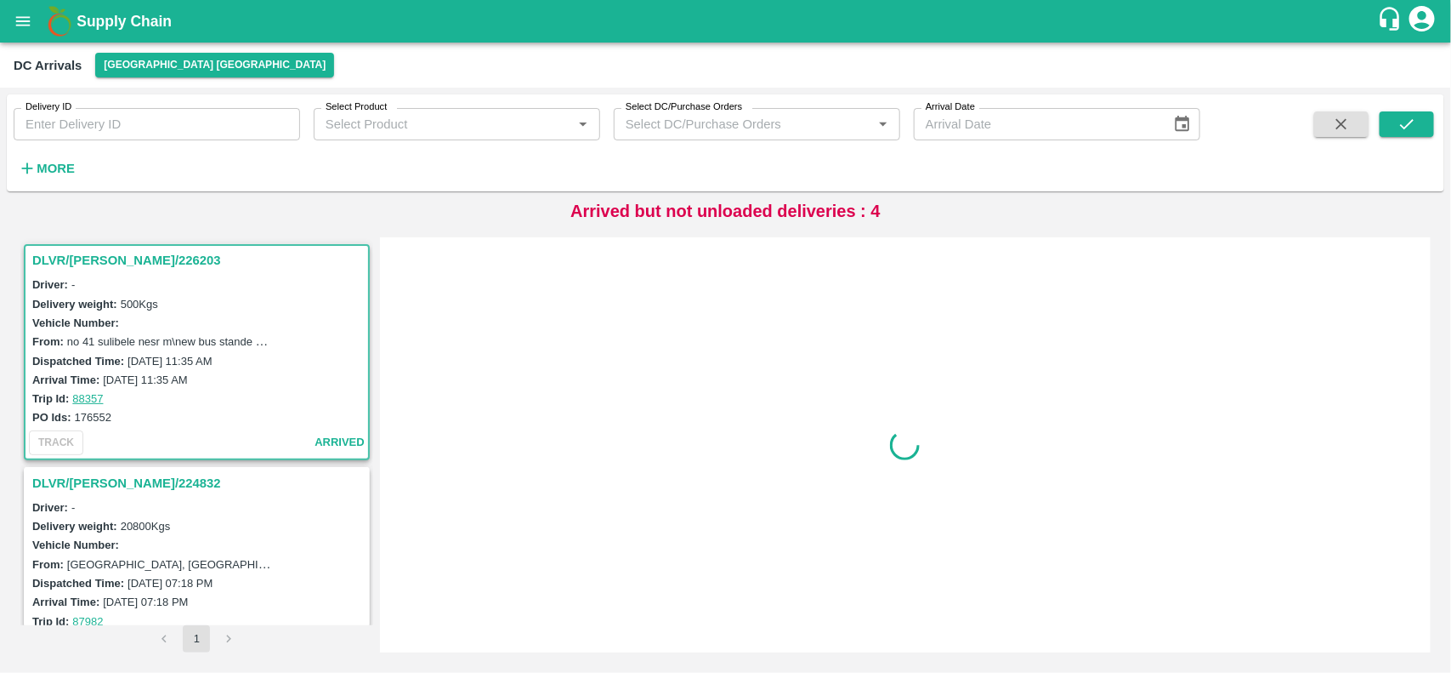
click at [92, 262] on h3 "DLVR/[PERSON_NAME]/226203" at bounding box center [199, 260] width 334 height 22
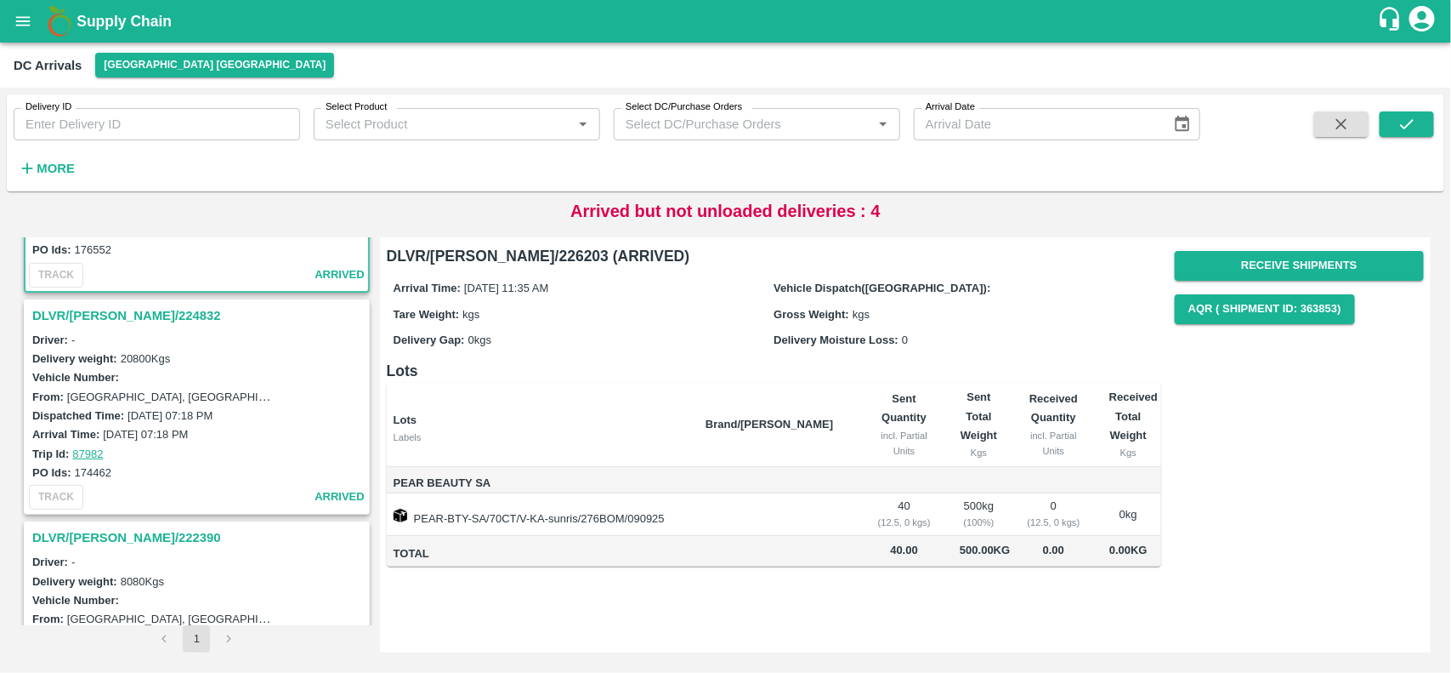
scroll to position [168, 0]
click at [96, 315] on h3 "DLVR/[PERSON_NAME]/224832" at bounding box center [199, 315] width 334 height 22
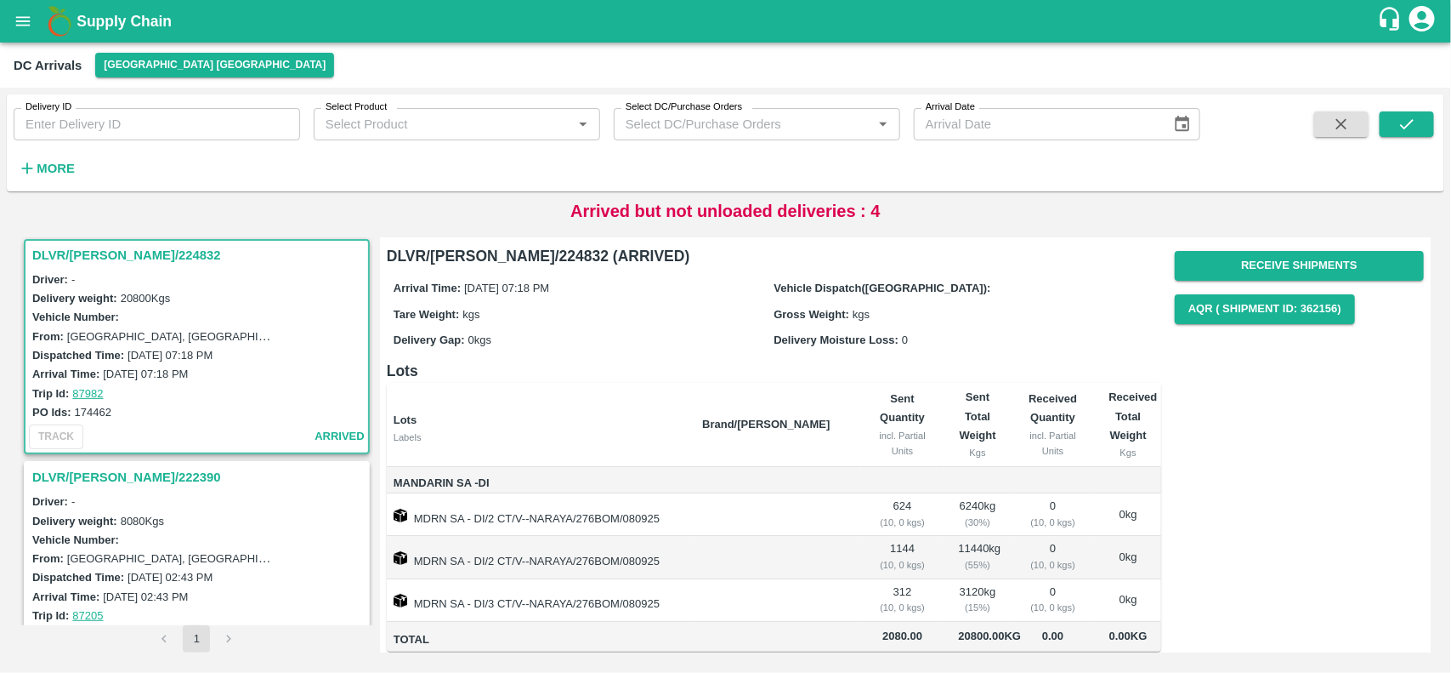
scroll to position [26, 0]
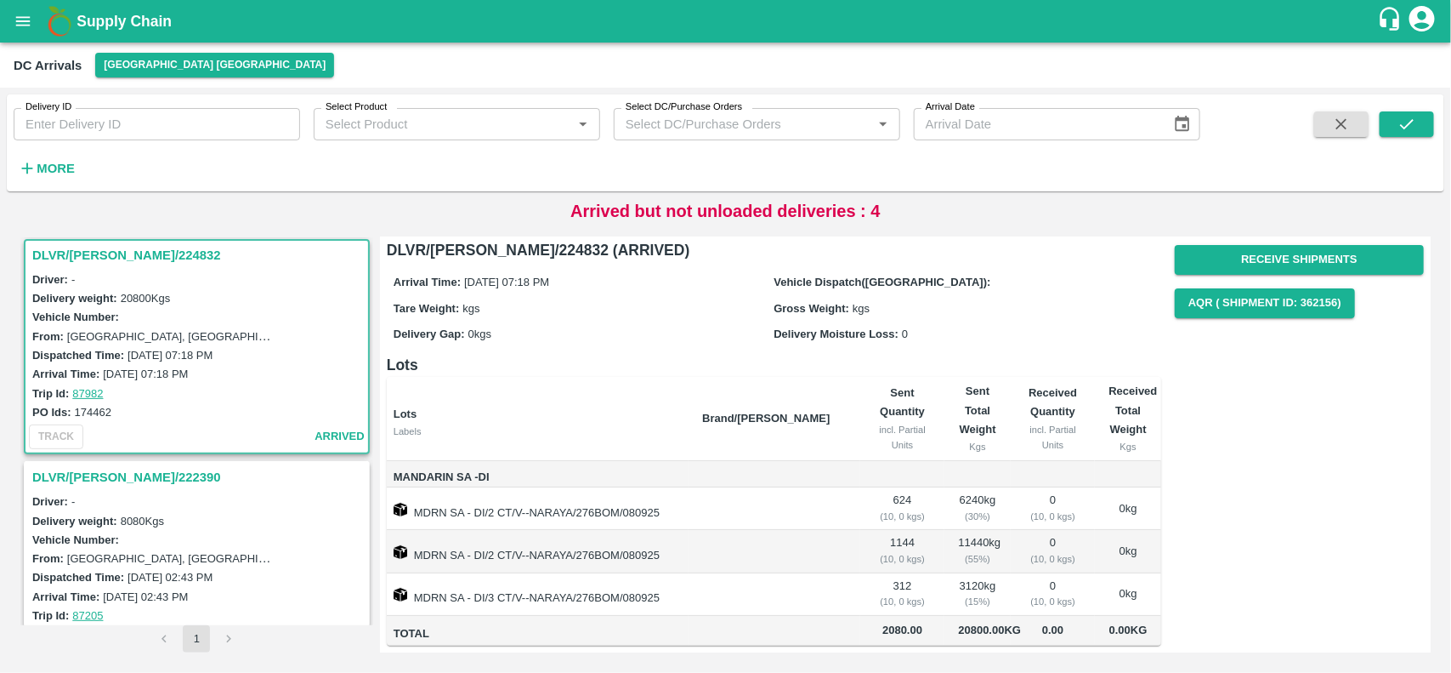
click at [64, 474] on h3 "DLVR/CHEN/222390" at bounding box center [199, 477] width 334 height 22
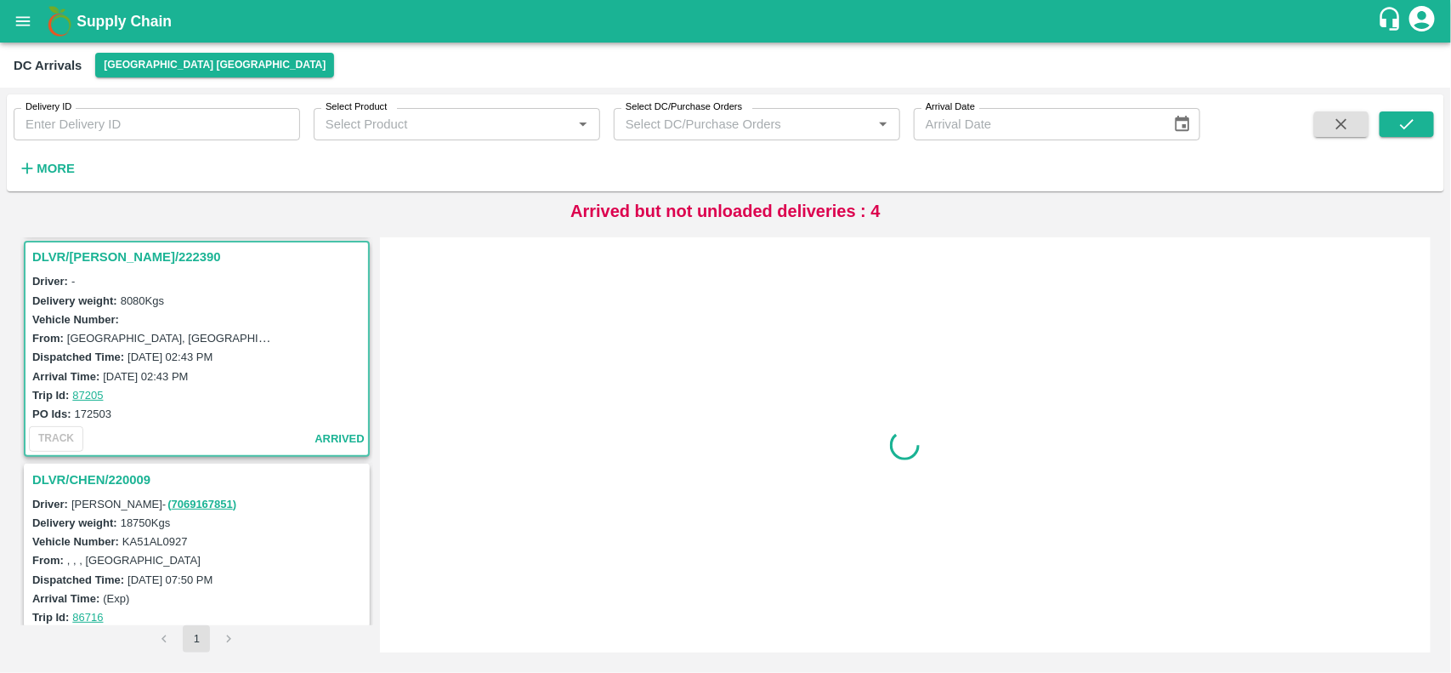
scroll to position [449, 0]
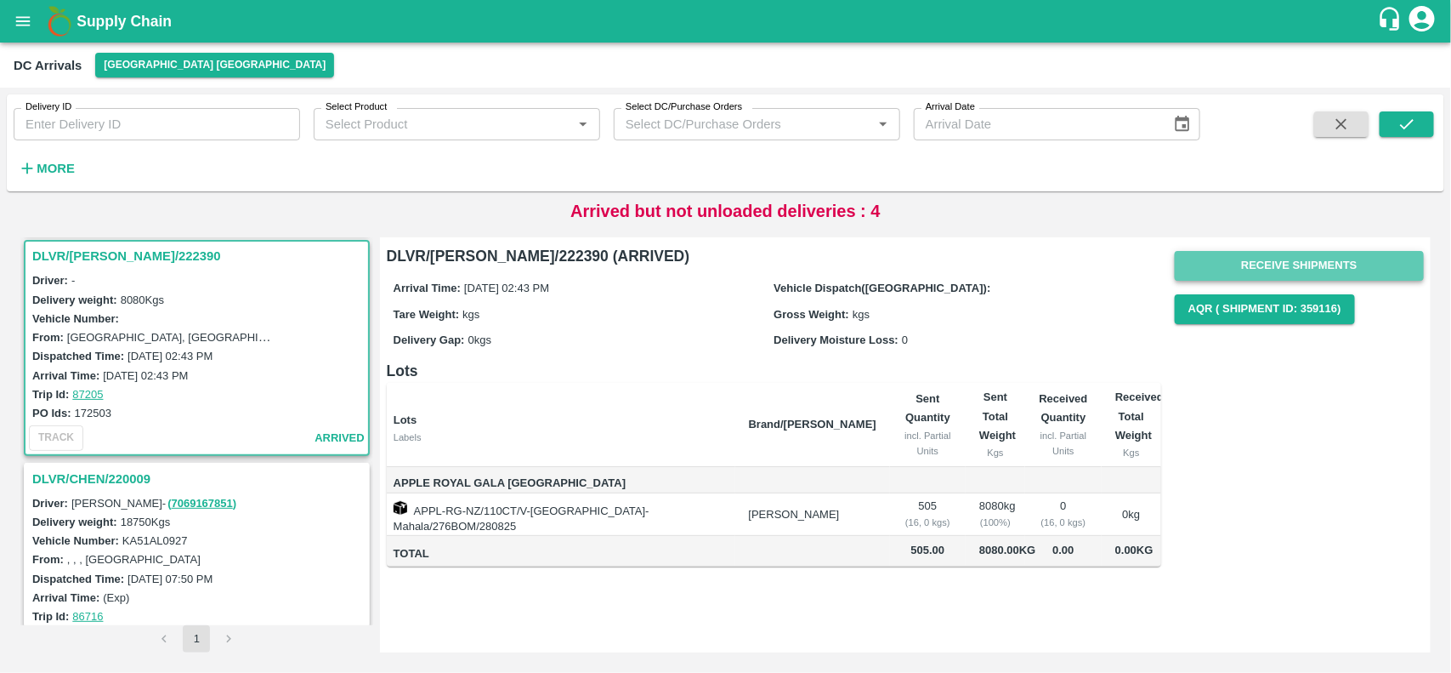
click at [1263, 253] on button "Receive Shipments" at bounding box center [1299, 266] width 249 height 30
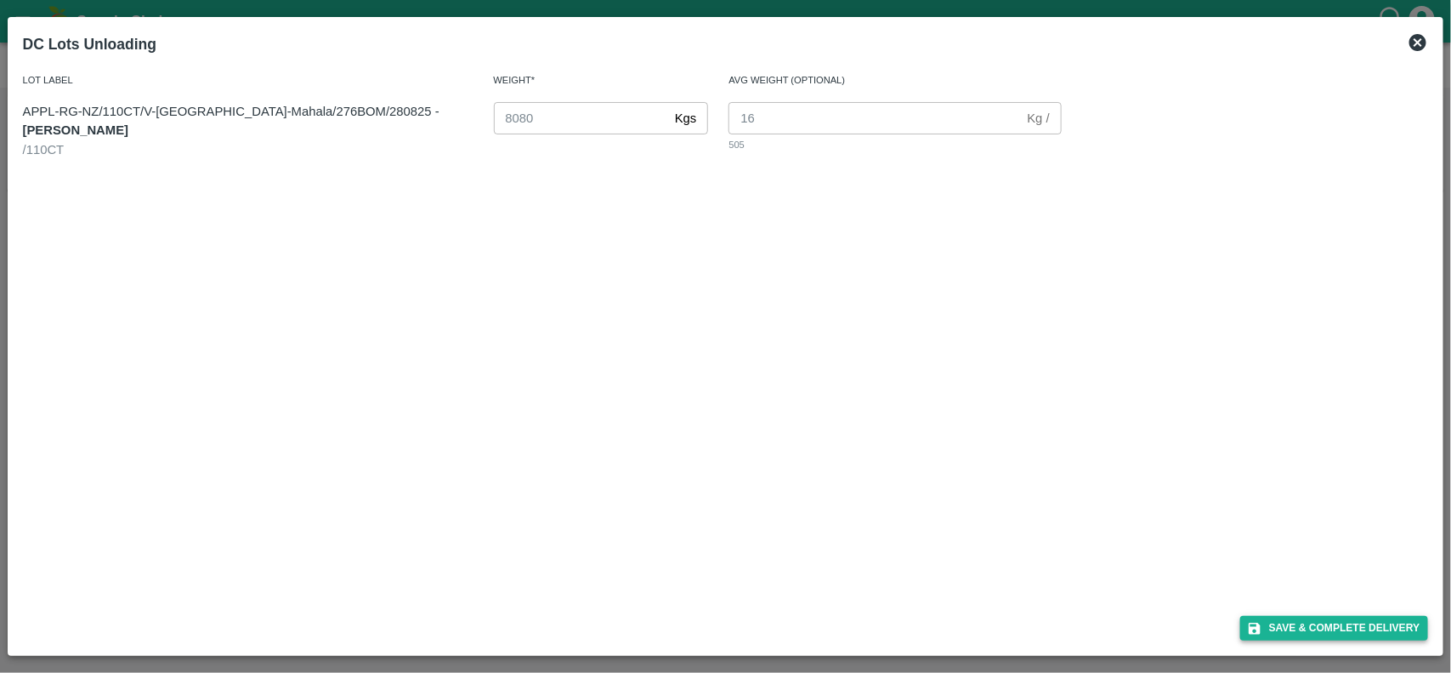
click at [1299, 631] on button "Save & Complete Delivery" at bounding box center [1335, 628] width 189 height 25
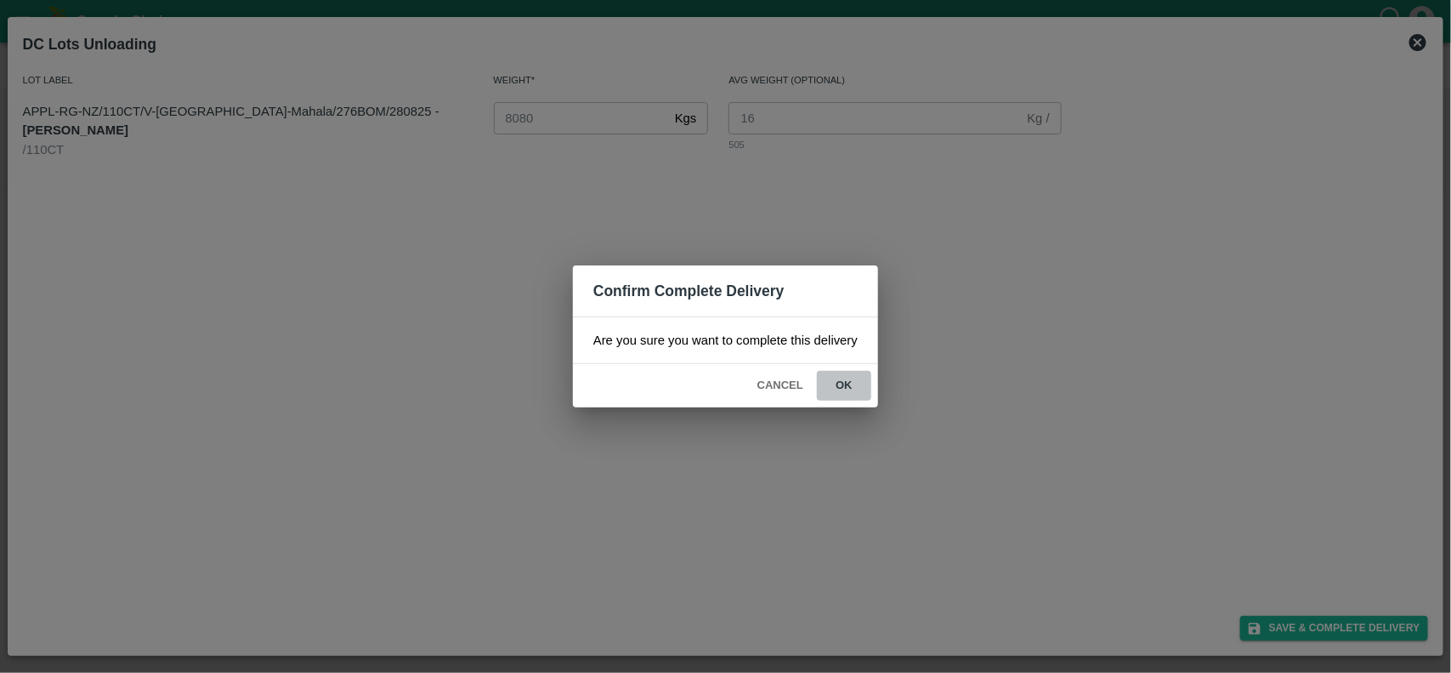
click at [847, 389] on button "ok" at bounding box center [844, 386] width 54 height 30
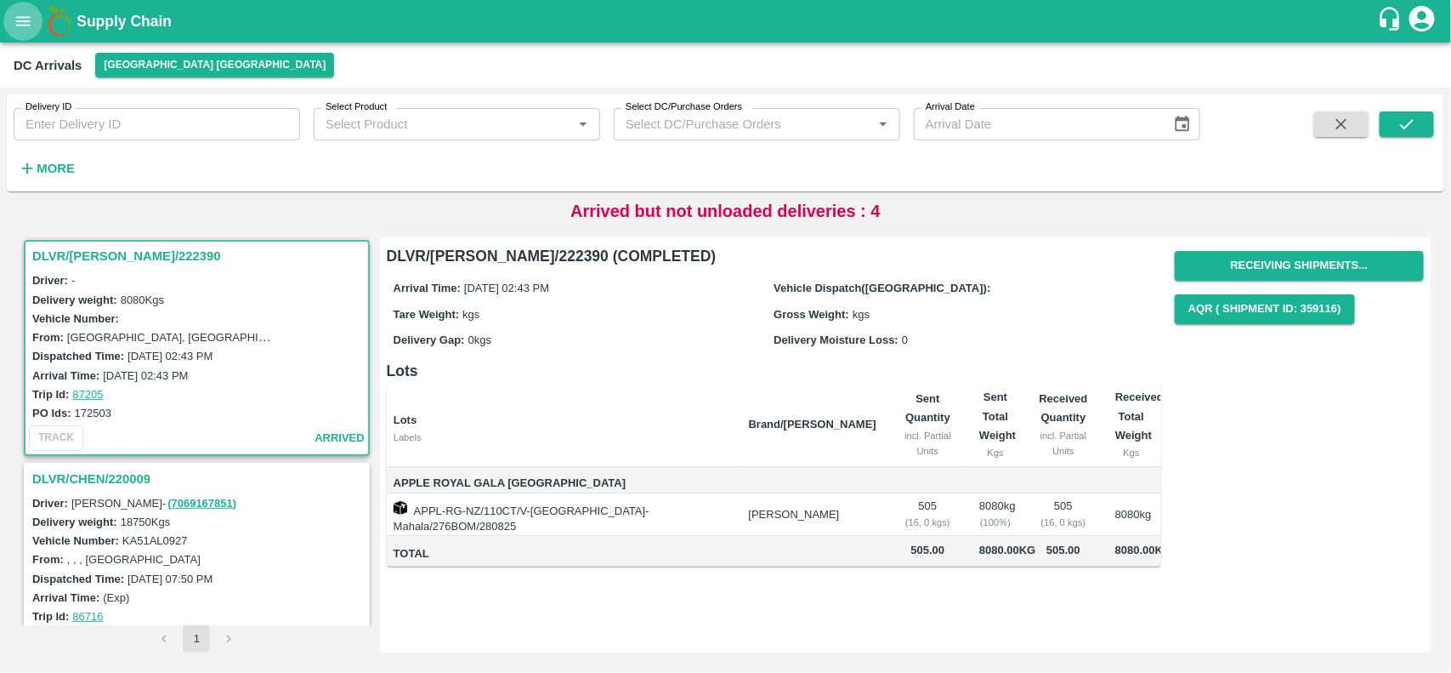
click at [26, 26] on icon "open drawer" at bounding box center [23, 21] width 19 height 19
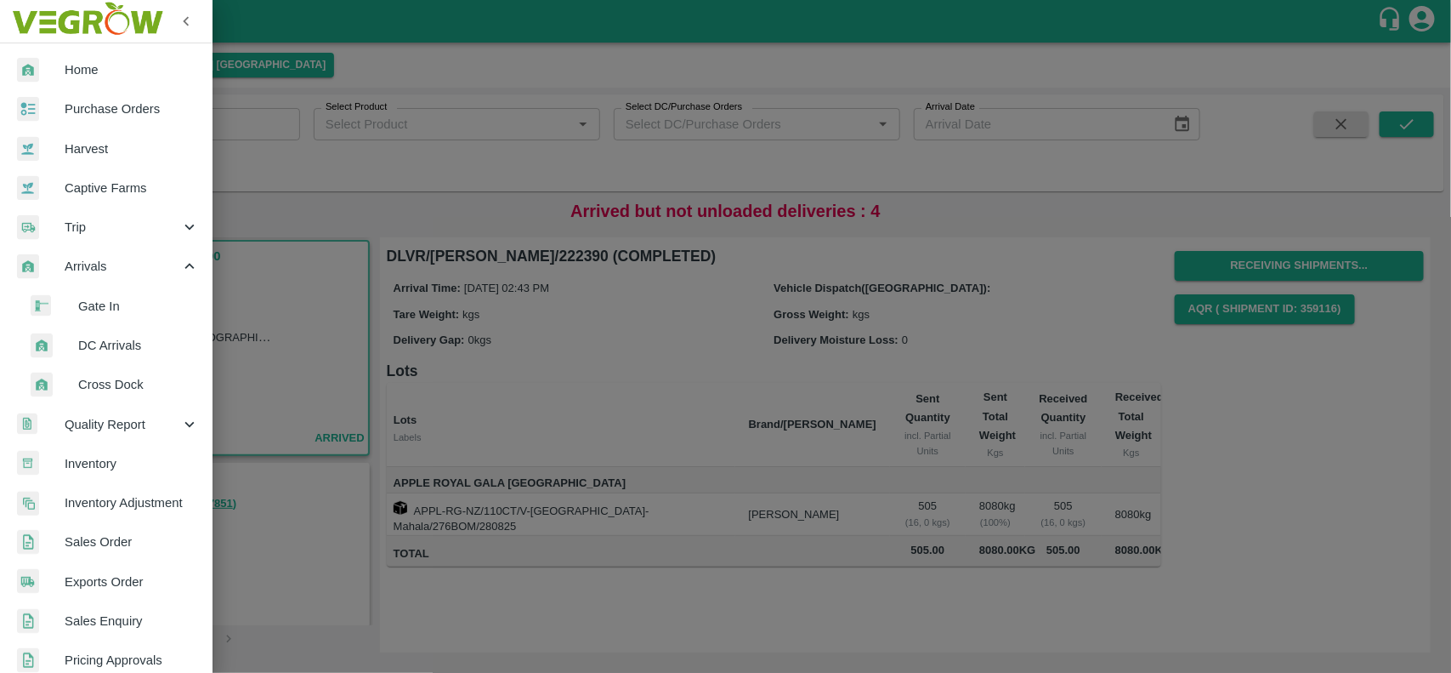
click at [75, 455] on span "Inventory" at bounding box center [132, 463] width 134 height 19
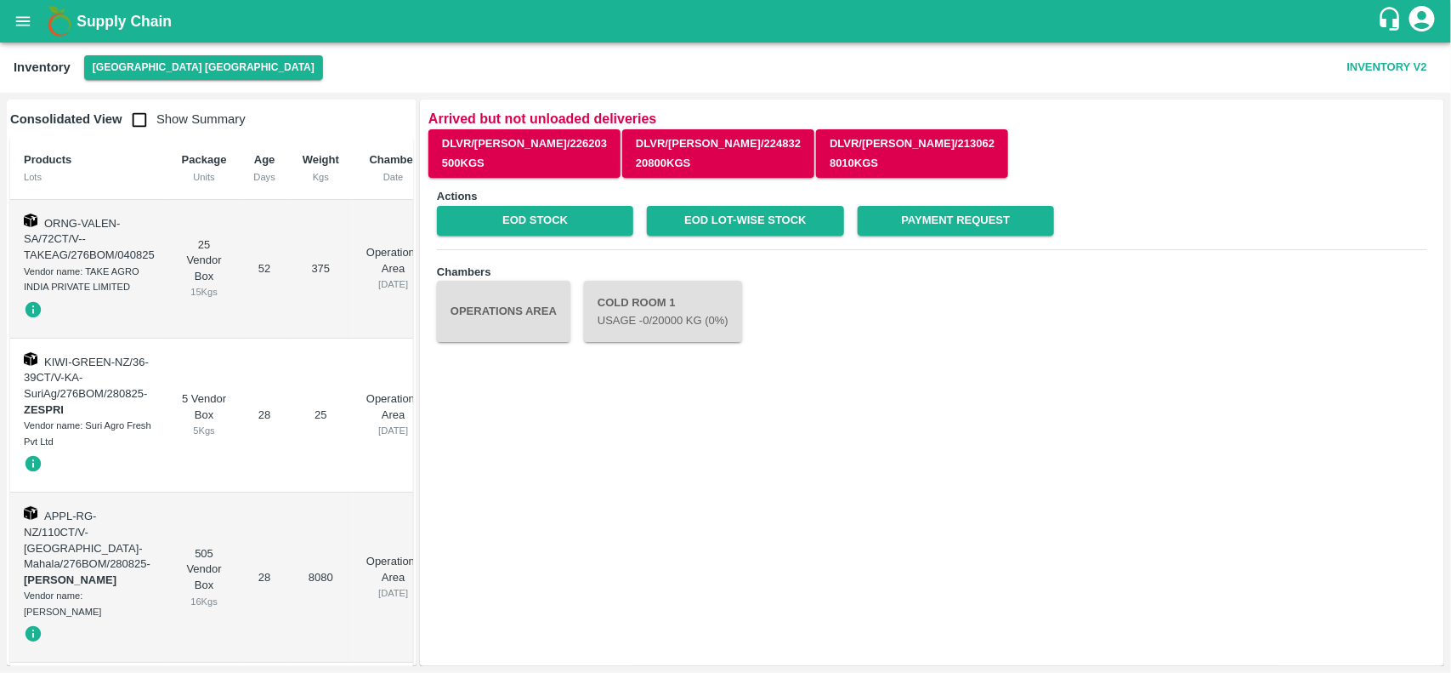
scroll to position [31, 0]
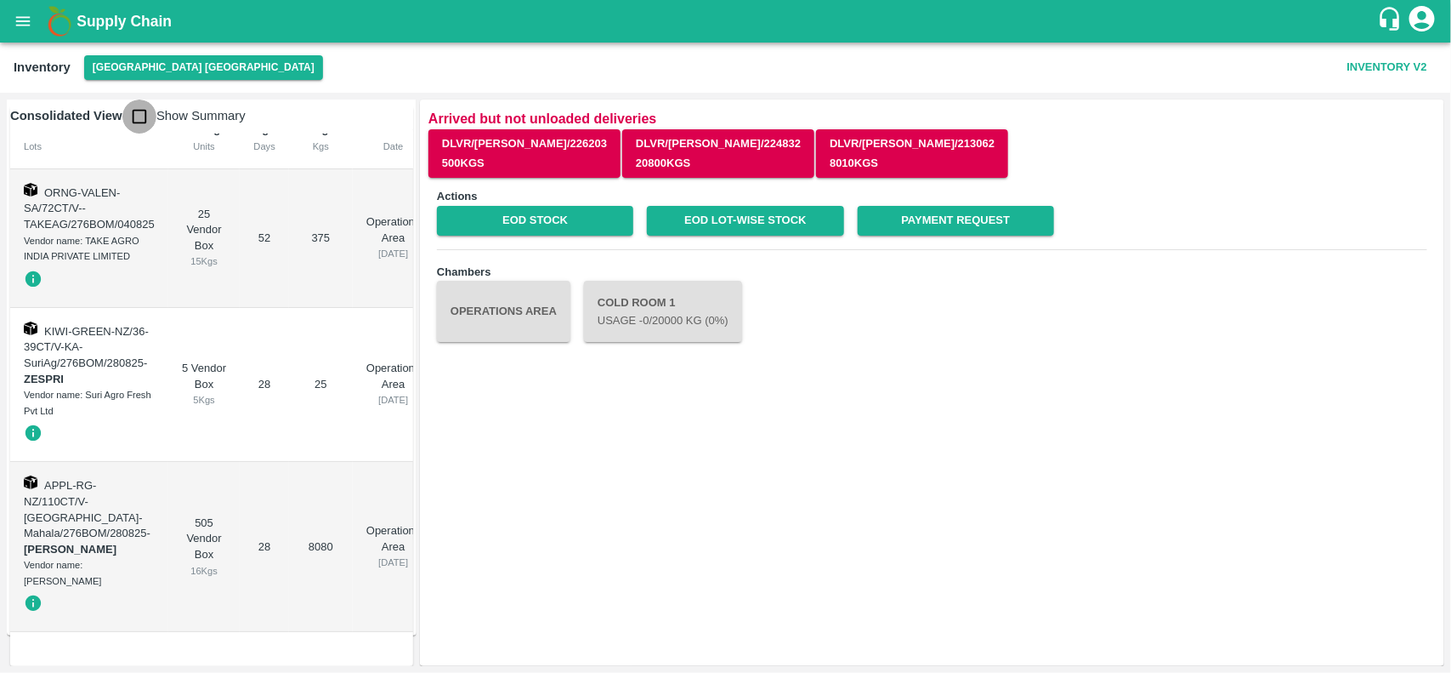
click at [138, 125] on input "checkbox" at bounding box center [139, 116] width 34 height 34
checkbox input "true"
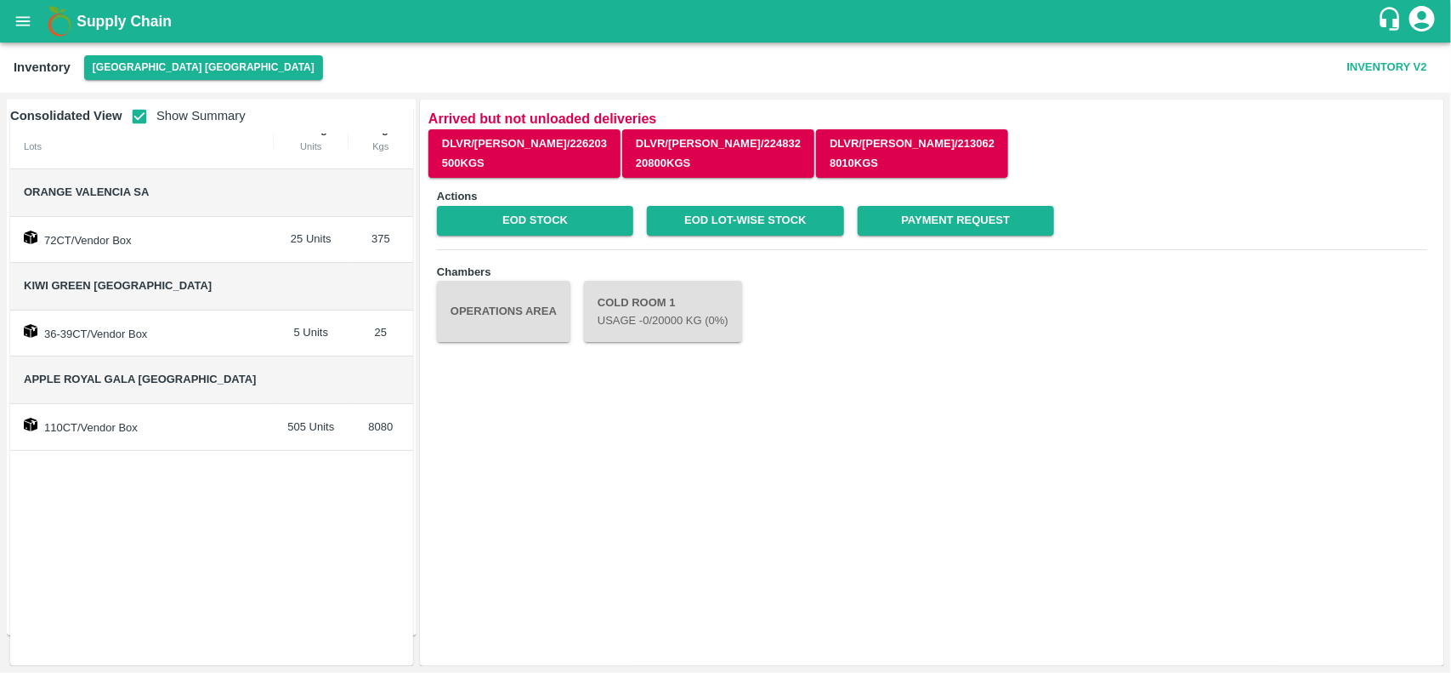
click at [49, 374] on span "Apple Royal Gala [GEOGRAPHIC_DATA]" at bounding box center [140, 378] width 233 height 13
copy span "Apple Royal Gala [GEOGRAPHIC_DATA]"
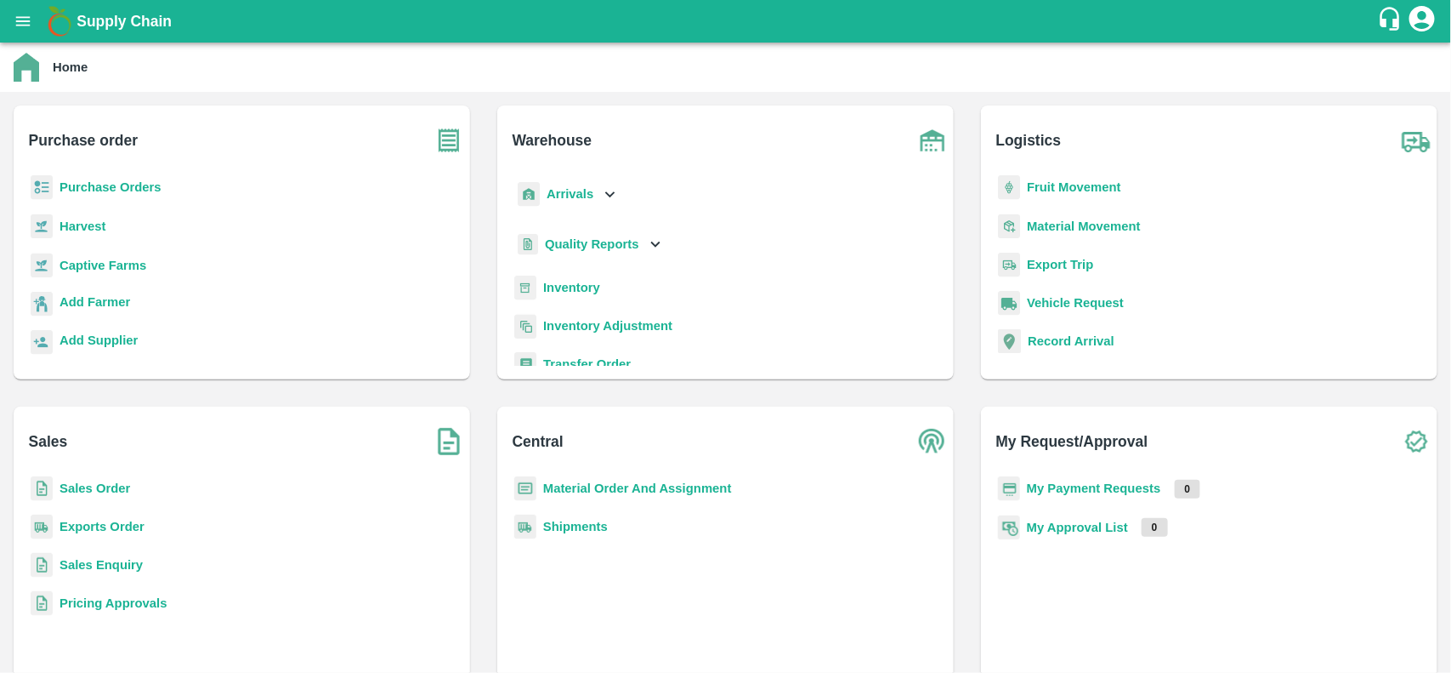
click at [92, 185] on b "Purchase Orders" at bounding box center [111, 187] width 102 height 14
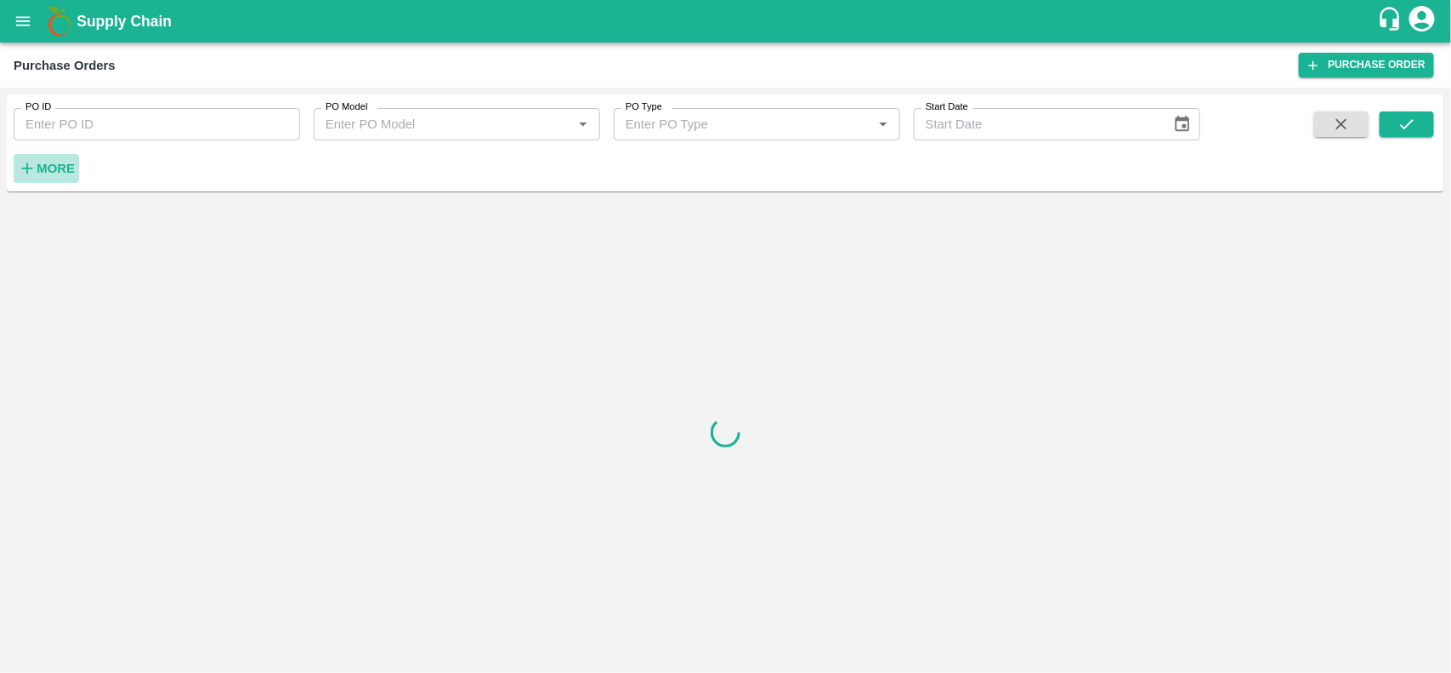
click at [57, 166] on strong "More" at bounding box center [56, 169] width 38 height 14
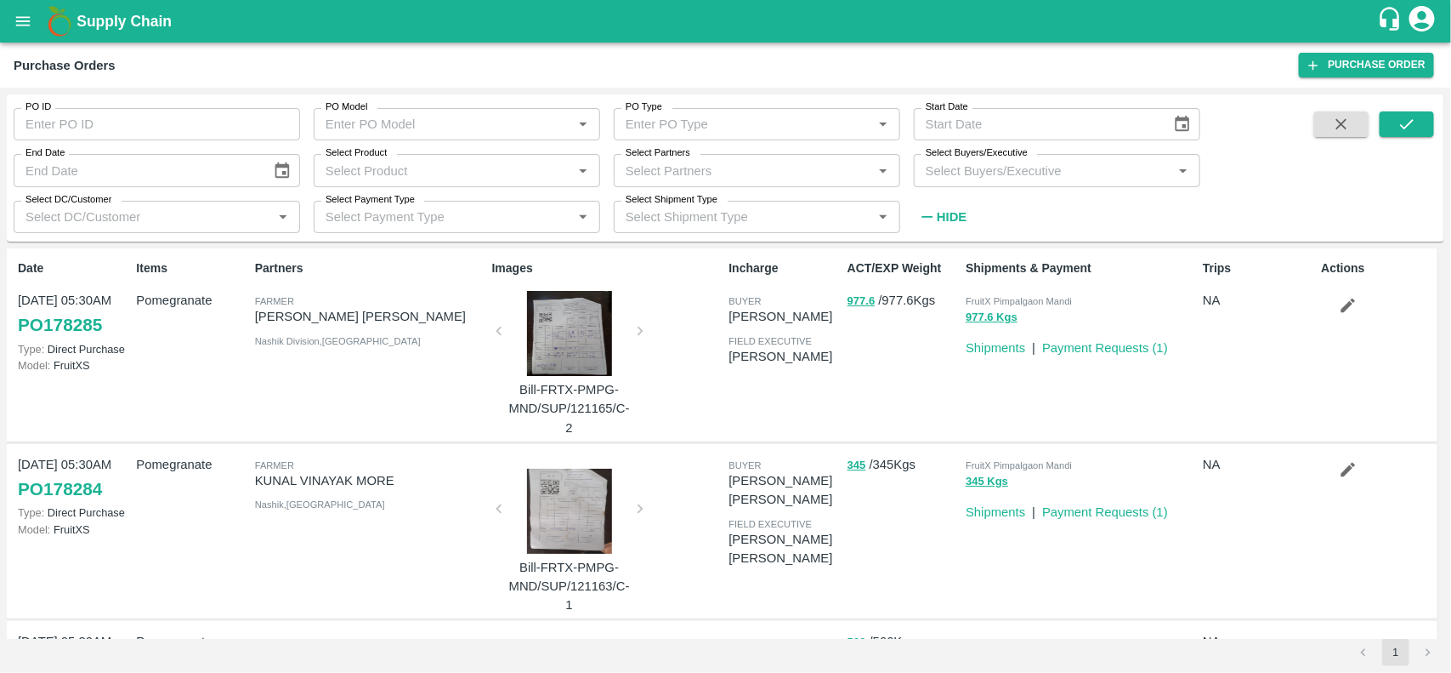
click at [642, 184] on div "Select Partners   *" at bounding box center [757, 170] width 287 height 32
type input "mahalaks"
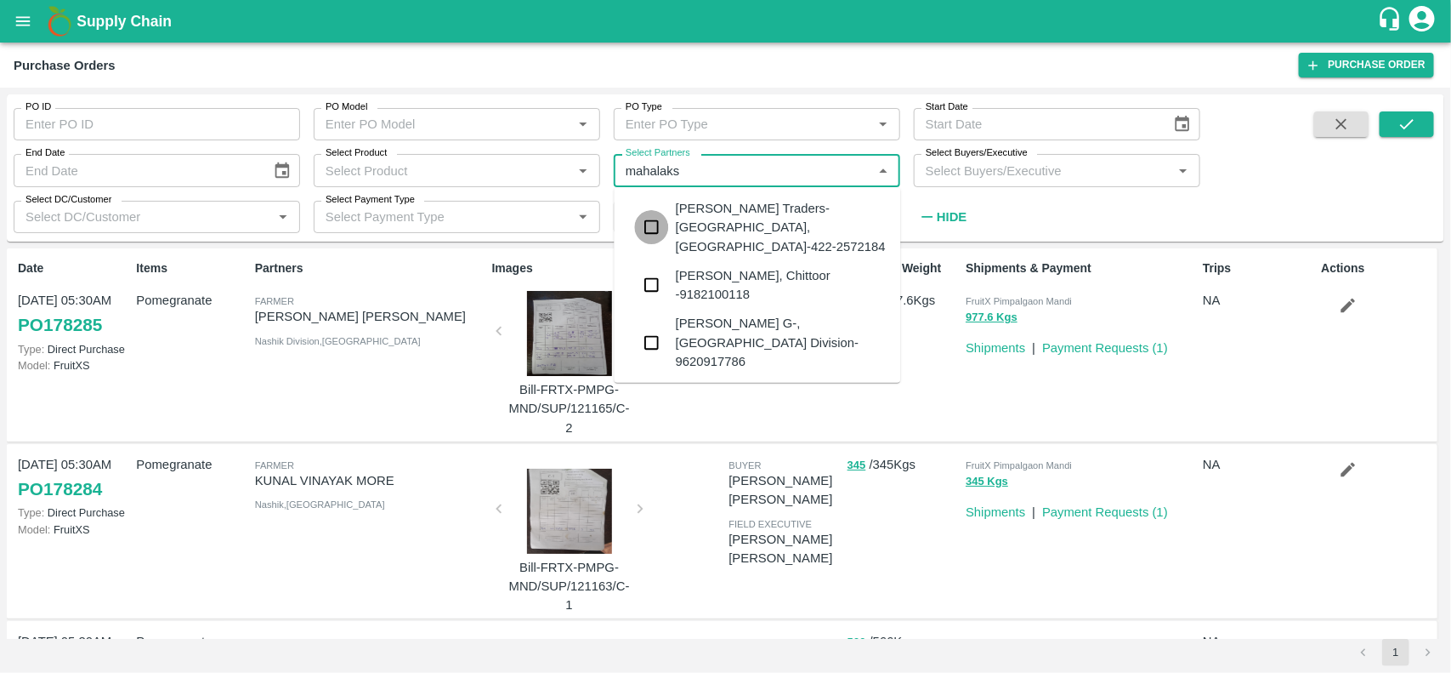
click at [648, 210] on input "checkbox" at bounding box center [652, 227] width 34 height 34
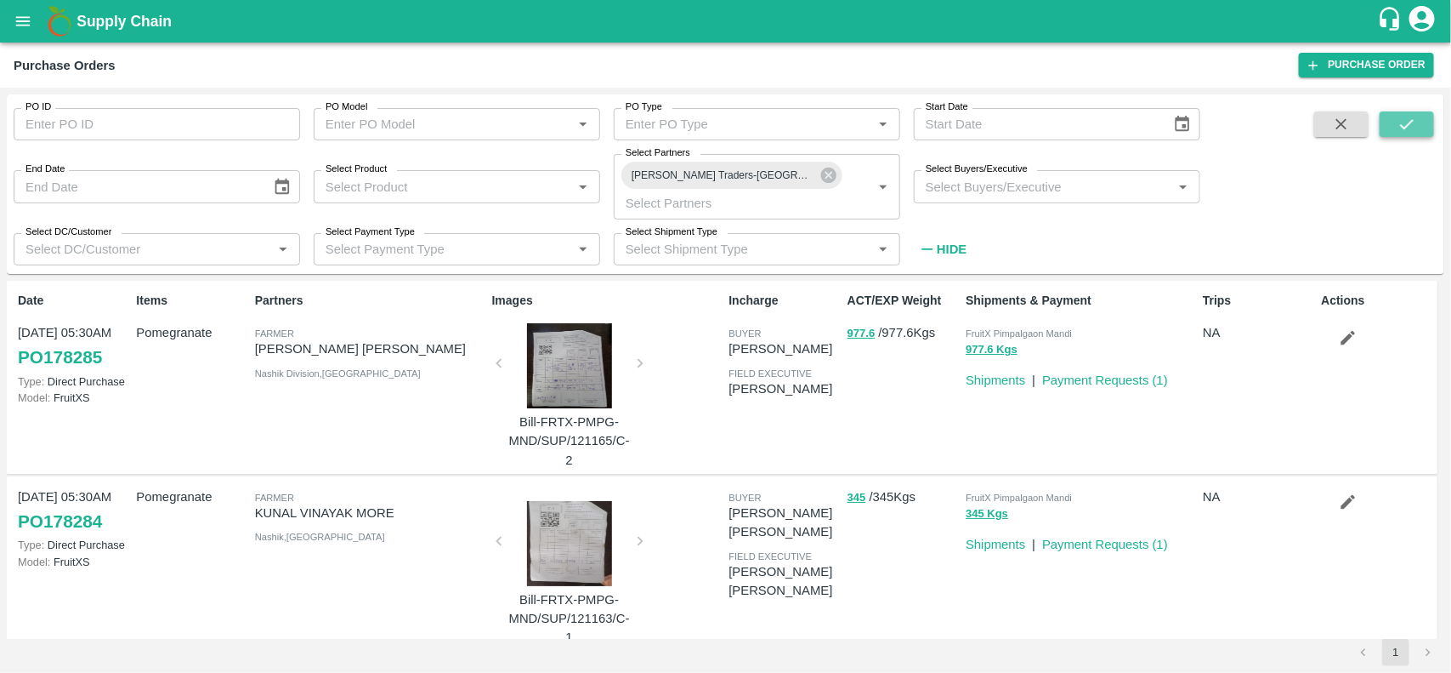
click at [1405, 130] on icon "submit" at bounding box center [1407, 124] width 19 height 19
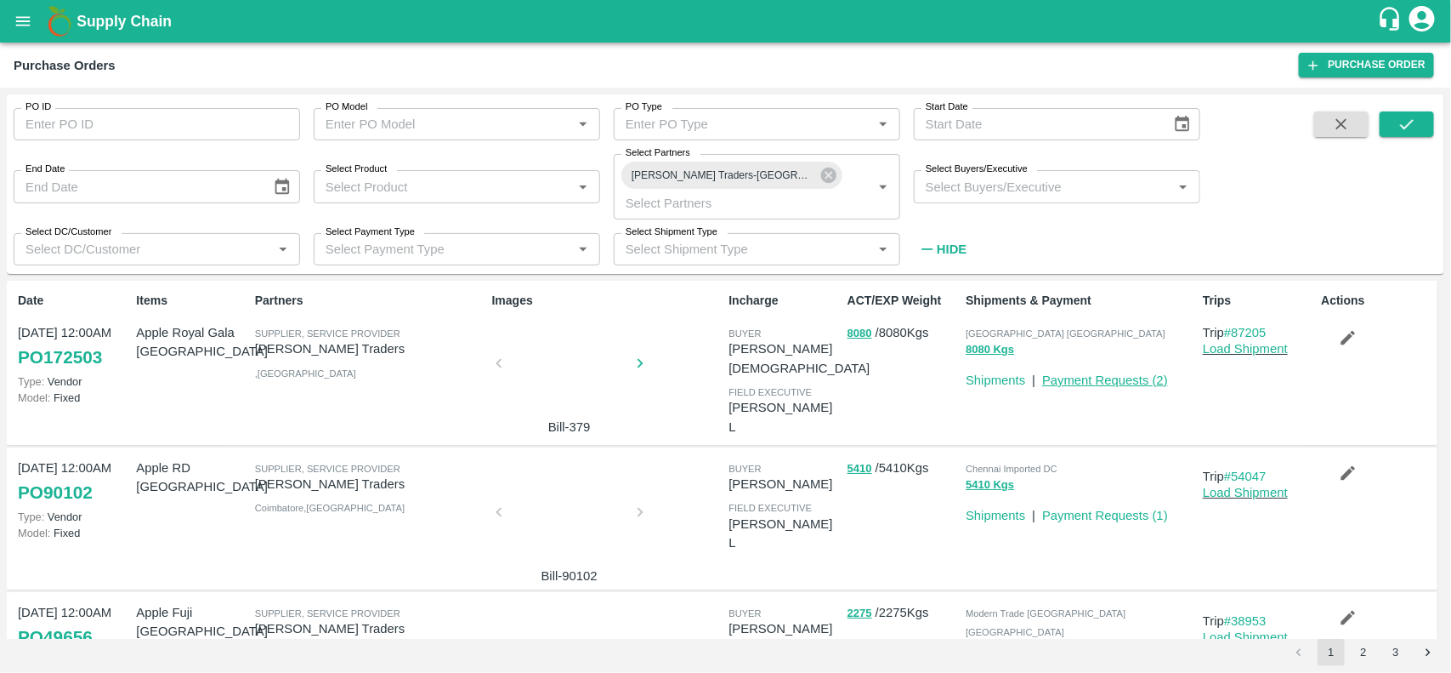
click at [1103, 378] on link "Payment Requests ( 2 )" at bounding box center [1105, 380] width 126 height 14
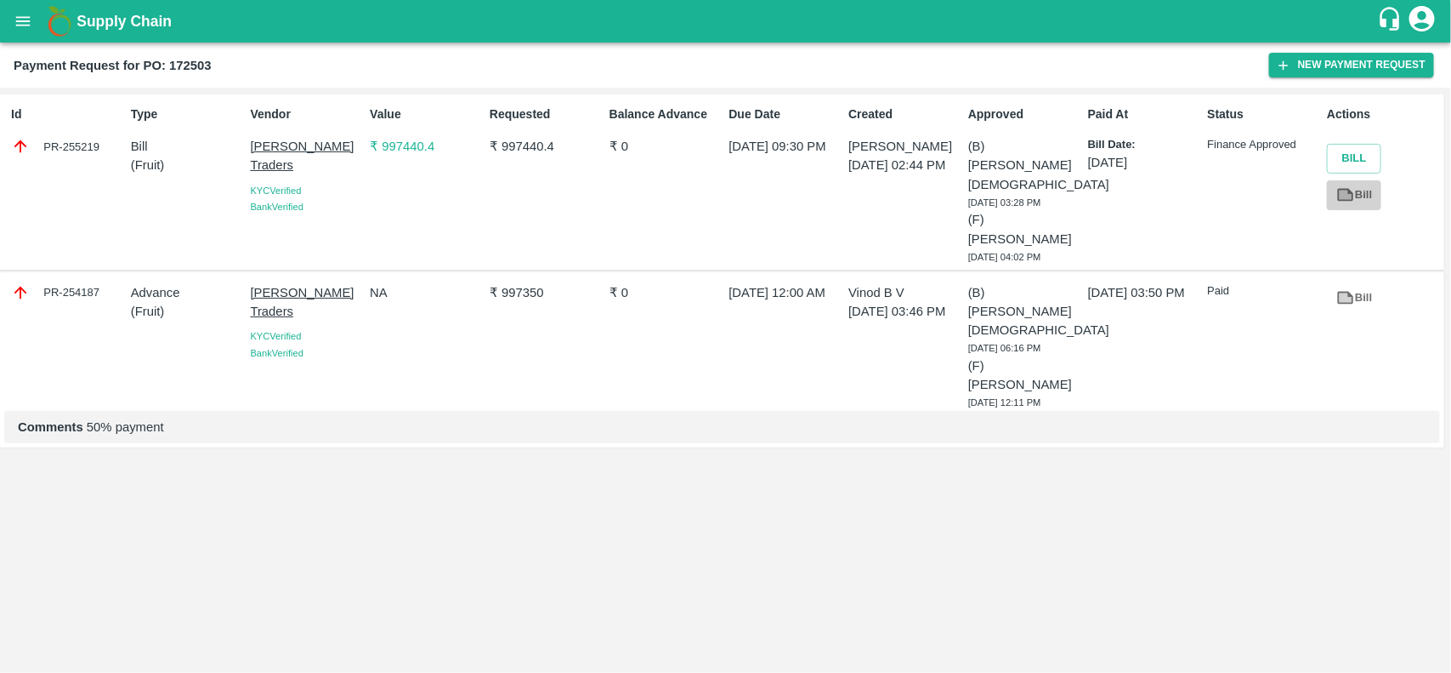
click at [1337, 196] on icon at bounding box center [1346, 194] width 19 height 19
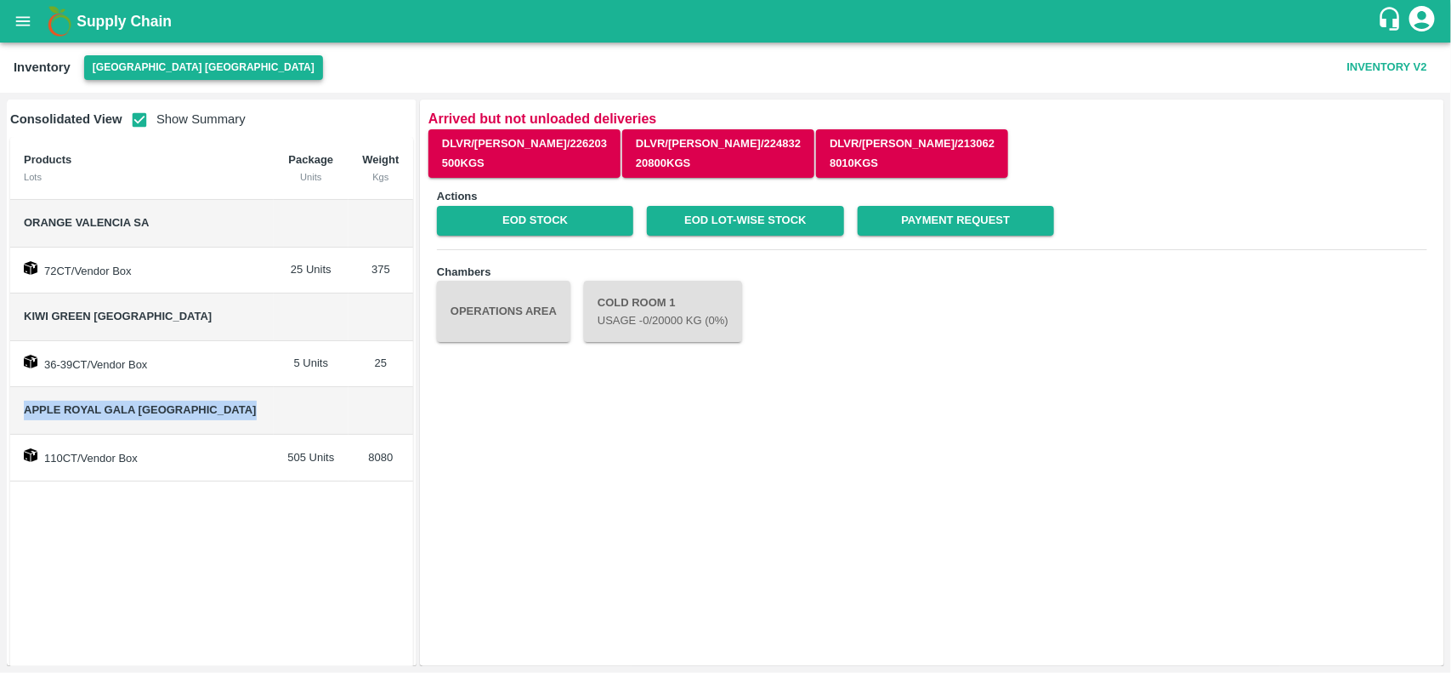
scroll to position [31, 0]
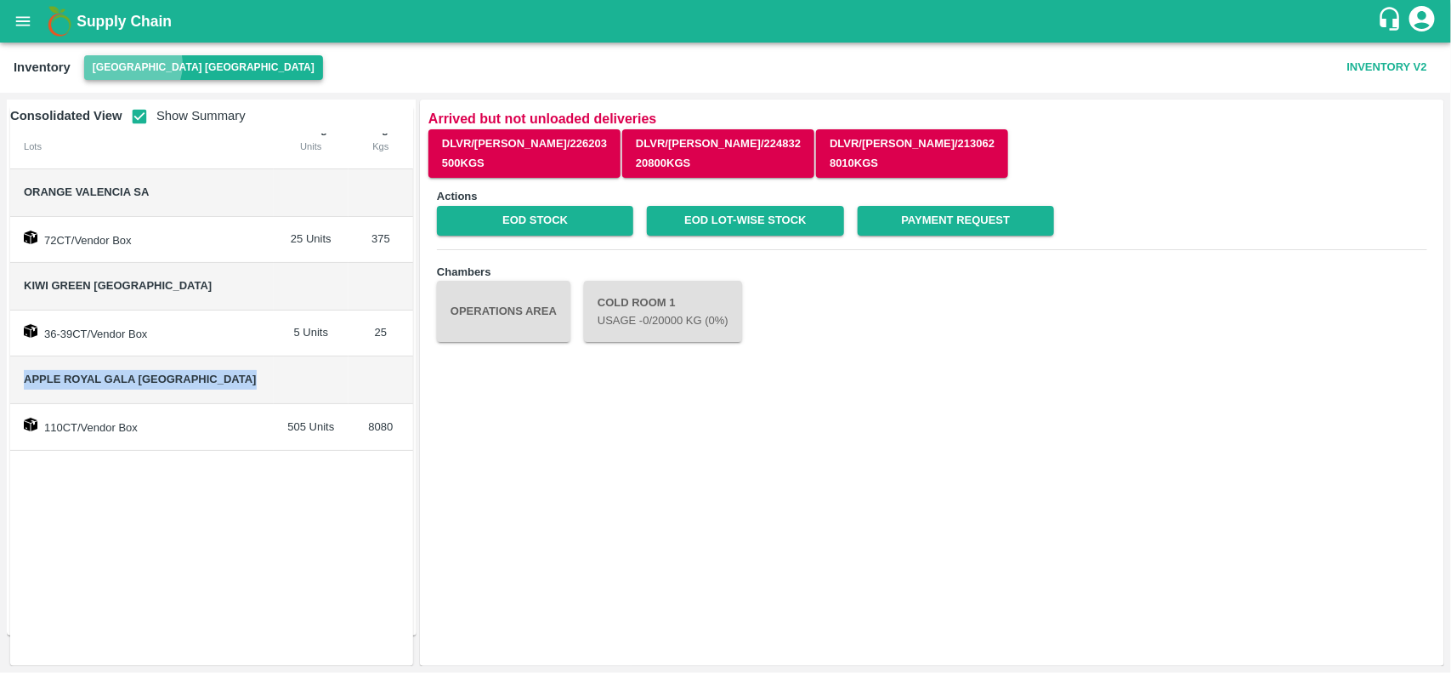
click at [132, 65] on button "[GEOGRAPHIC_DATA] [GEOGRAPHIC_DATA]" at bounding box center [203, 67] width 239 height 25
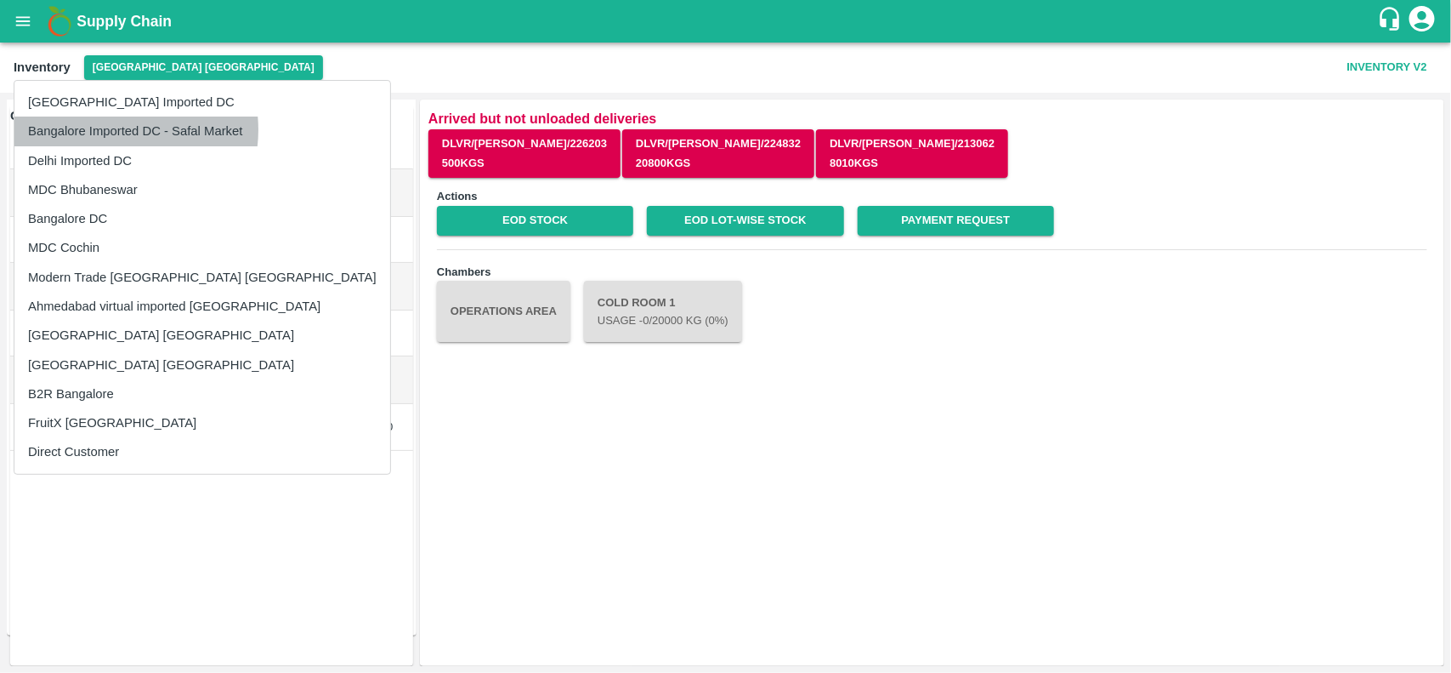
click at [120, 129] on li "Bangalore Imported DC - Safal Market" at bounding box center [202, 130] width 376 height 29
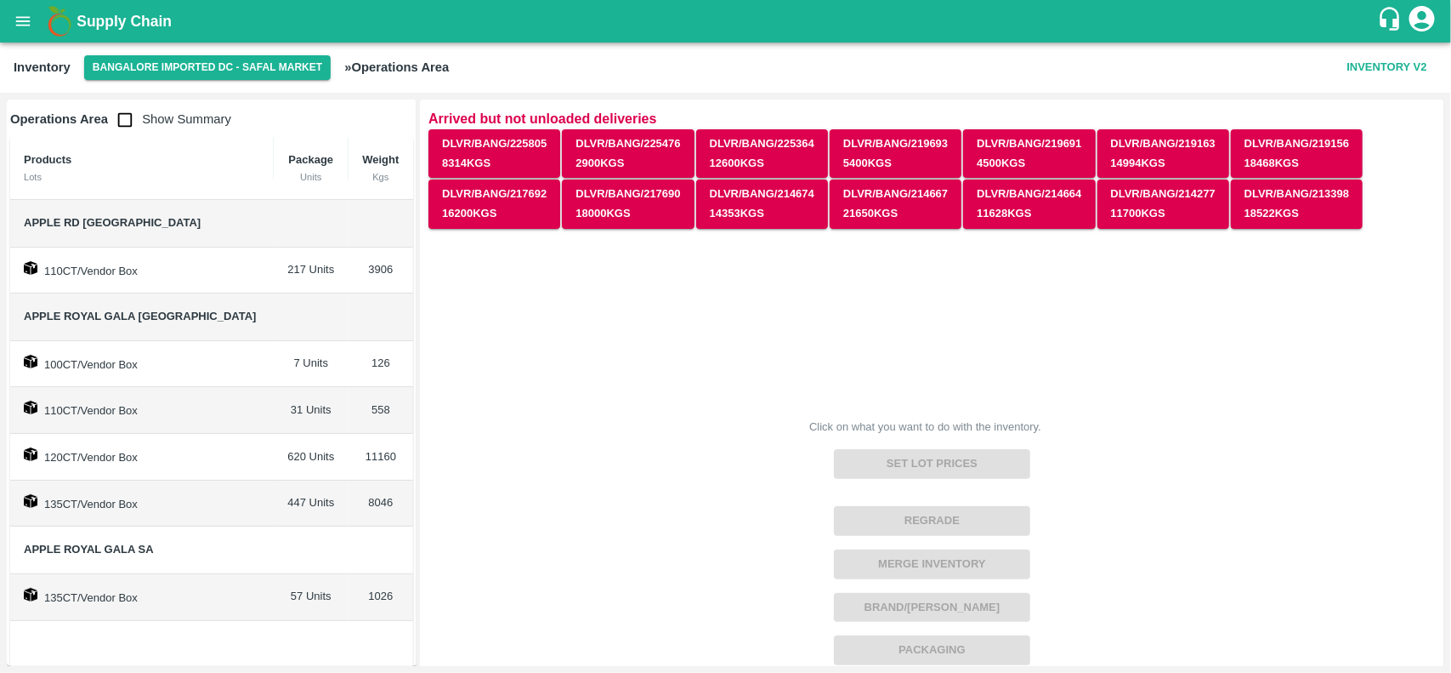
scroll to position [286, 0]
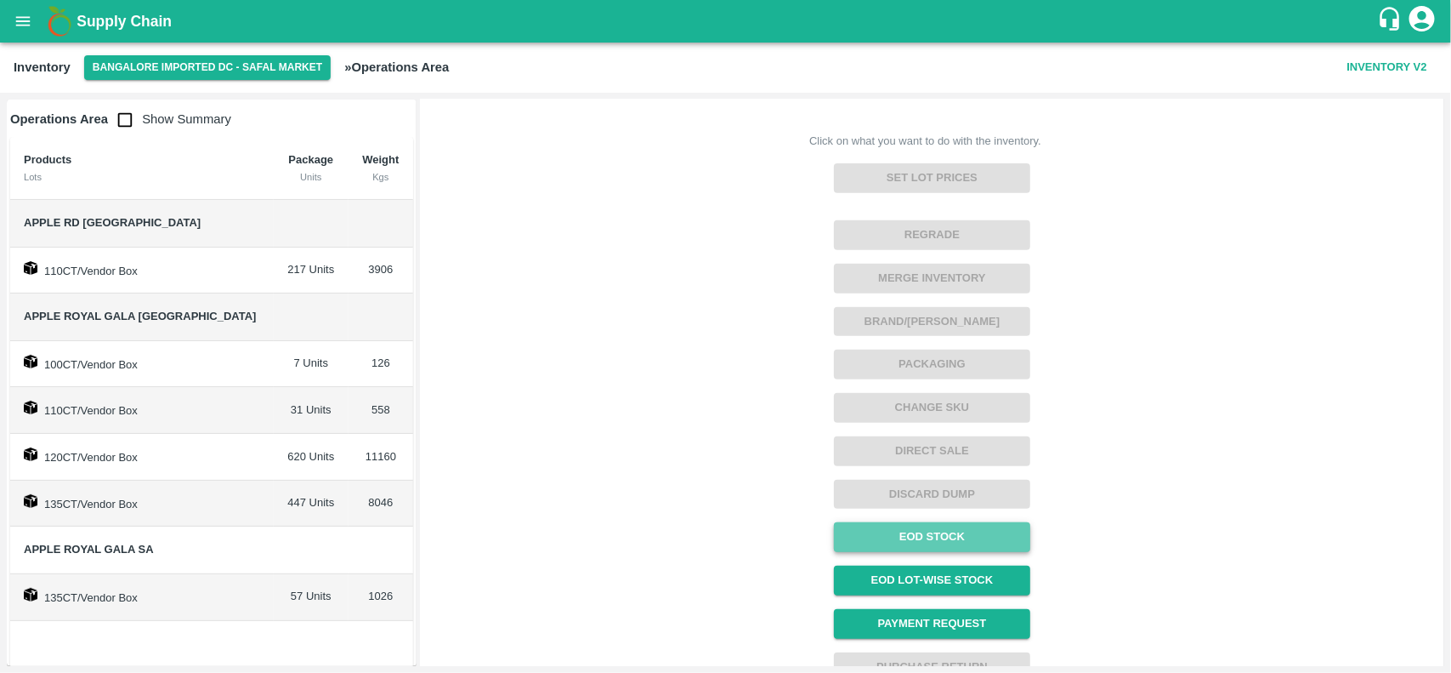
click at [919, 541] on link "EOD Stock" at bounding box center [932, 537] width 196 height 30
